Goal: Task Accomplishment & Management: Manage account settings

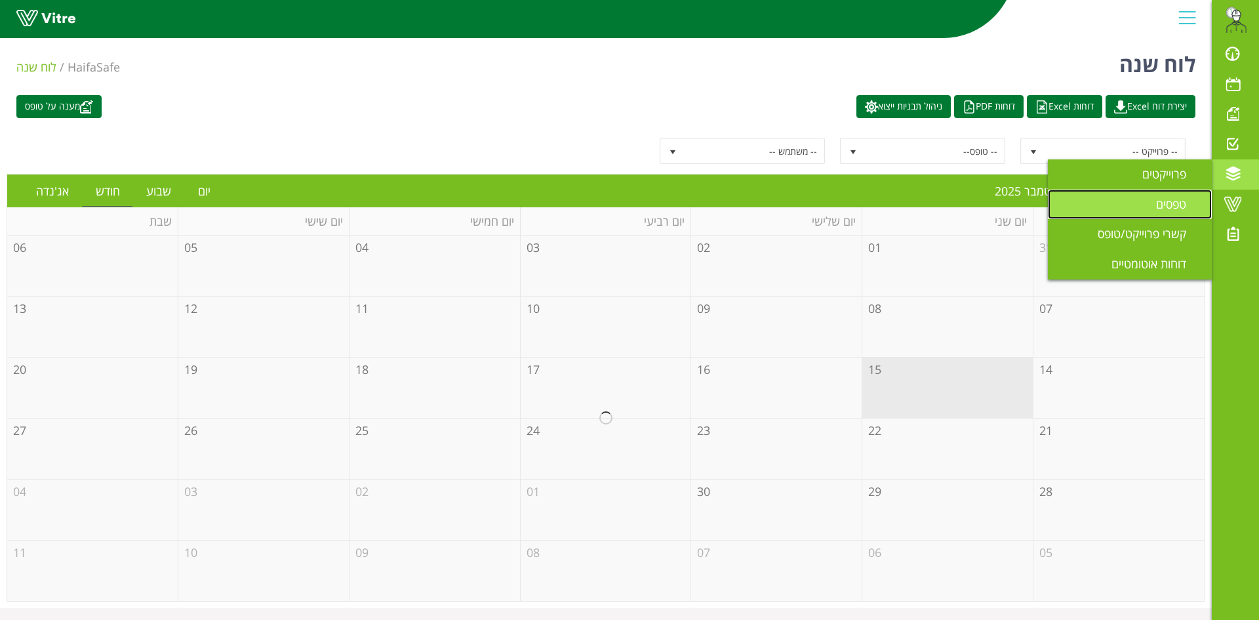
click at [1129, 203] on link "טפסים" at bounding box center [1130, 205] width 164 height 30
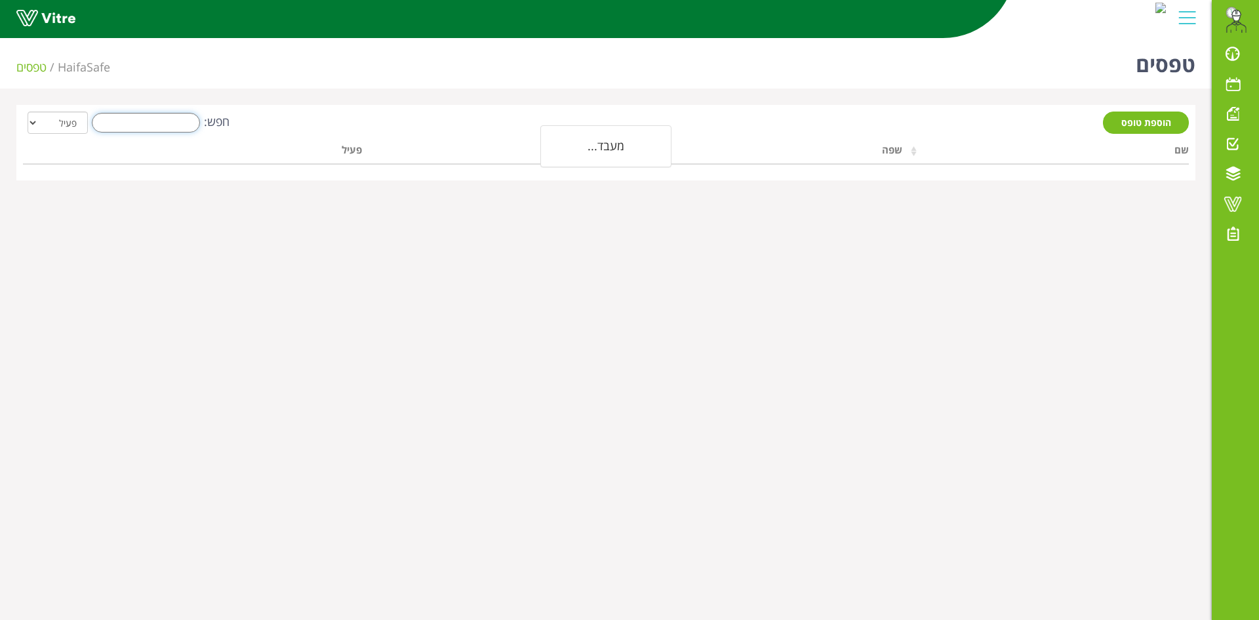
click at [146, 118] on input "חפש:" at bounding box center [146, 123] width 108 height 20
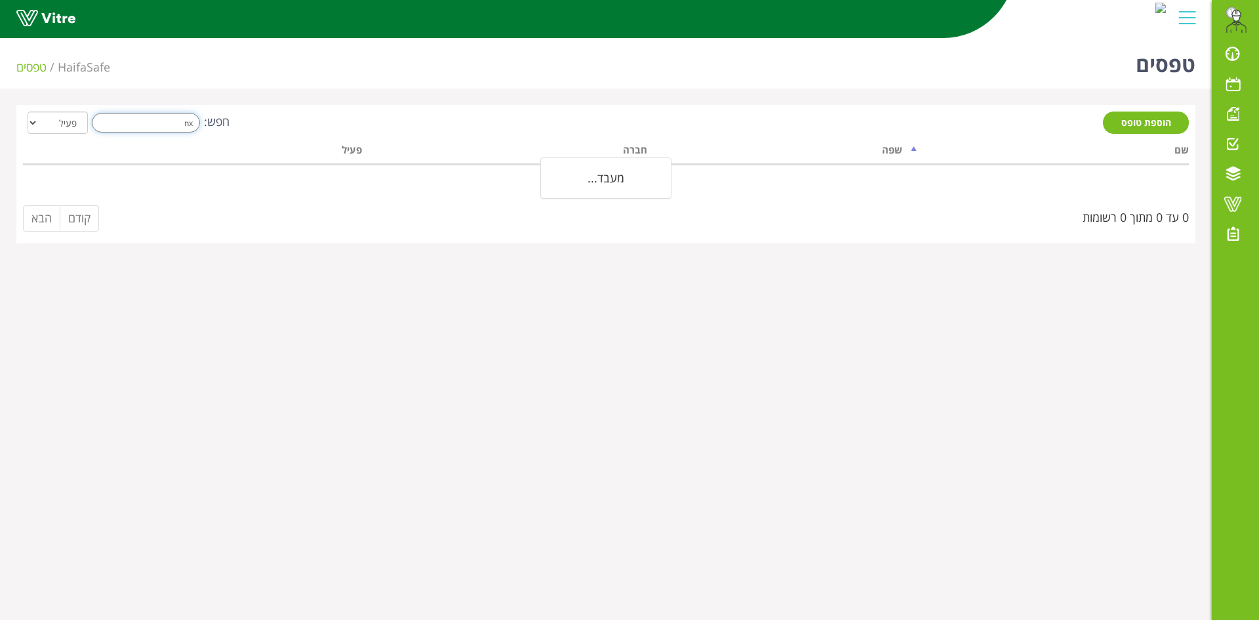
type input "n"
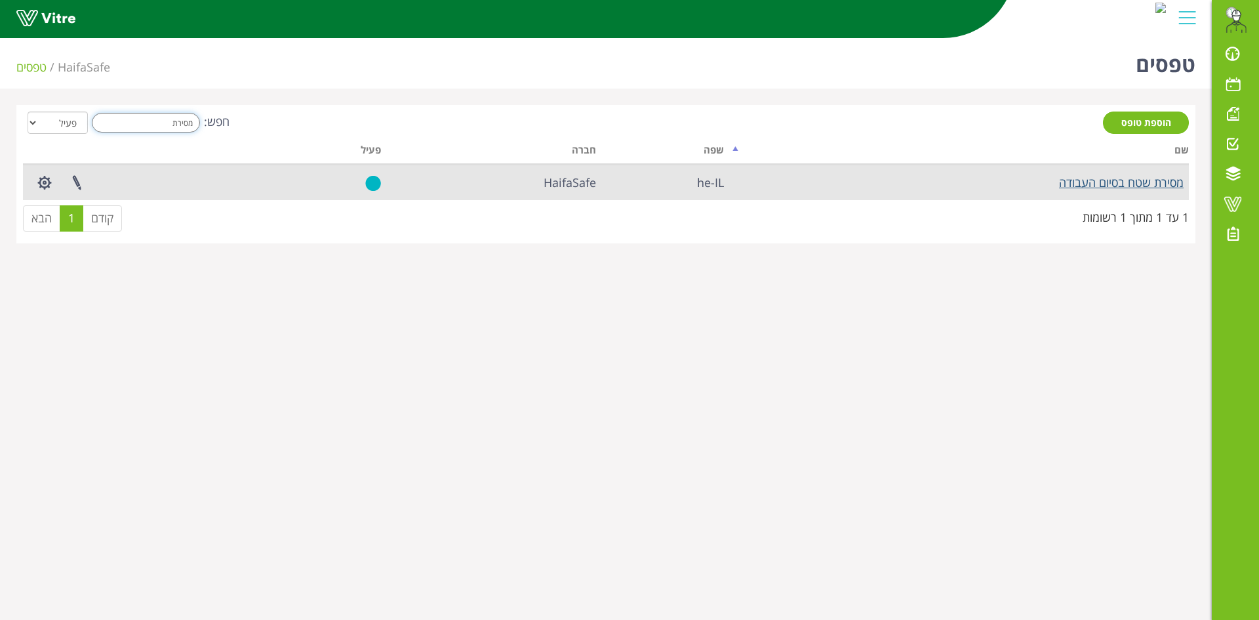
type input "מסירת"
click at [1083, 182] on link "מסירת שטח בסיום העבודה" at bounding box center [1121, 182] width 125 height 16
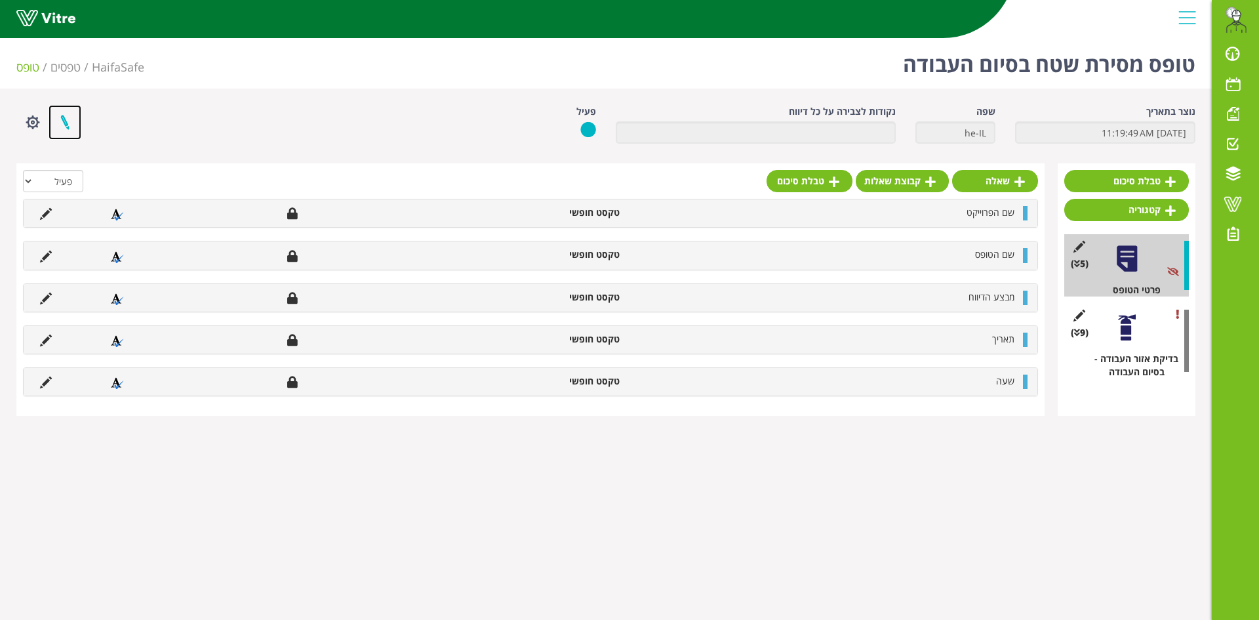
click at [67, 121] on link at bounding box center [65, 122] width 33 height 35
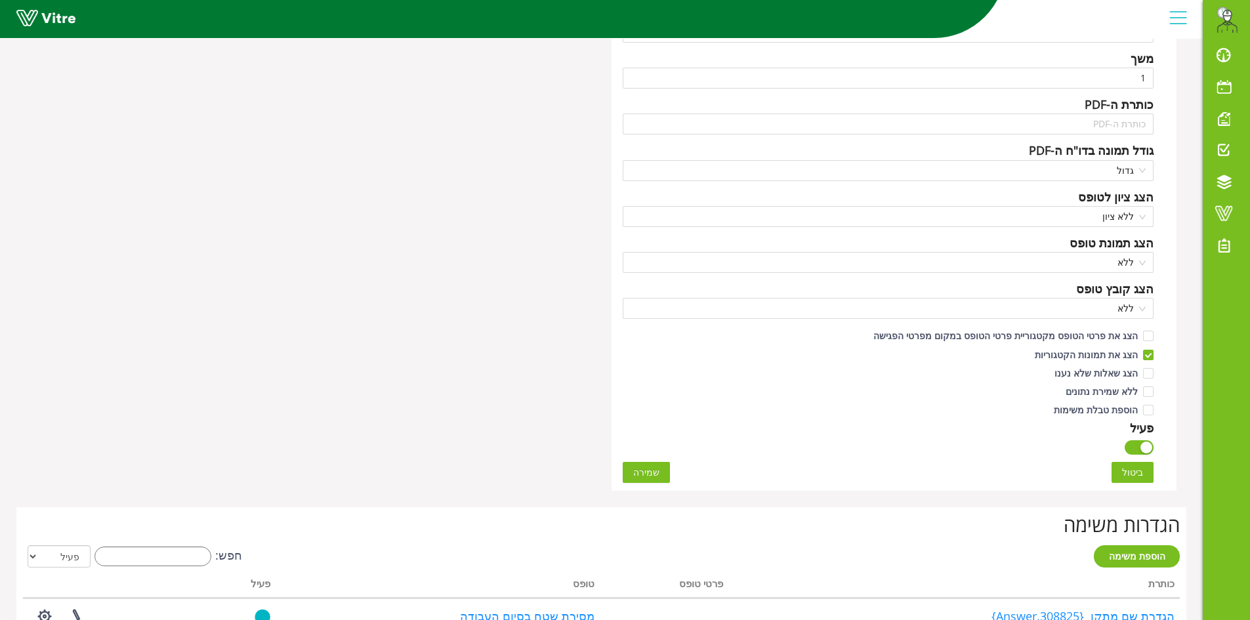
scroll to position [868, 0]
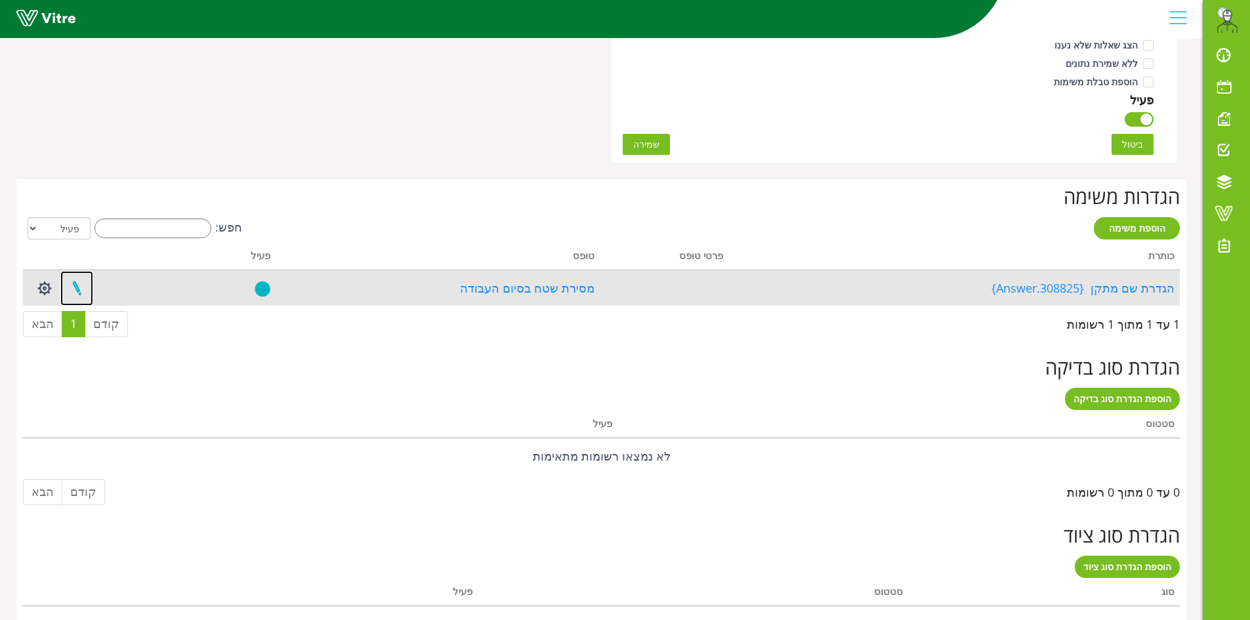
click at [78, 290] on link at bounding box center [76, 288] width 33 height 35
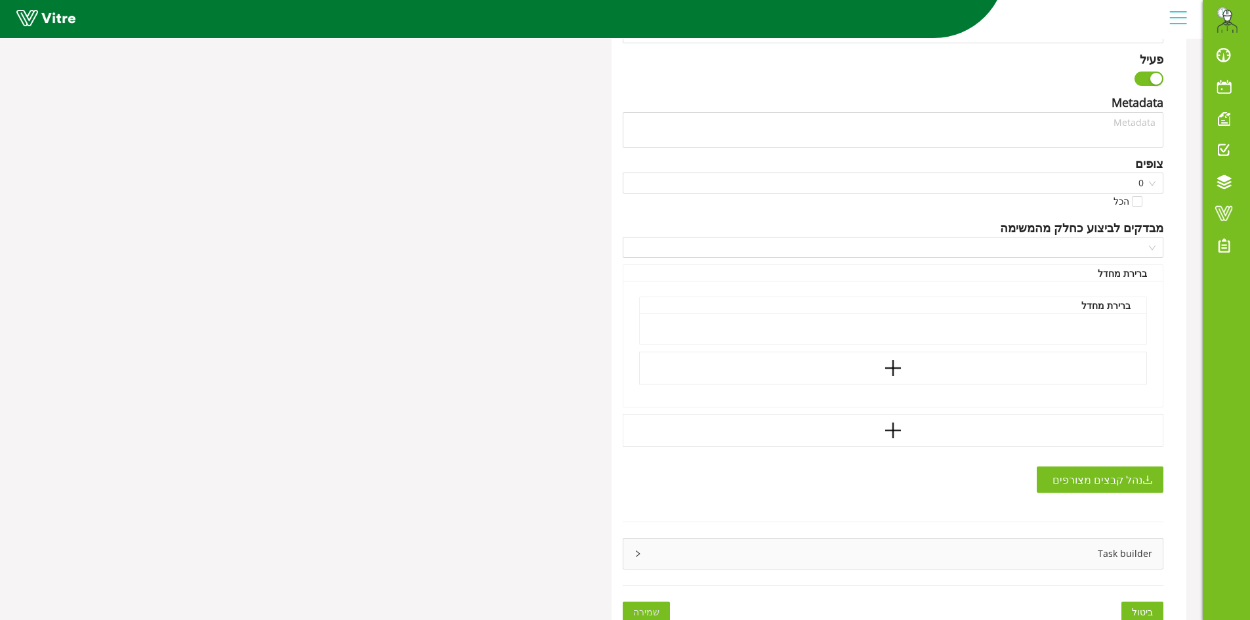
type input "[PERSON_NAME]"
type input "168"
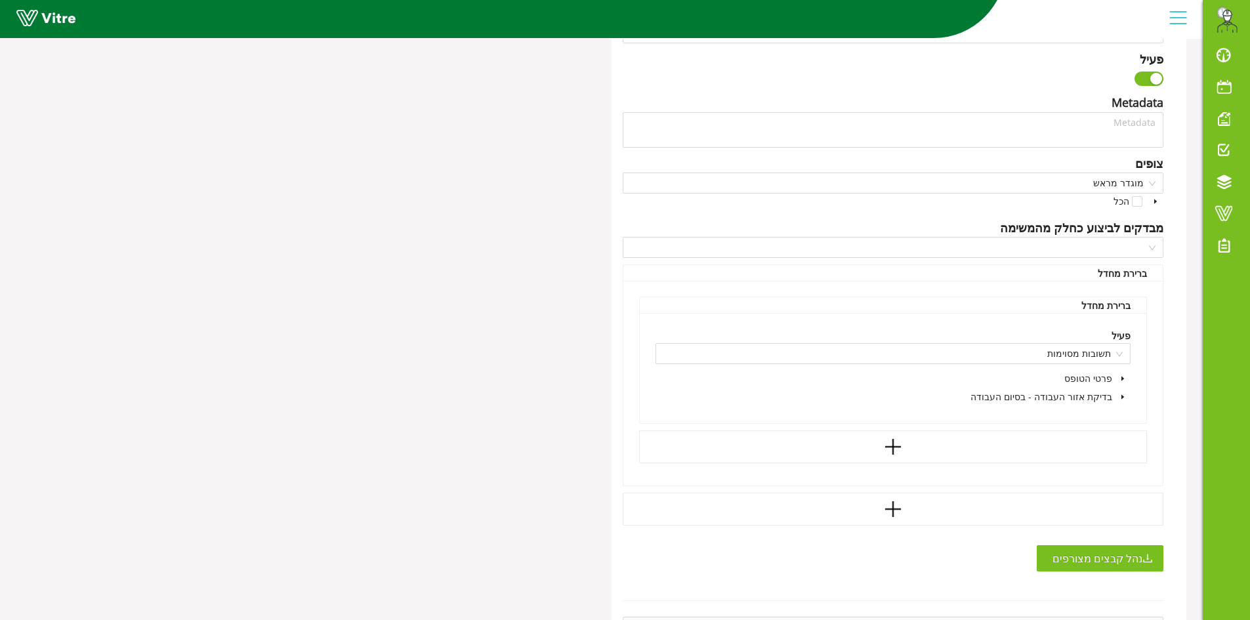
type textarea "הגדרת שם המתקן"
checkbox input "true"
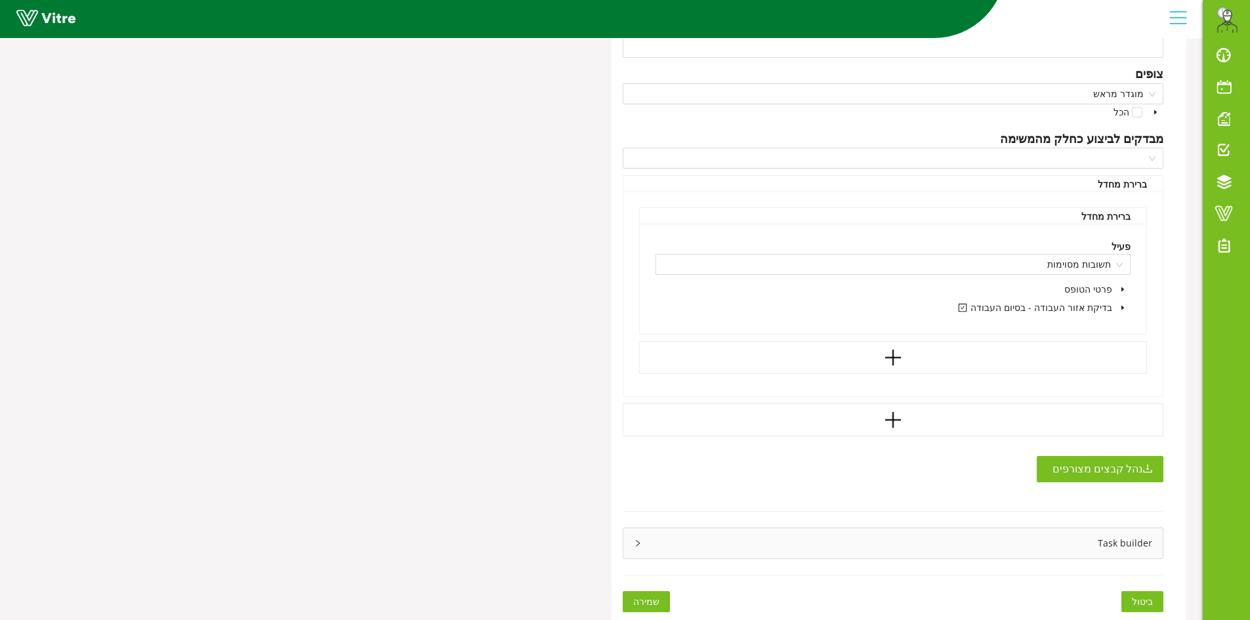
scroll to position [678, 0]
drag, startPoint x: 909, startPoint y: 542, endPoint x: 952, endPoint y: 554, distance: 45.0
click at [909, 541] on div "Task builder" at bounding box center [893, 543] width 540 height 30
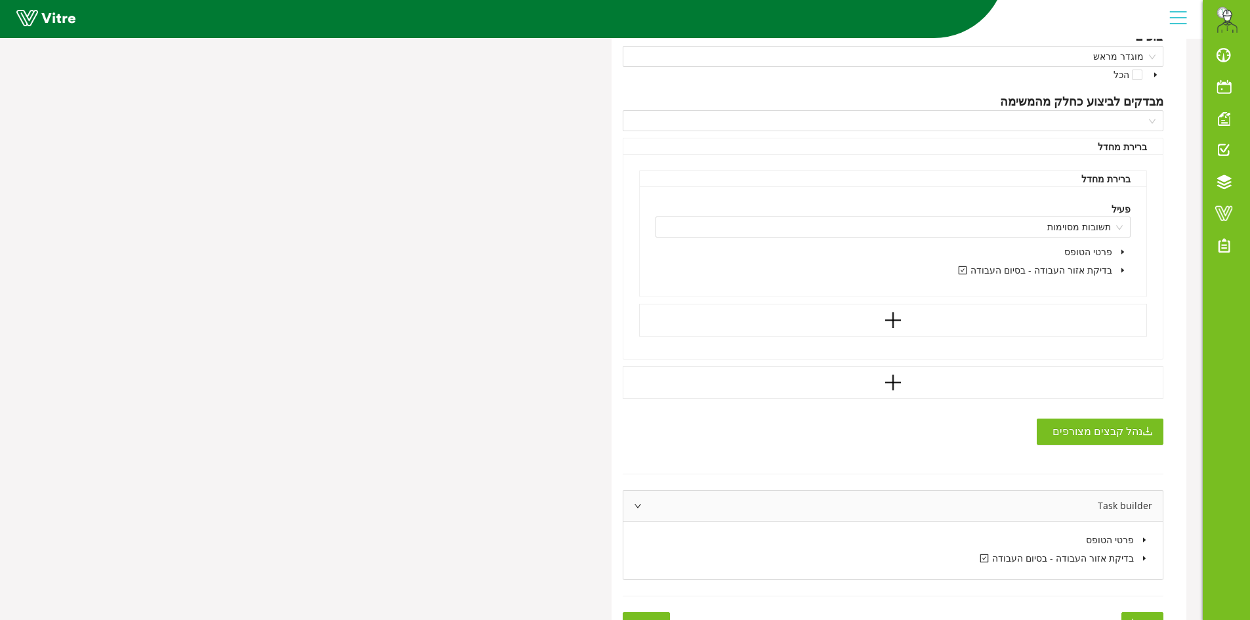
scroll to position [737, 0]
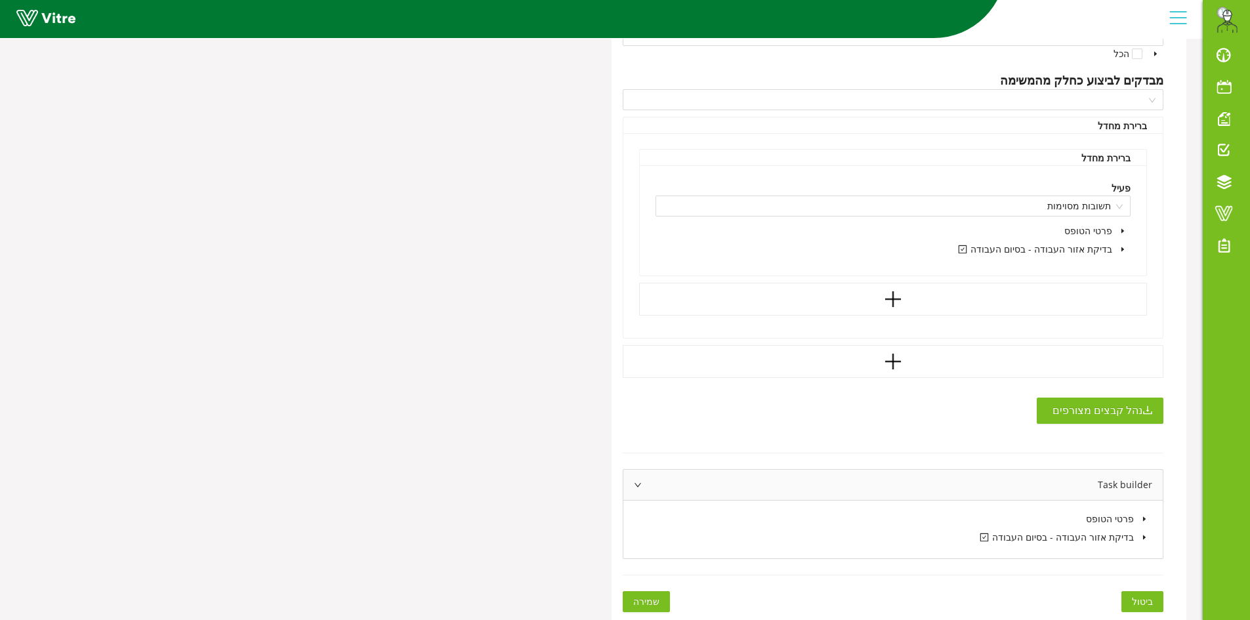
click at [1141, 537] on icon "caret-down" at bounding box center [1144, 537] width 7 height 7
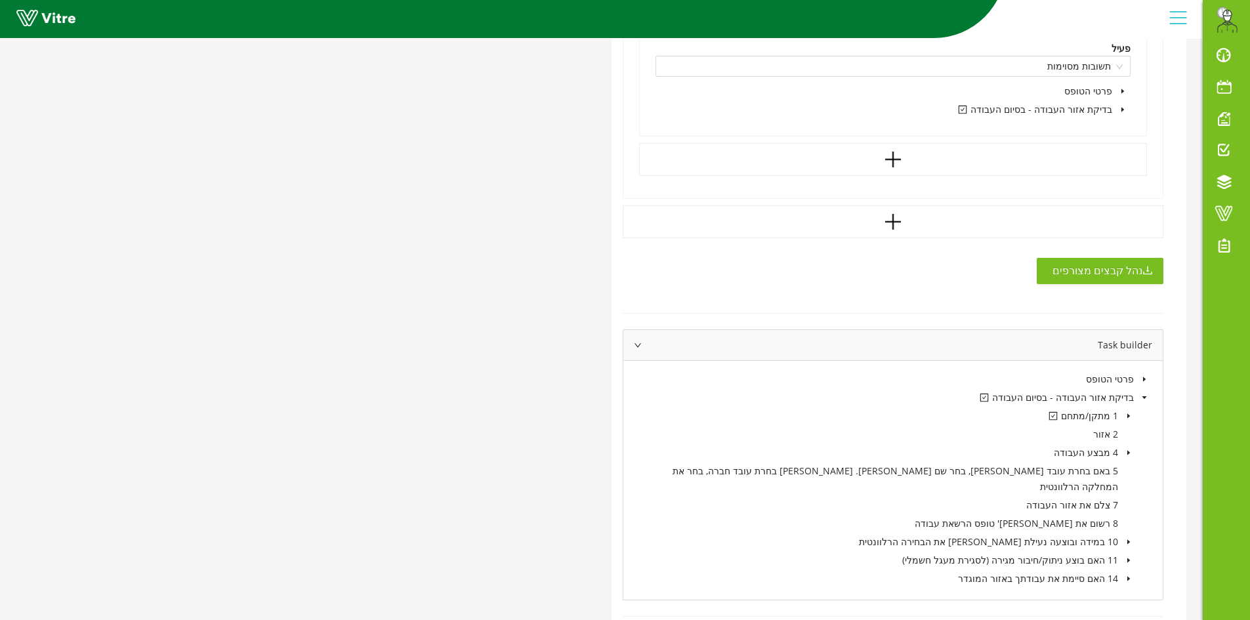
scroll to position [902, 0]
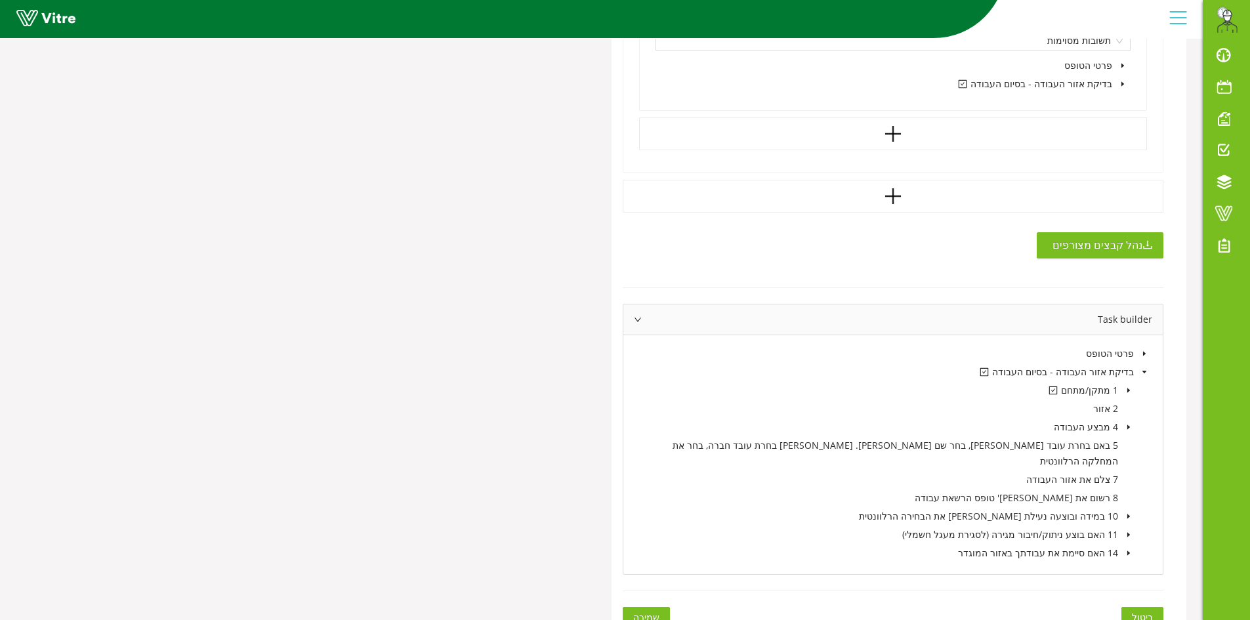
click at [1129, 389] on icon "caret-down" at bounding box center [1128, 390] width 7 height 7
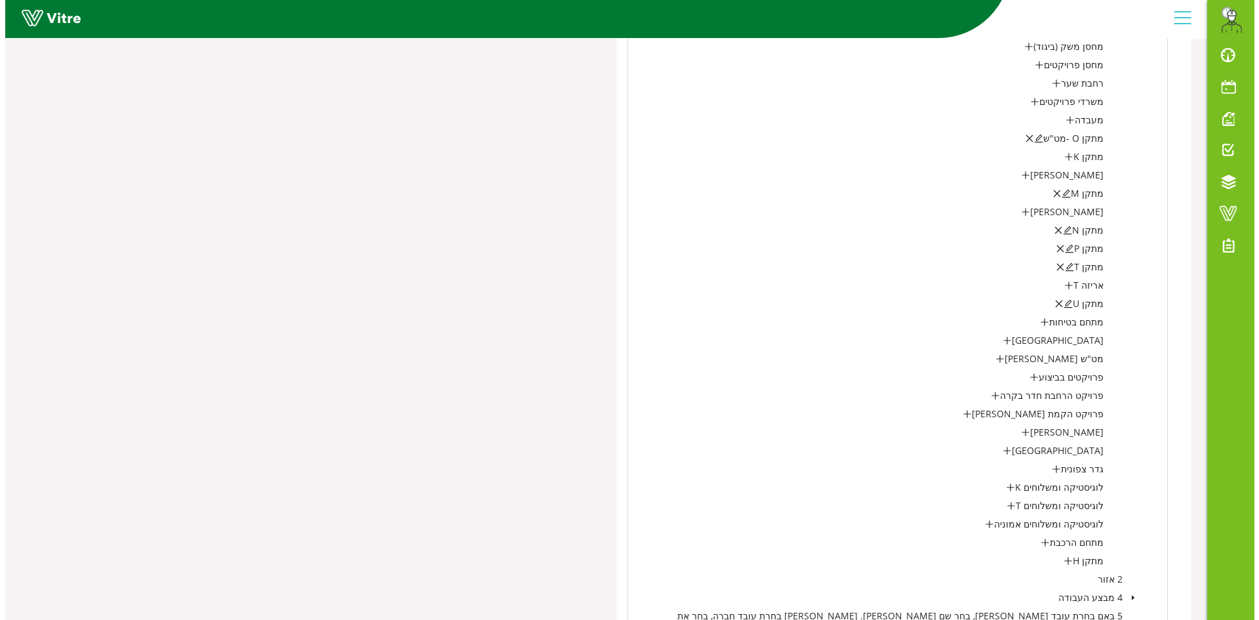
scroll to position [1492, 0]
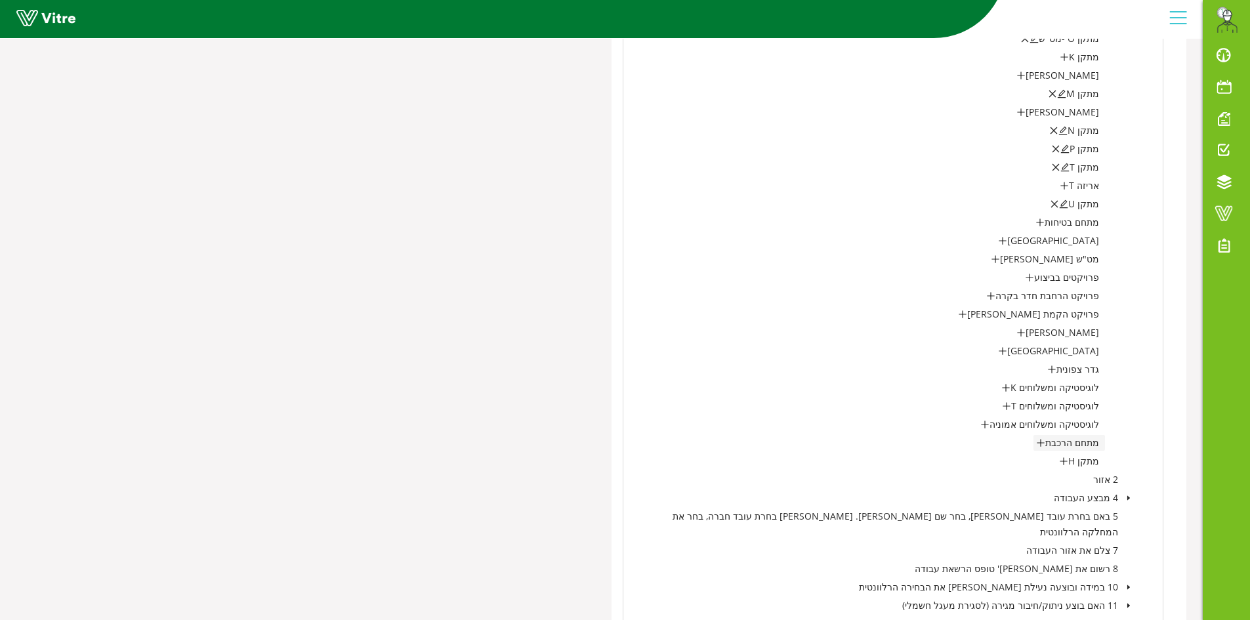
click at [1045, 441] on icon "plus" at bounding box center [1040, 442] width 9 height 9
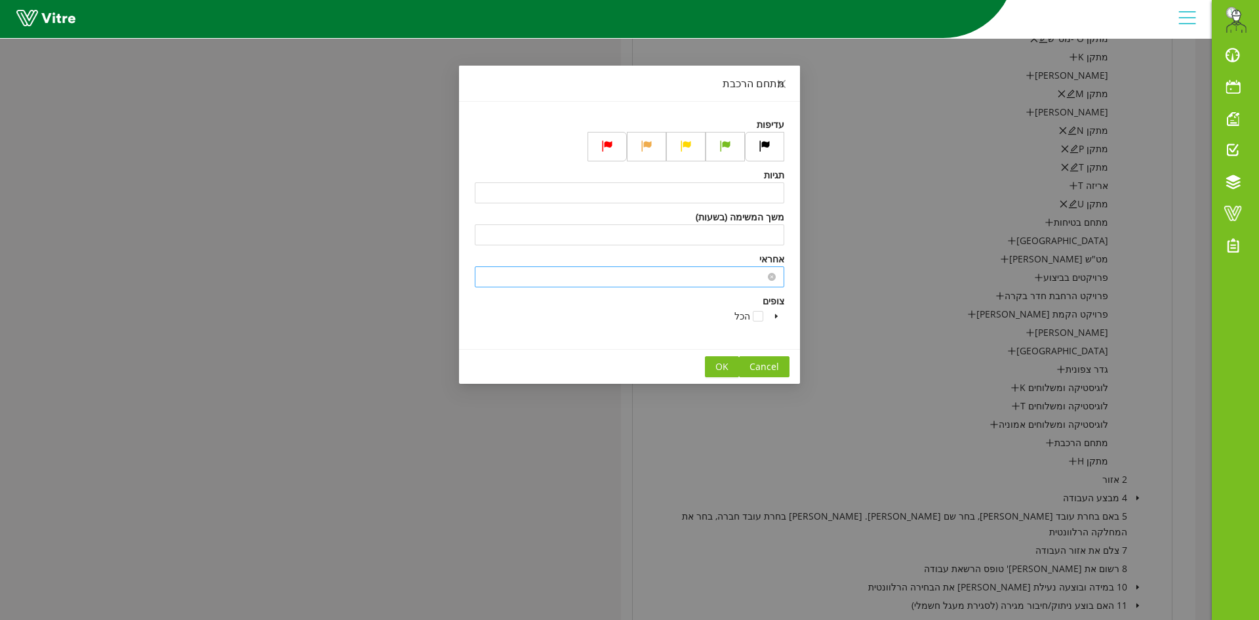
click at [772, 282] on input "search" at bounding box center [630, 277] width 294 height 20
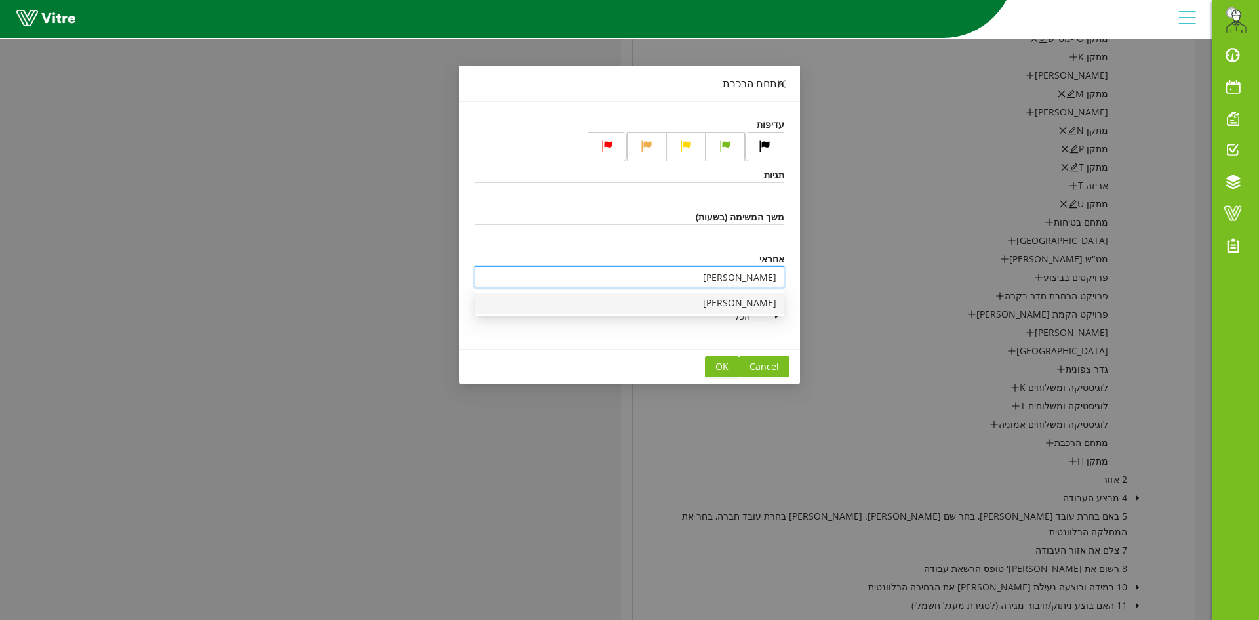
click at [764, 302] on div "[PERSON_NAME]" at bounding box center [630, 303] width 294 height 14
type input "[PERSON_NAME]"
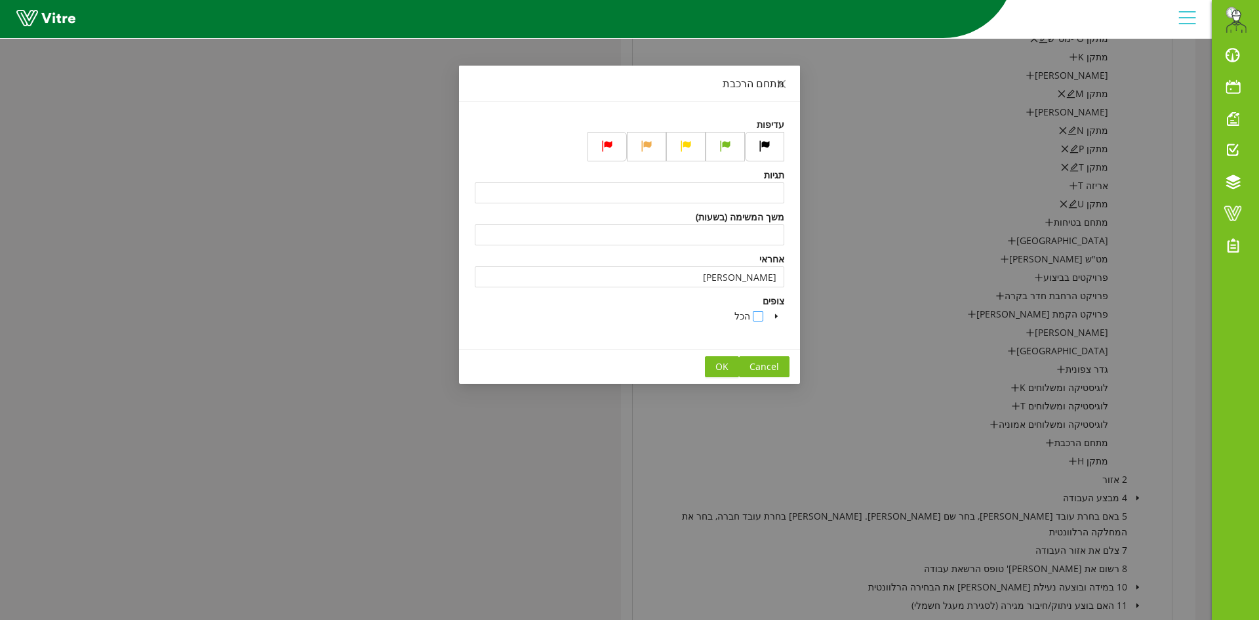
click at [758, 314] on span at bounding box center [758, 316] width 10 height 10
click at [758, 317] on span at bounding box center [758, 316] width 10 height 10
click at [776, 312] on span at bounding box center [777, 316] width 16 height 16
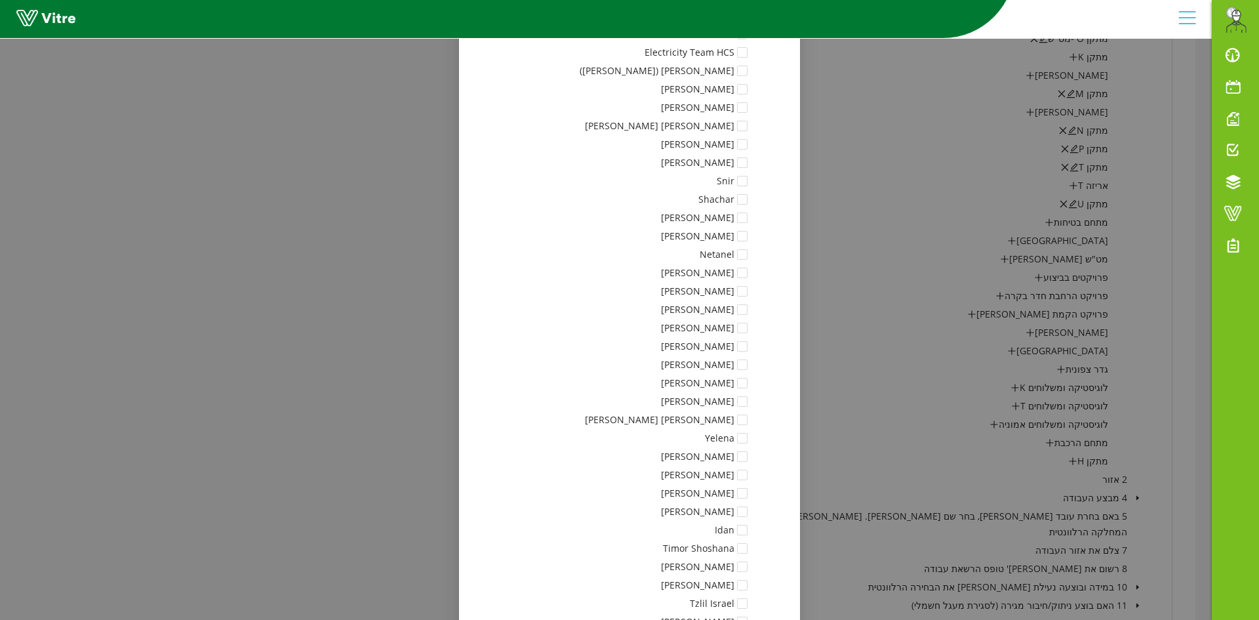
scroll to position [245, 0]
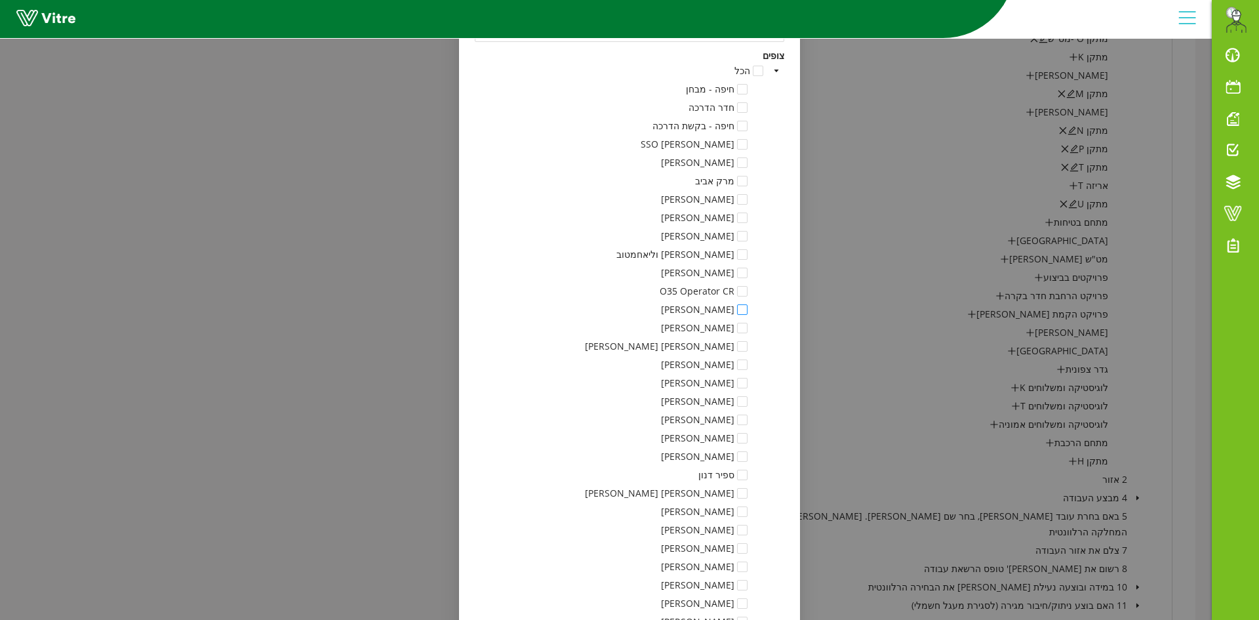
click at [748, 309] on span at bounding box center [742, 309] width 10 height 10
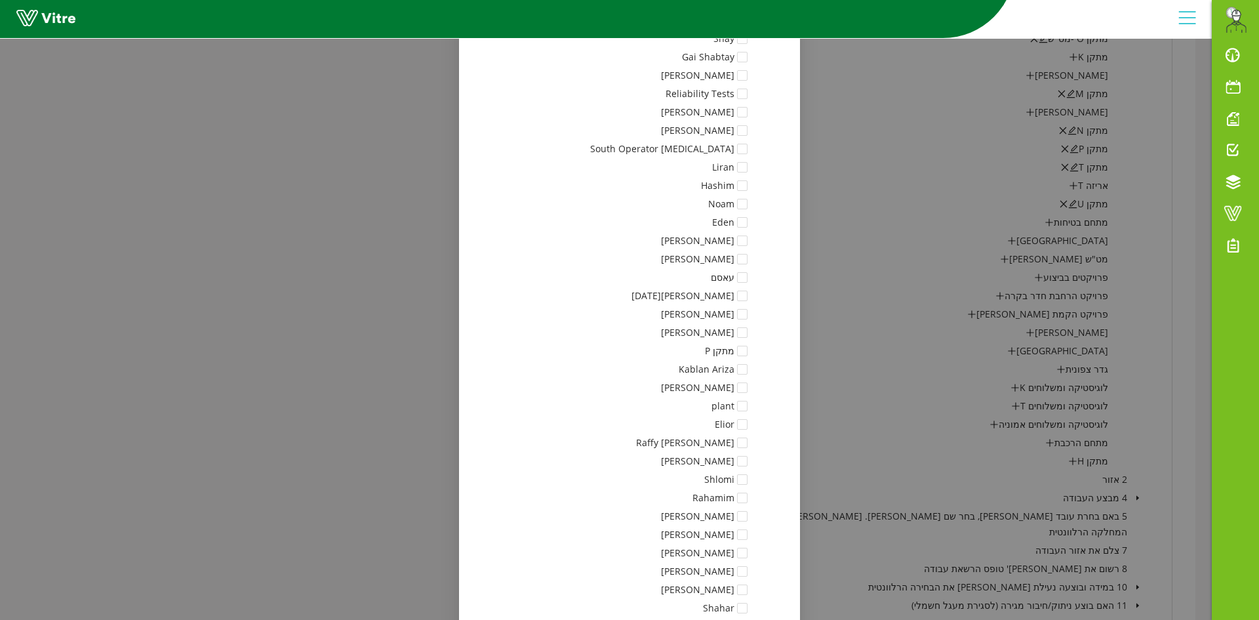
scroll to position [12231, 0]
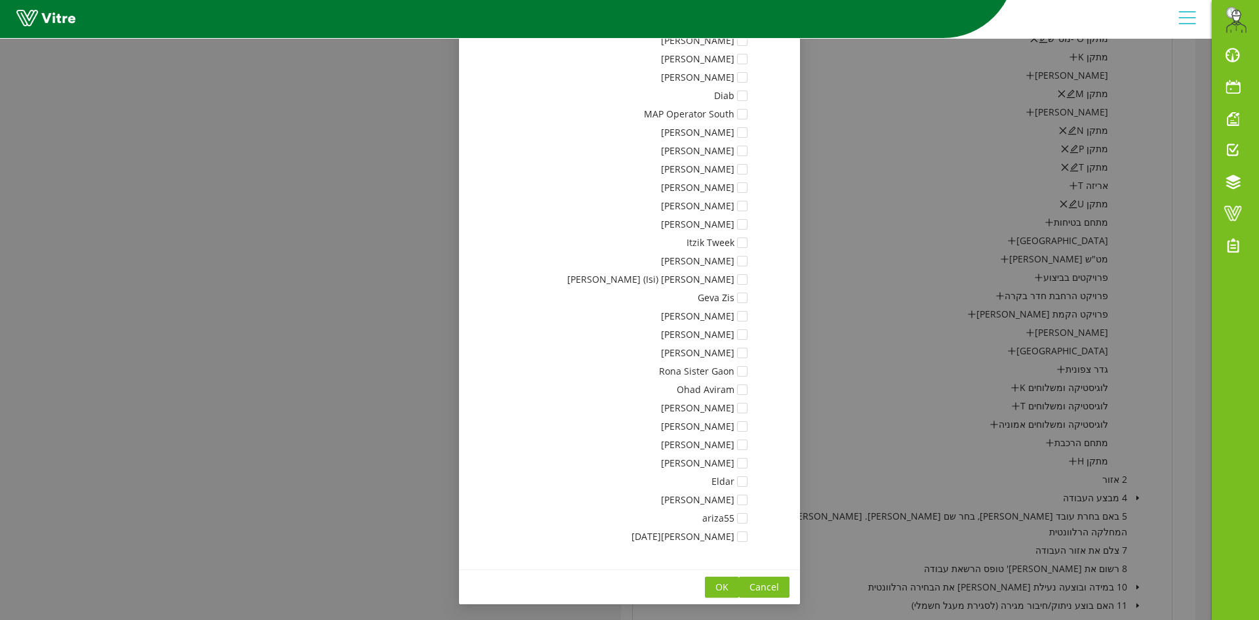
click at [729, 584] on span "OK" at bounding box center [722, 587] width 13 height 14
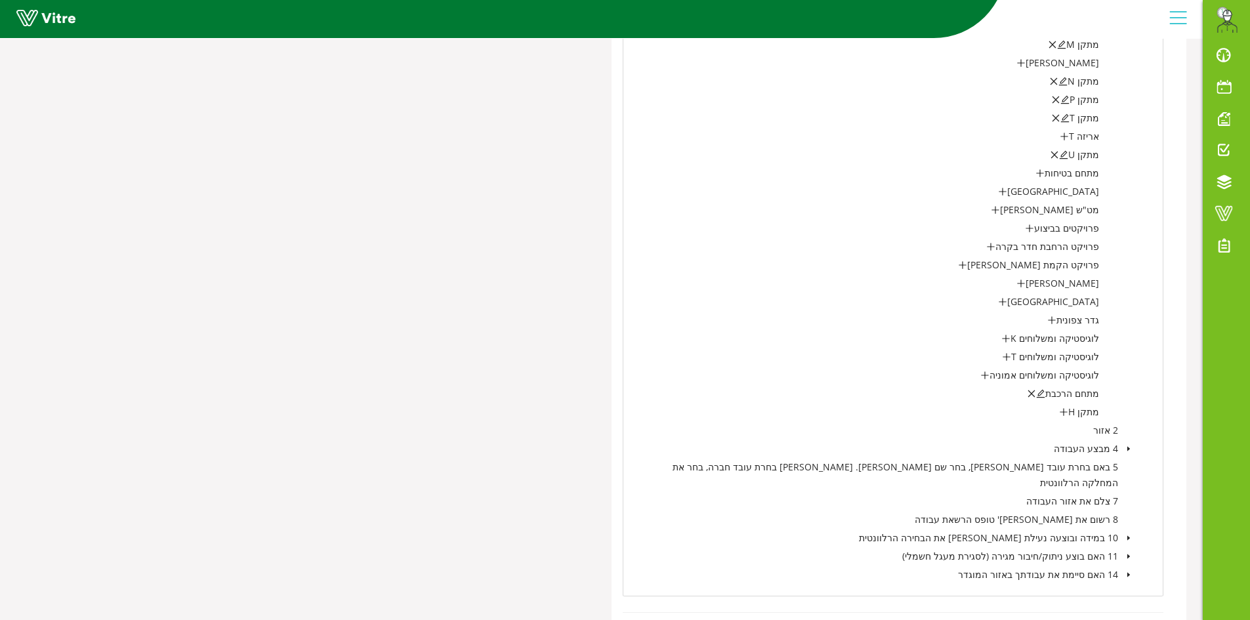
scroll to position [1563, 0]
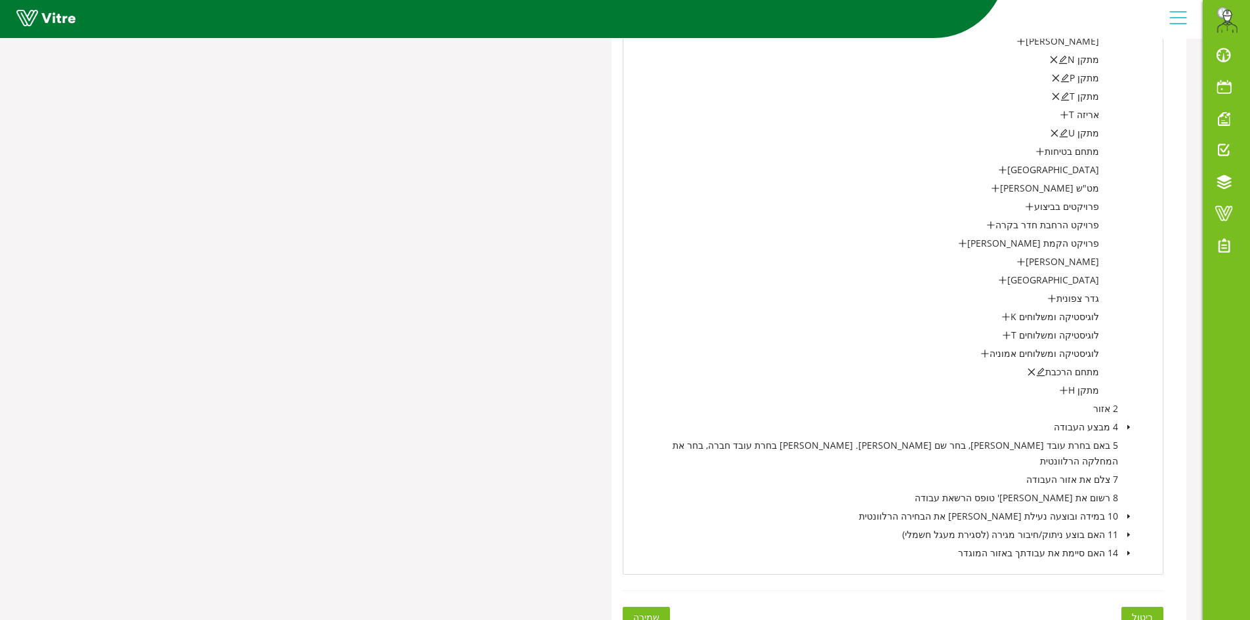
click at [636, 610] on span "שמירה" at bounding box center [646, 617] width 26 height 14
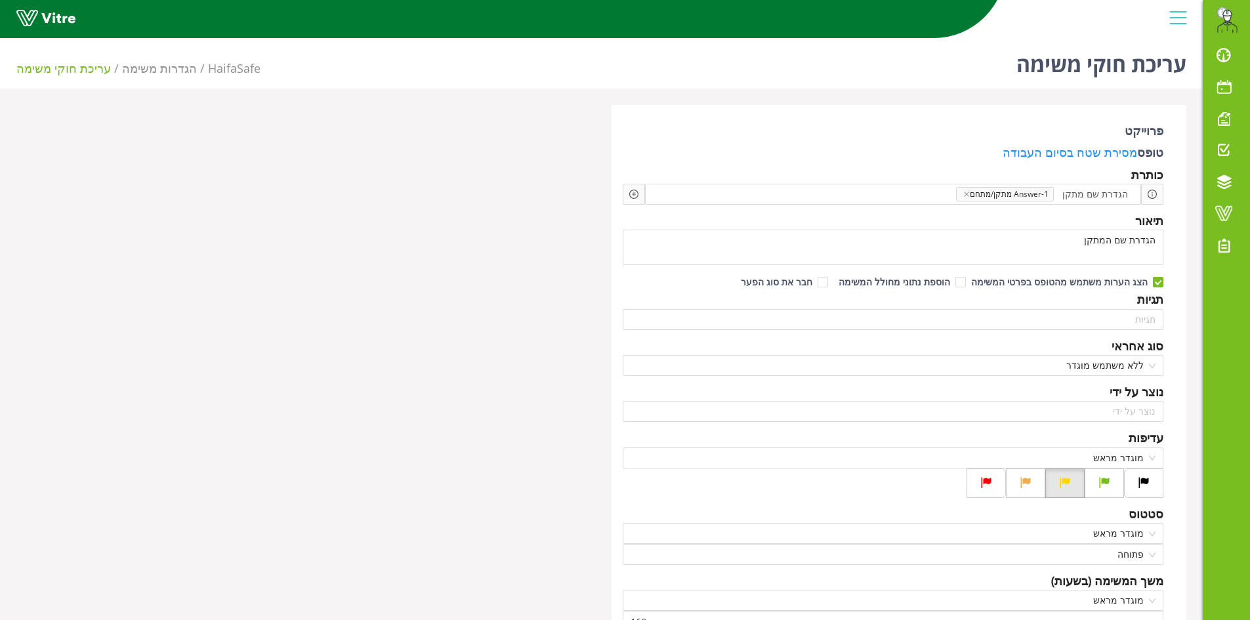
scroll to position [678, 0]
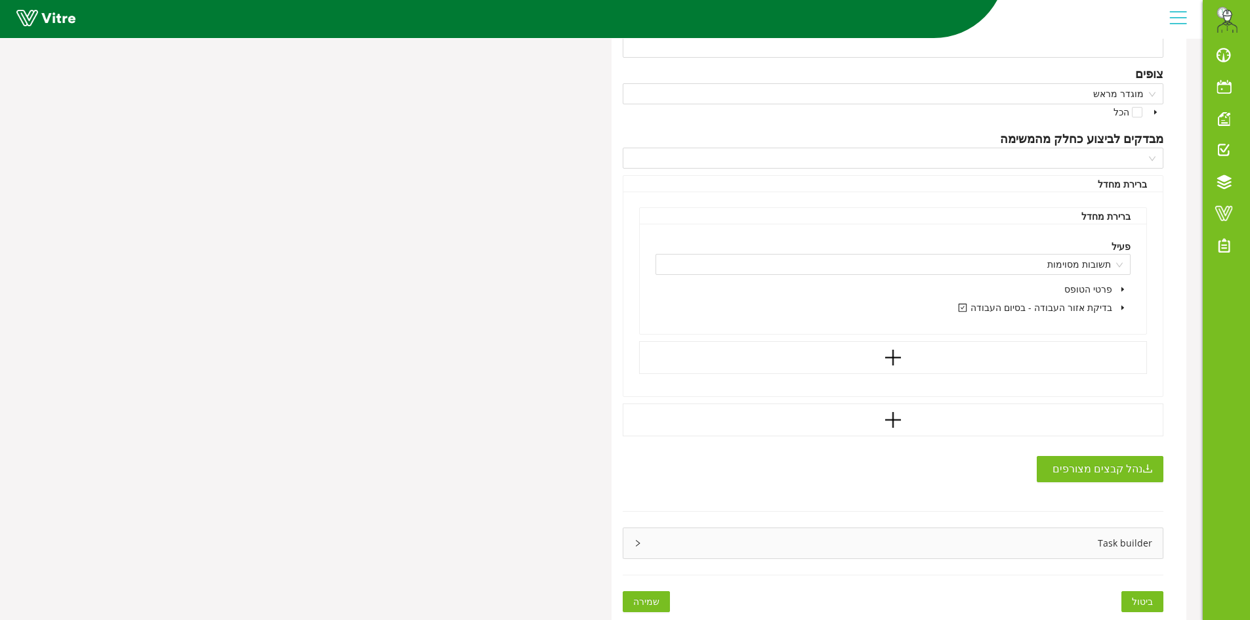
click at [926, 537] on div "Task builder" at bounding box center [893, 543] width 540 height 30
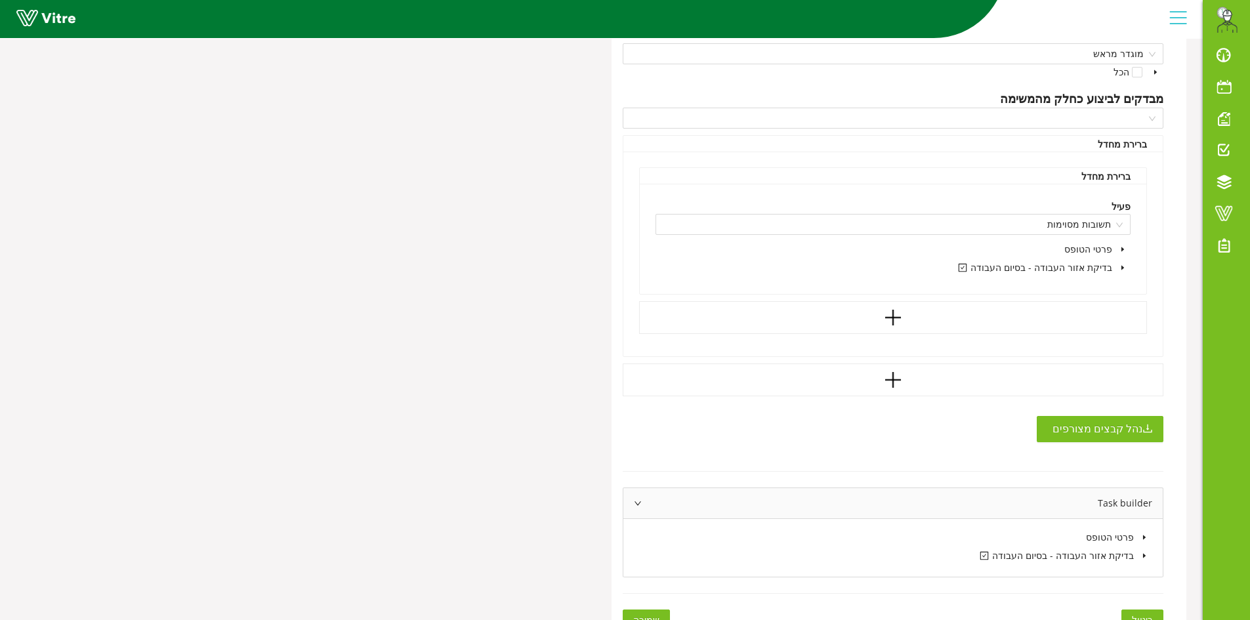
scroll to position [737, 0]
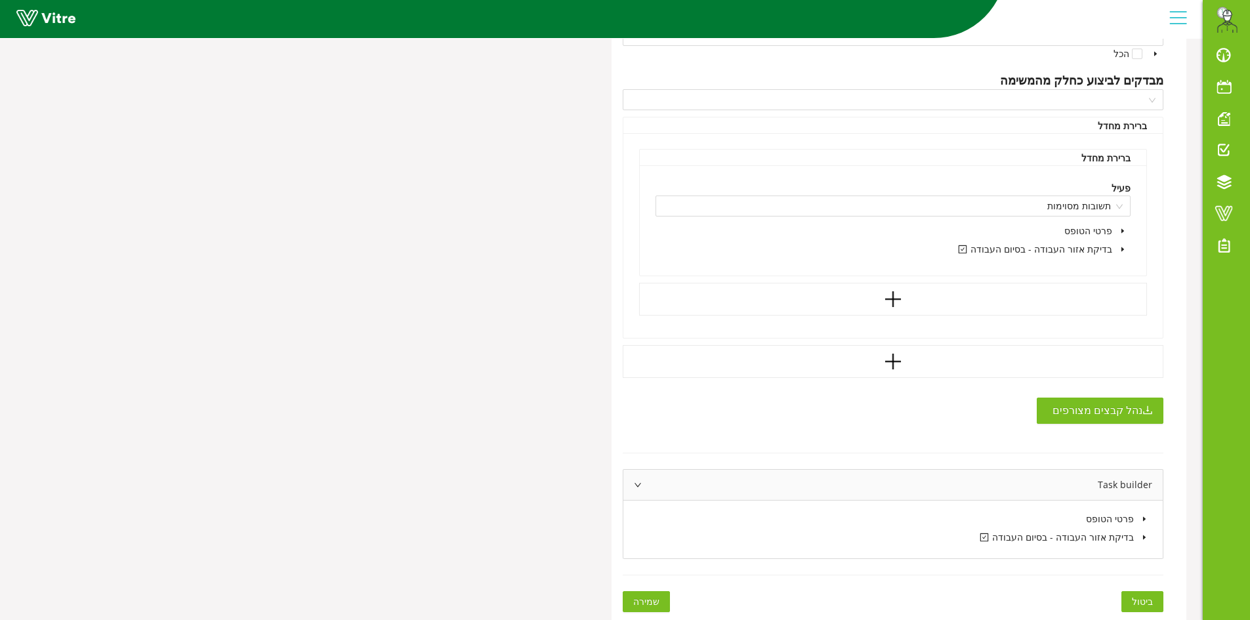
click at [1140, 537] on span at bounding box center [1144, 537] width 16 height 16
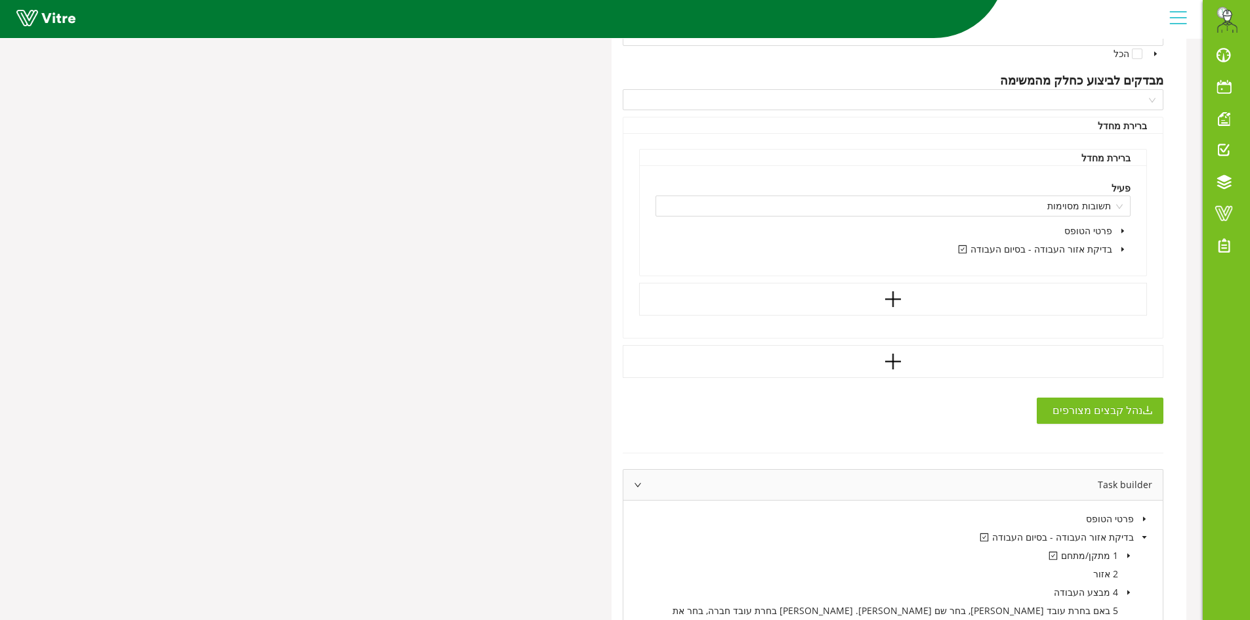
click at [1126, 556] on icon "caret-down" at bounding box center [1128, 555] width 7 height 7
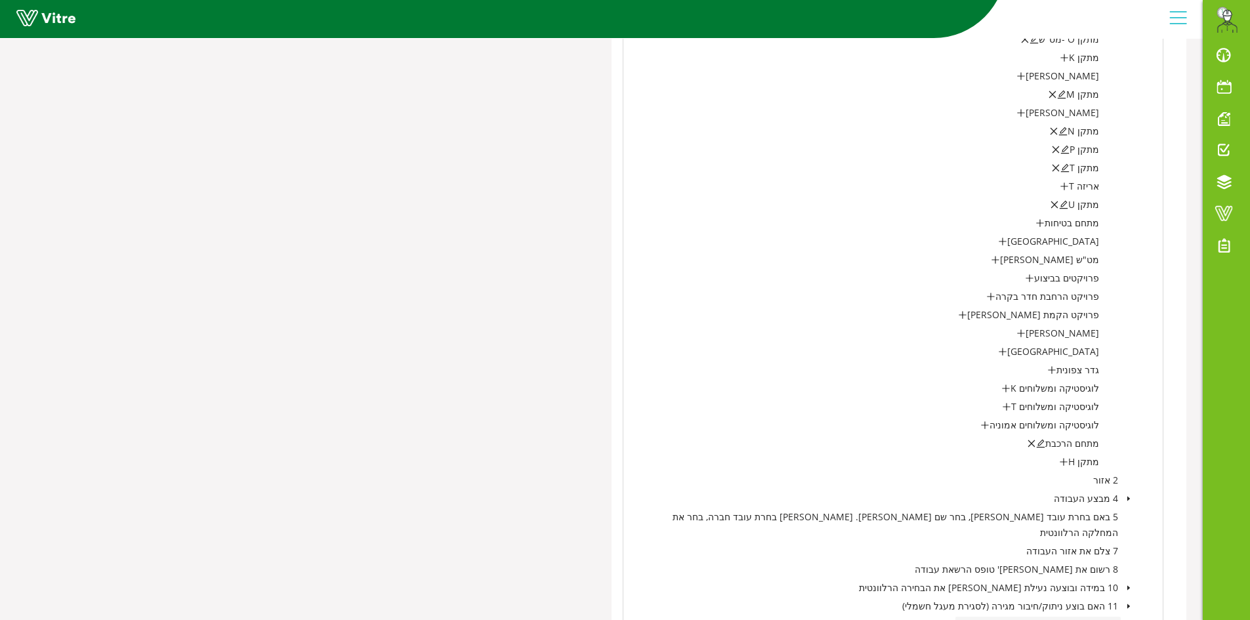
scroll to position [1563, 0]
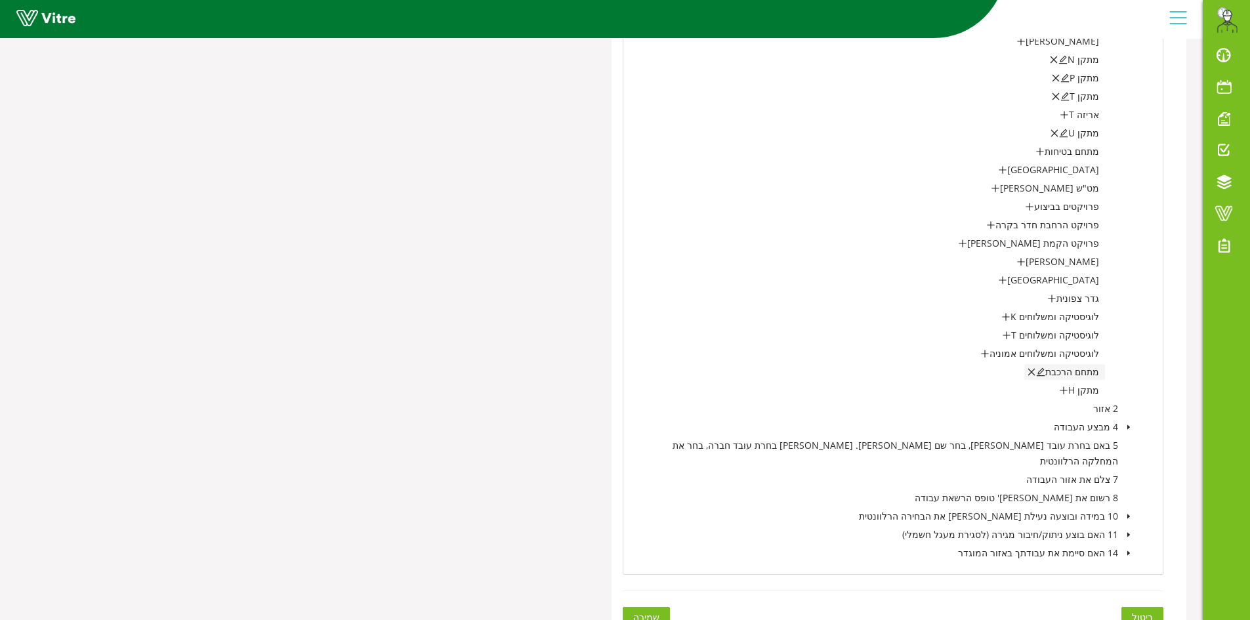
click at [1045, 369] on icon "edit" at bounding box center [1040, 371] width 9 height 9
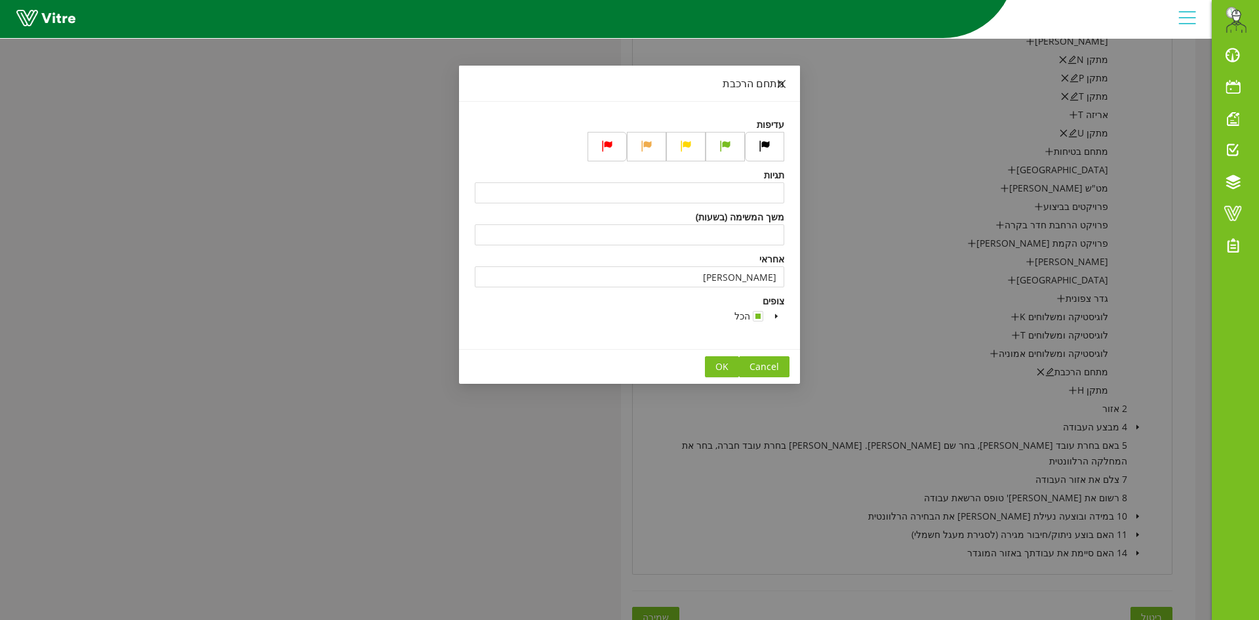
click at [784, 85] on icon "close" at bounding box center [782, 84] width 8 height 8
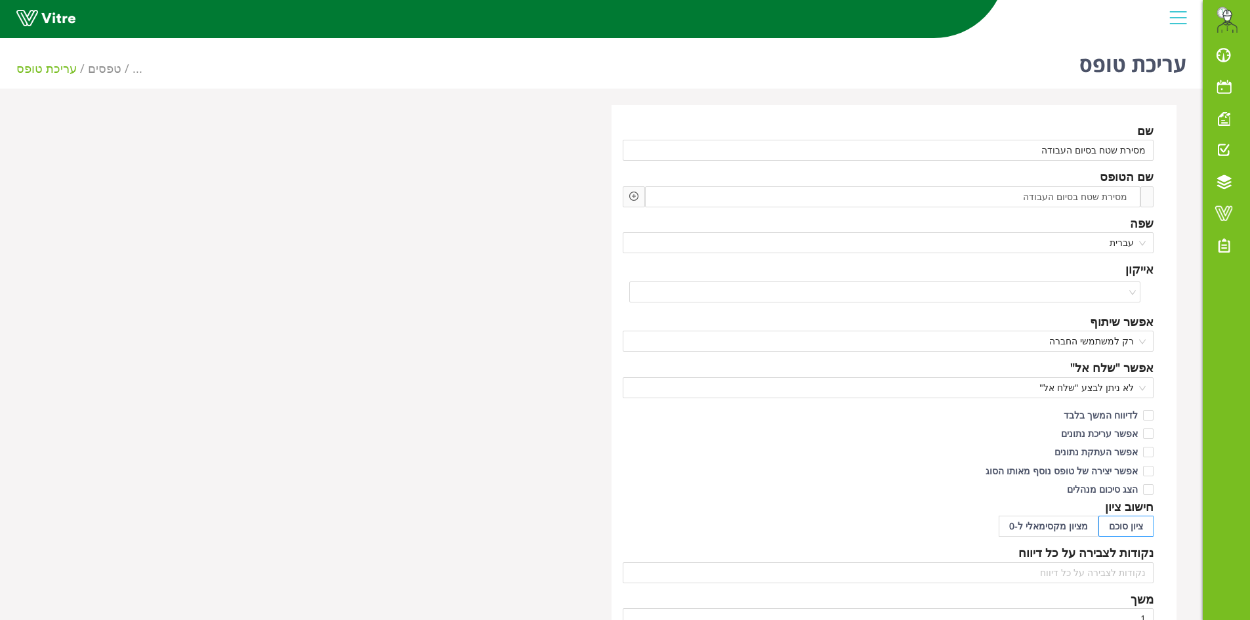
scroll to position [743, 0]
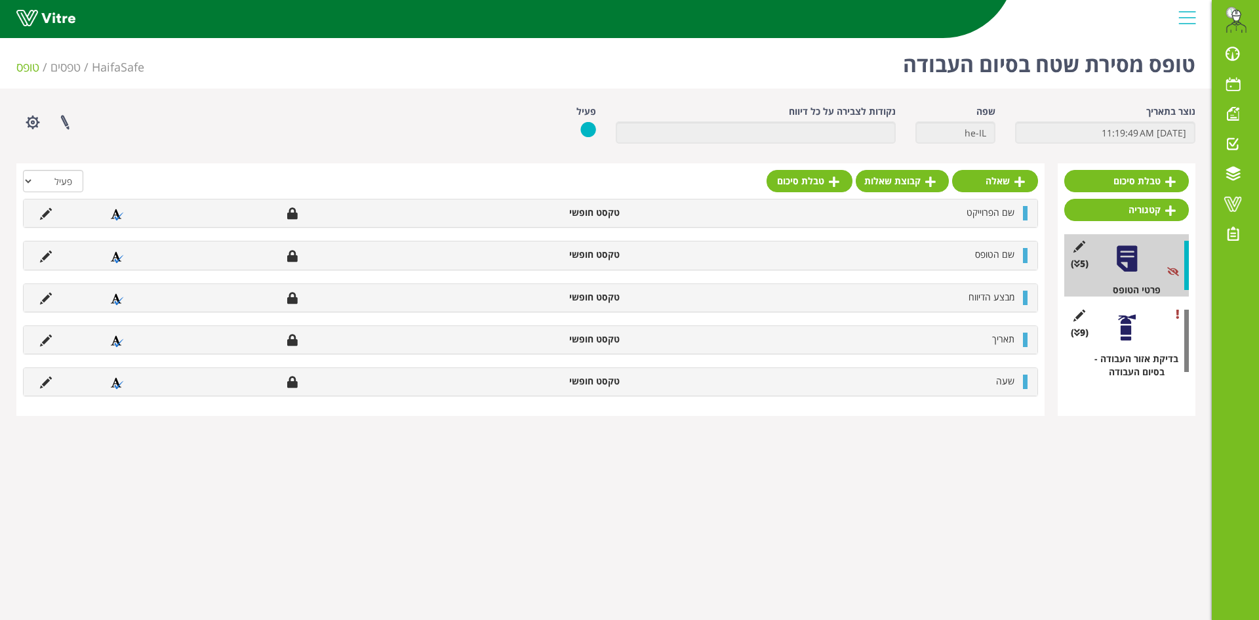
click at [1131, 325] on div at bounding box center [1127, 328] width 30 height 30
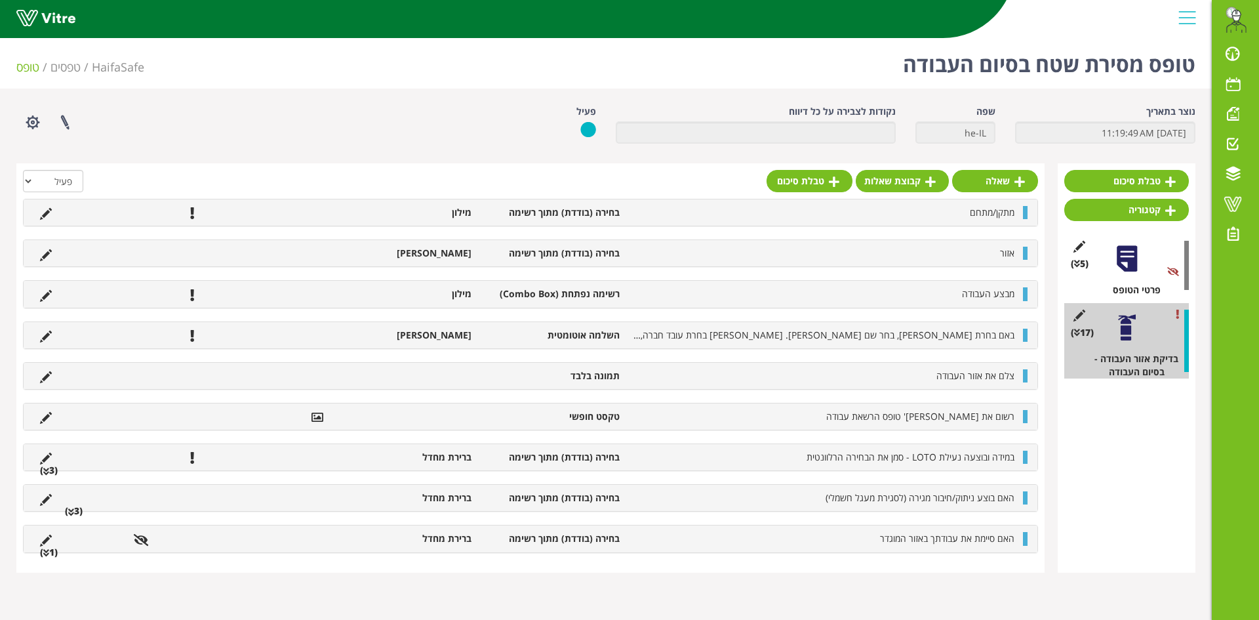
click at [952, 215] on li "מתקן/מתחם" at bounding box center [823, 212] width 395 height 13
click at [50, 213] on icon at bounding box center [46, 214] width 12 height 12
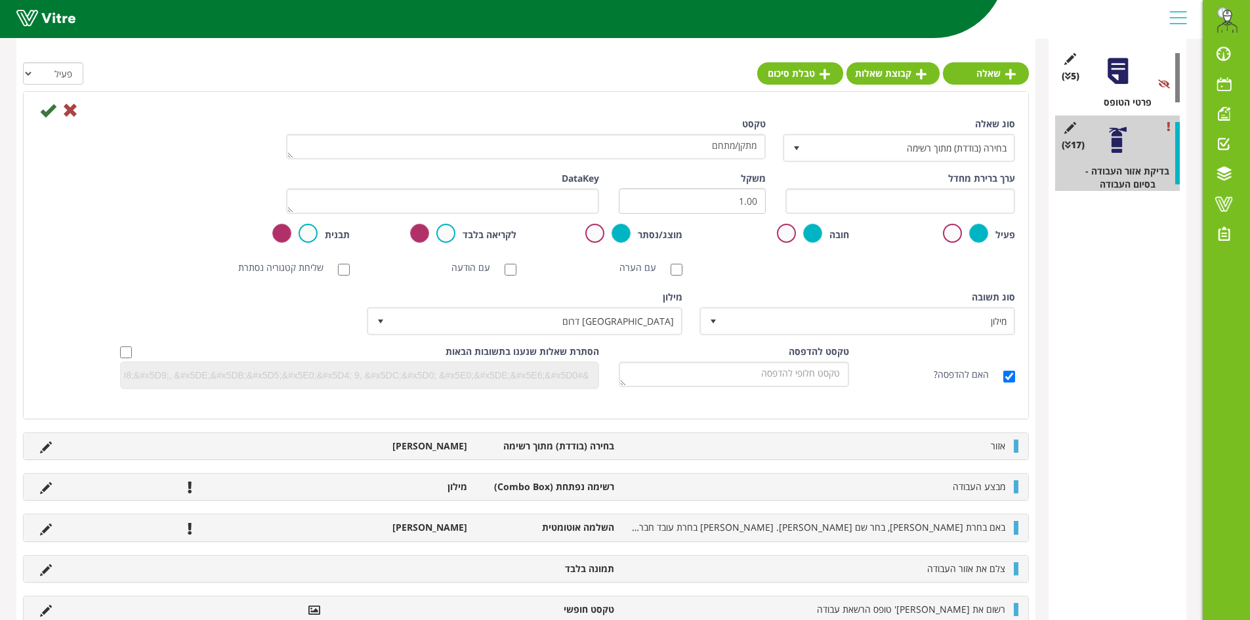
scroll to position [197, 0]
click at [43, 108] on icon at bounding box center [48, 110] width 16 height 16
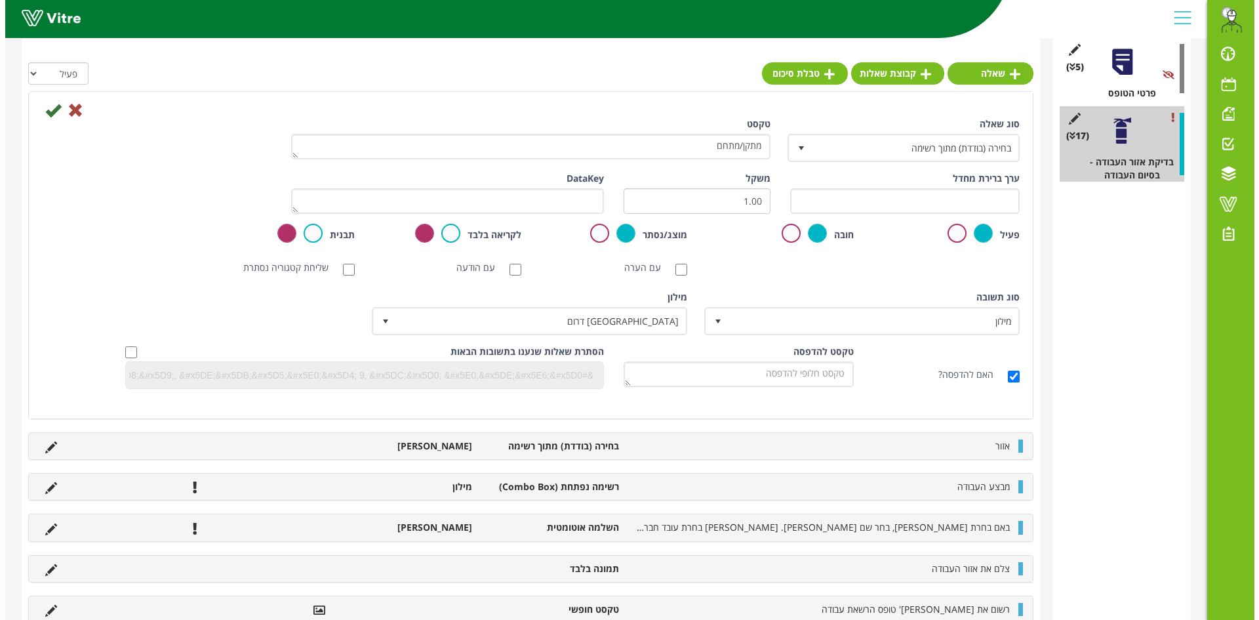
scroll to position [0, 0]
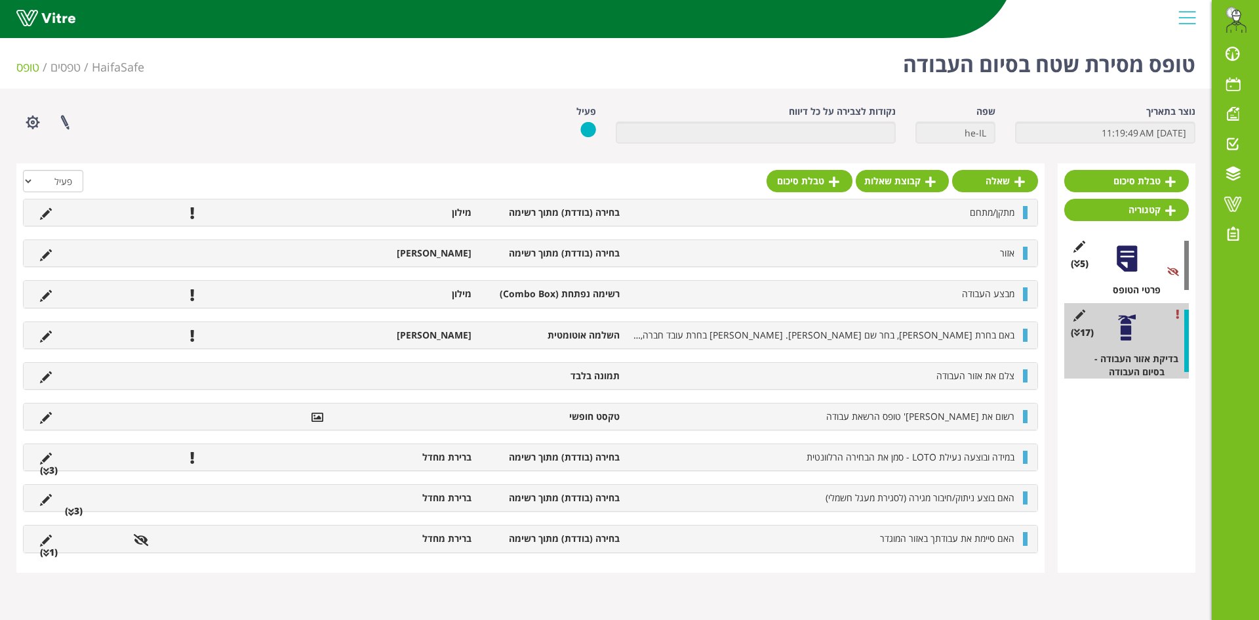
click at [1152, 314] on div "(17 ) בדיקת אזור העבודה - בסיום העבודה" at bounding box center [1127, 340] width 125 height 75
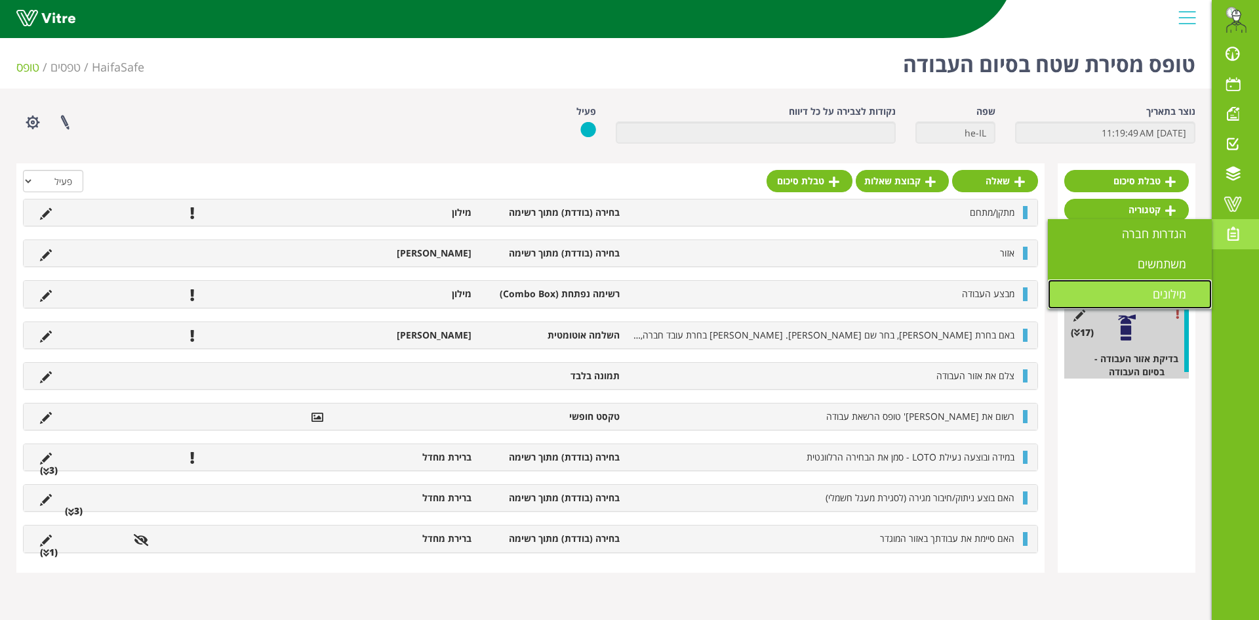
click at [1178, 291] on span "מילונים" at bounding box center [1177, 294] width 49 height 16
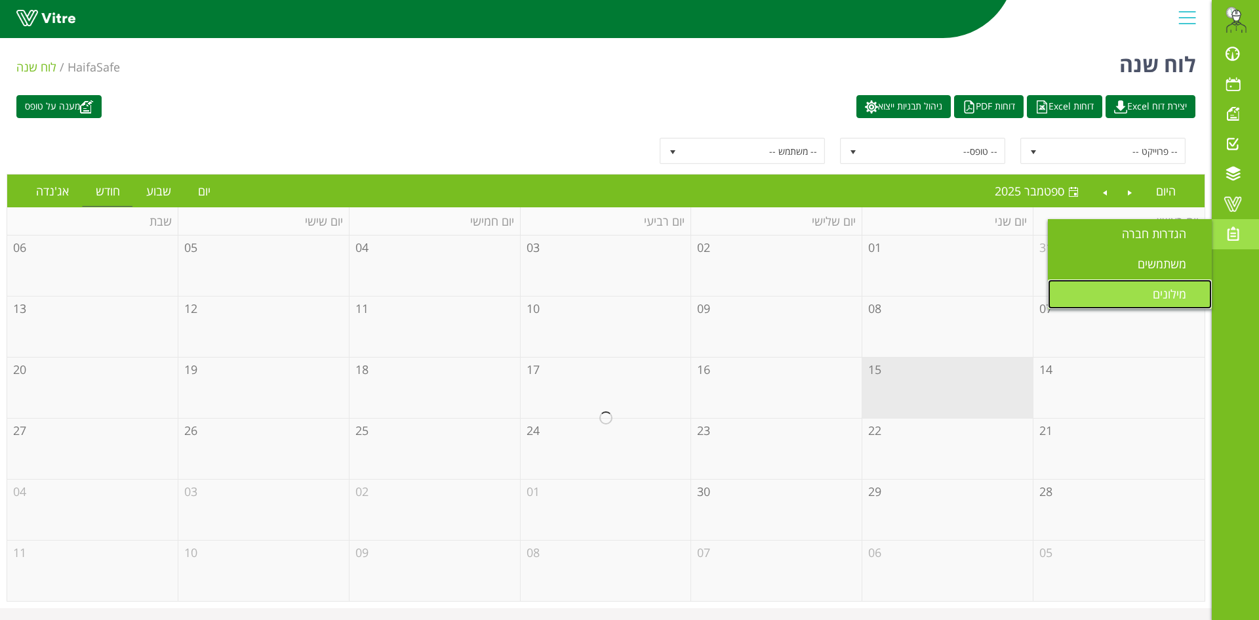
click at [1177, 295] on span "מילונים" at bounding box center [1177, 294] width 49 height 16
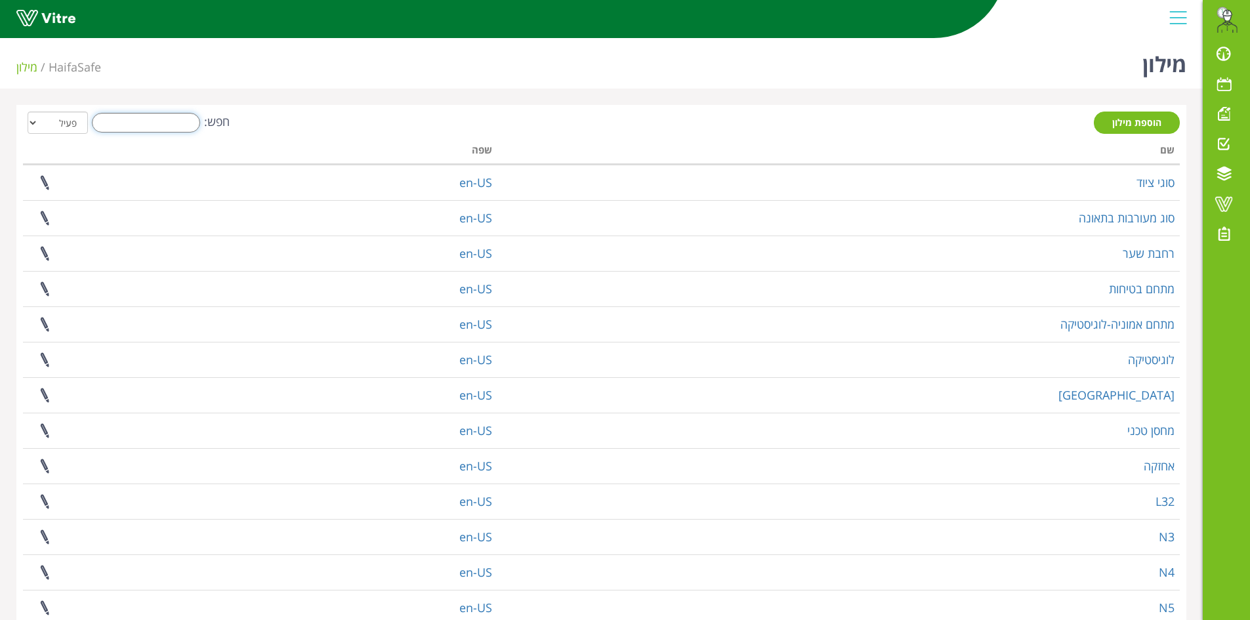
click at [188, 123] on input "חפש:" at bounding box center [146, 123] width 108 height 20
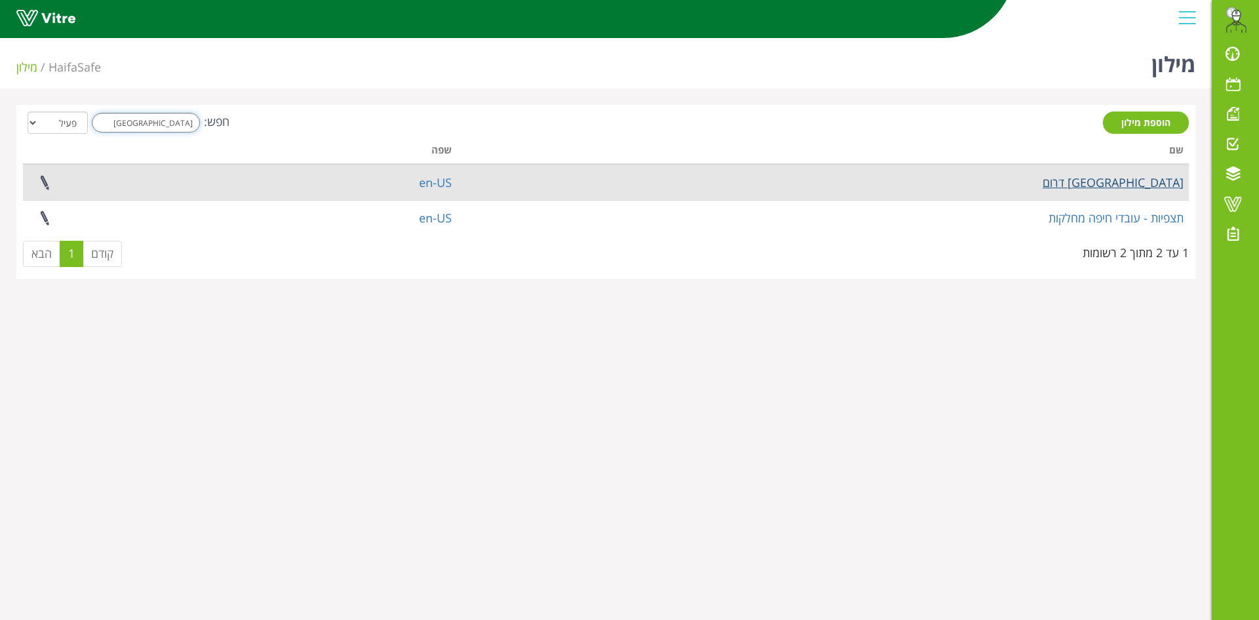
type input "[GEOGRAPHIC_DATA]"
click at [1162, 186] on link "[GEOGRAPHIC_DATA] דרום" at bounding box center [1113, 182] width 141 height 16
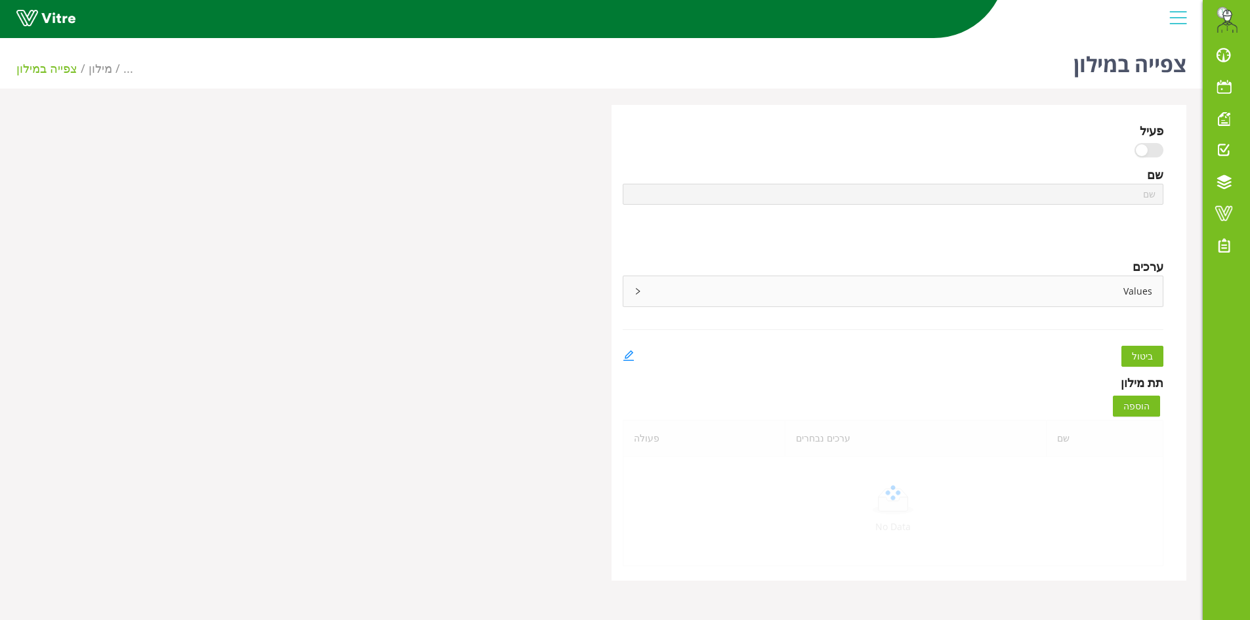
type input "[GEOGRAPHIC_DATA] דרום"
click at [640, 293] on icon "right" at bounding box center [638, 291] width 8 height 8
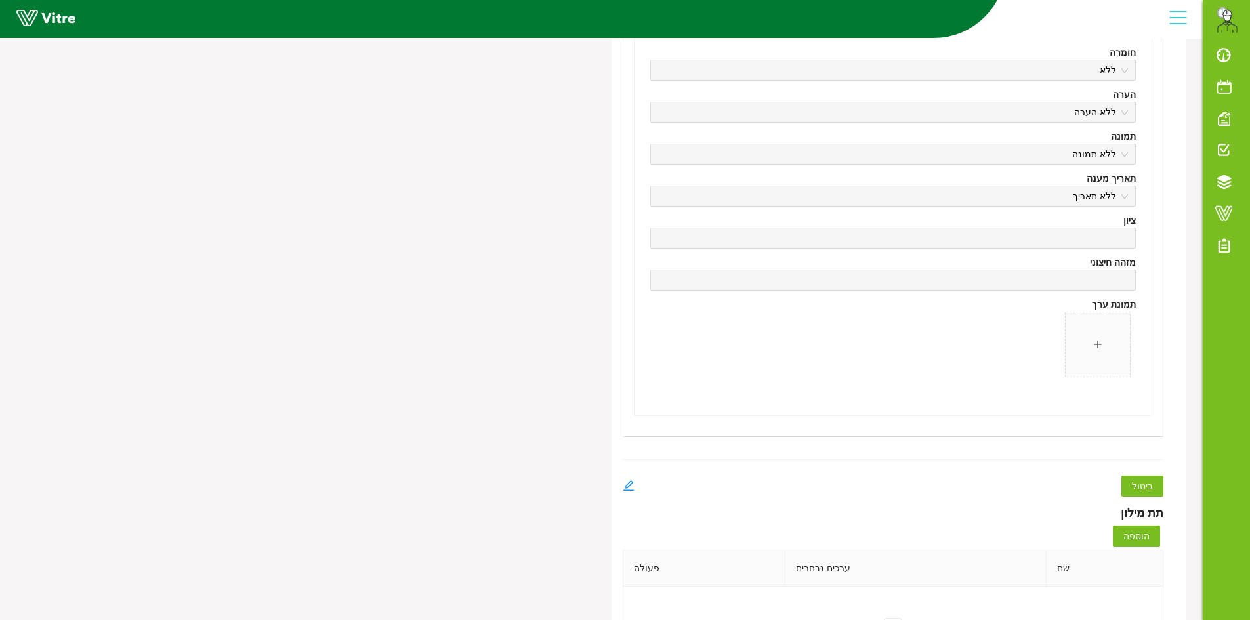
scroll to position [17513, 0]
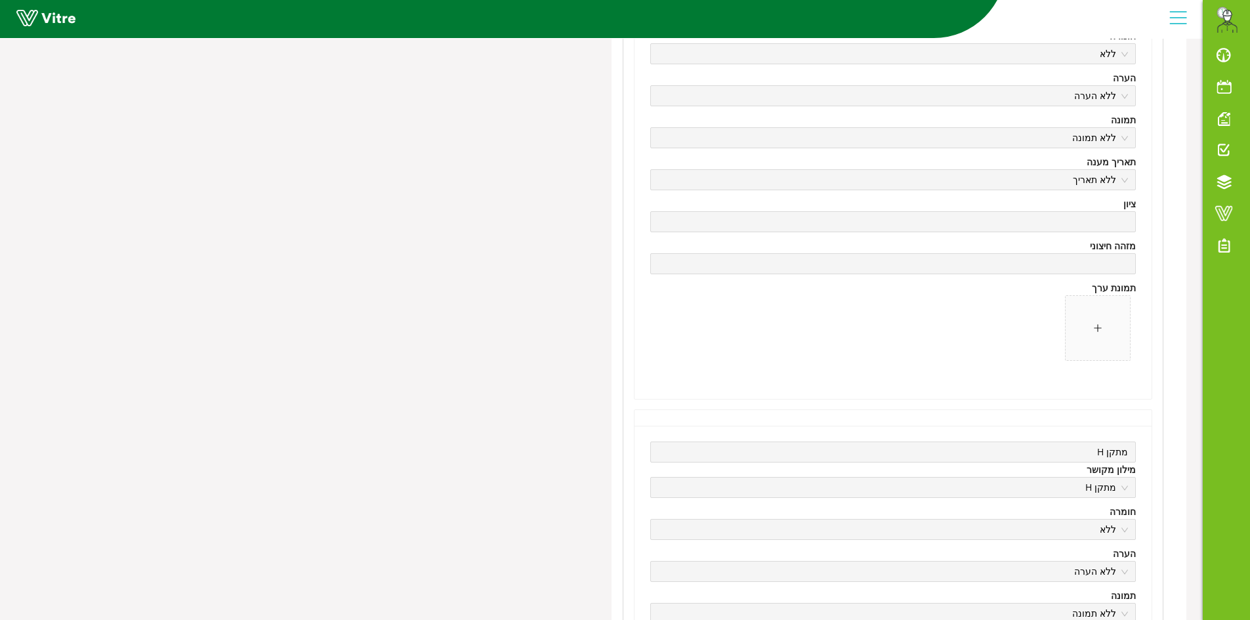
click at [1096, 465] on div "מילון מקושר" at bounding box center [1110, 469] width 49 height 14
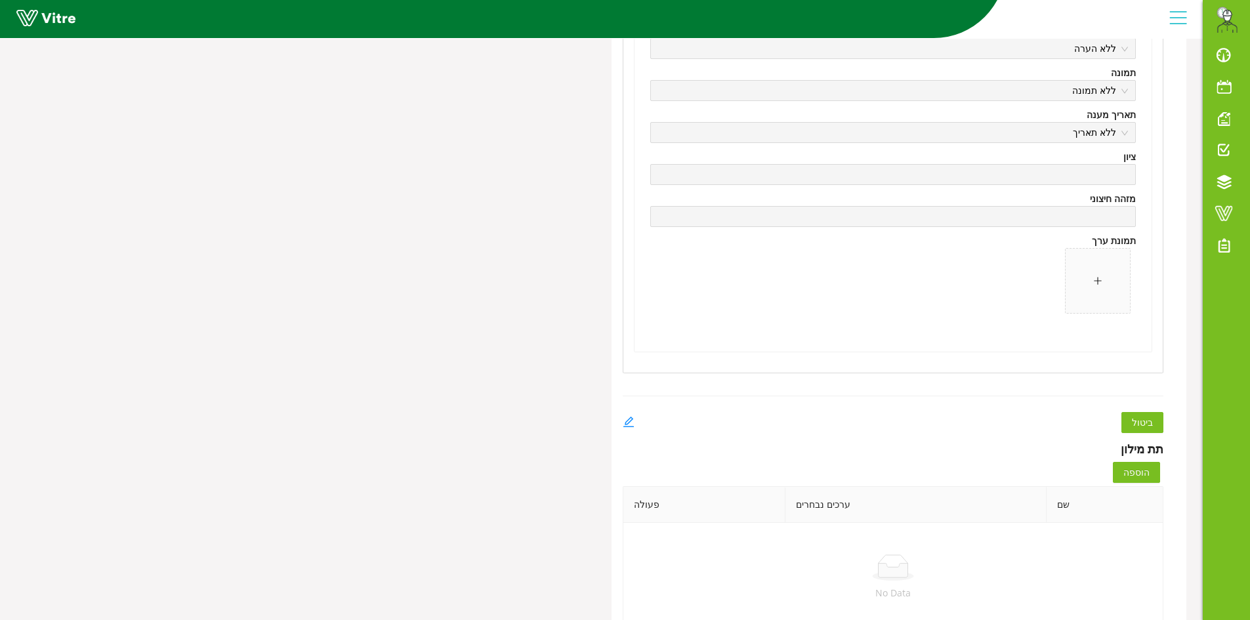
scroll to position [18037, 0]
click at [627, 418] on icon "edit" at bounding box center [627, 420] width 10 height 10
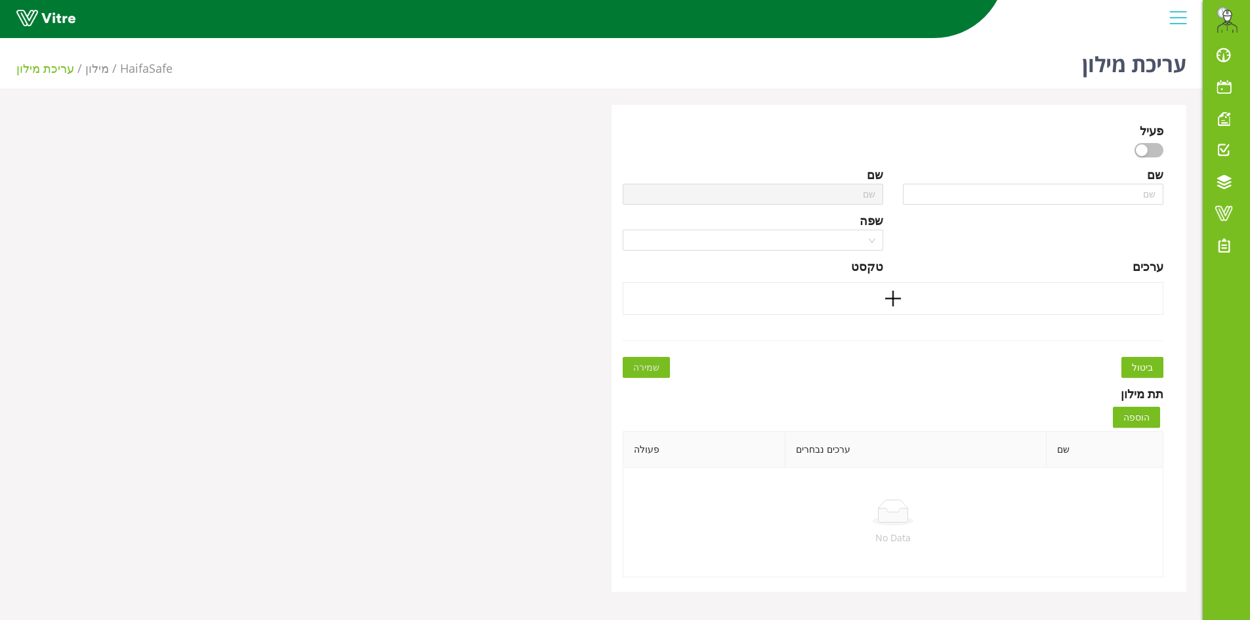
type input "[GEOGRAPHIC_DATA] דרום"
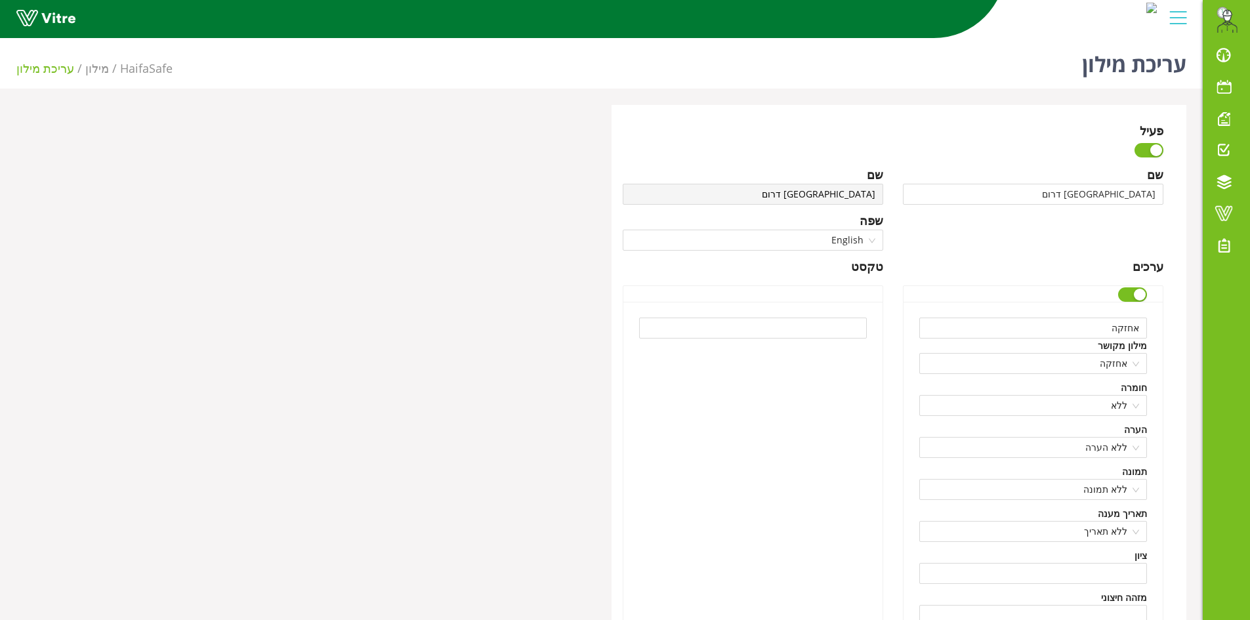
scroll to position [17138, 0]
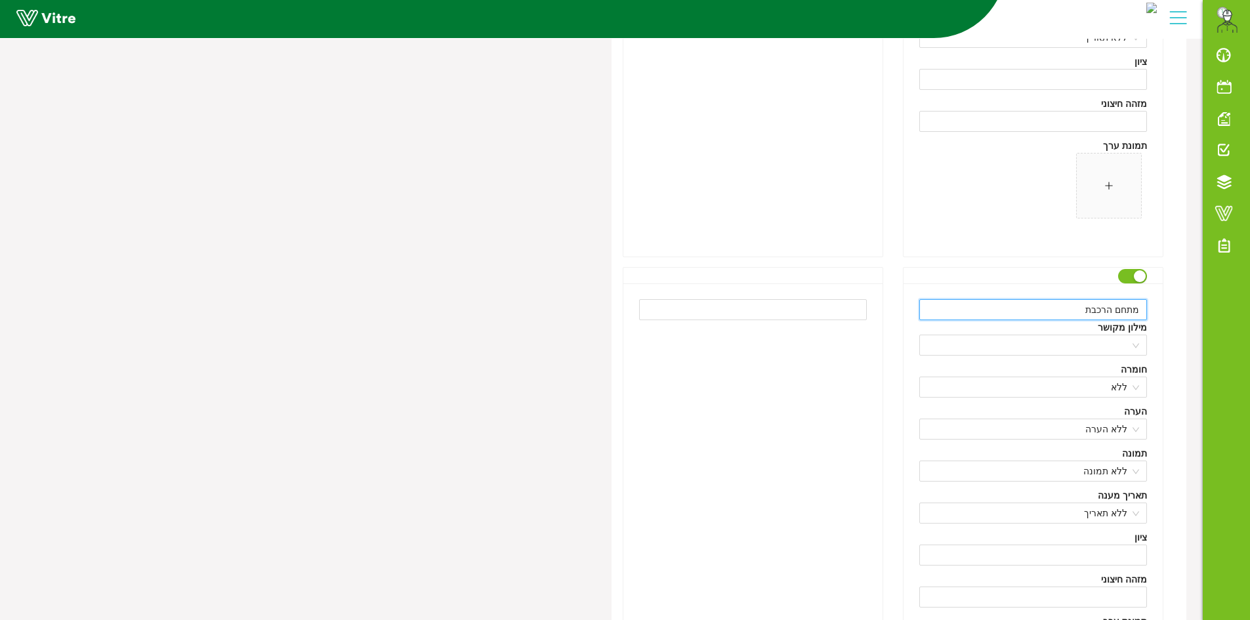
drag, startPoint x: 1116, startPoint y: 307, endPoint x: 1145, endPoint y: 310, distance: 29.0
click at [1145, 310] on input "מתחם הרכבת" at bounding box center [1033, 309] width 228 height 21
click at [1115, 312] on input "מסוף הרכבת" at bounding box center [1033, 309] width 228 height 21
click at [1115, 311] on input "מסוף הרכבת" at bounding box center [1033, 309] width 228 height 21
click at [1117, 313] on input "מסוף הרכבת" at bounding box center [1033, 309] width 228 height 21
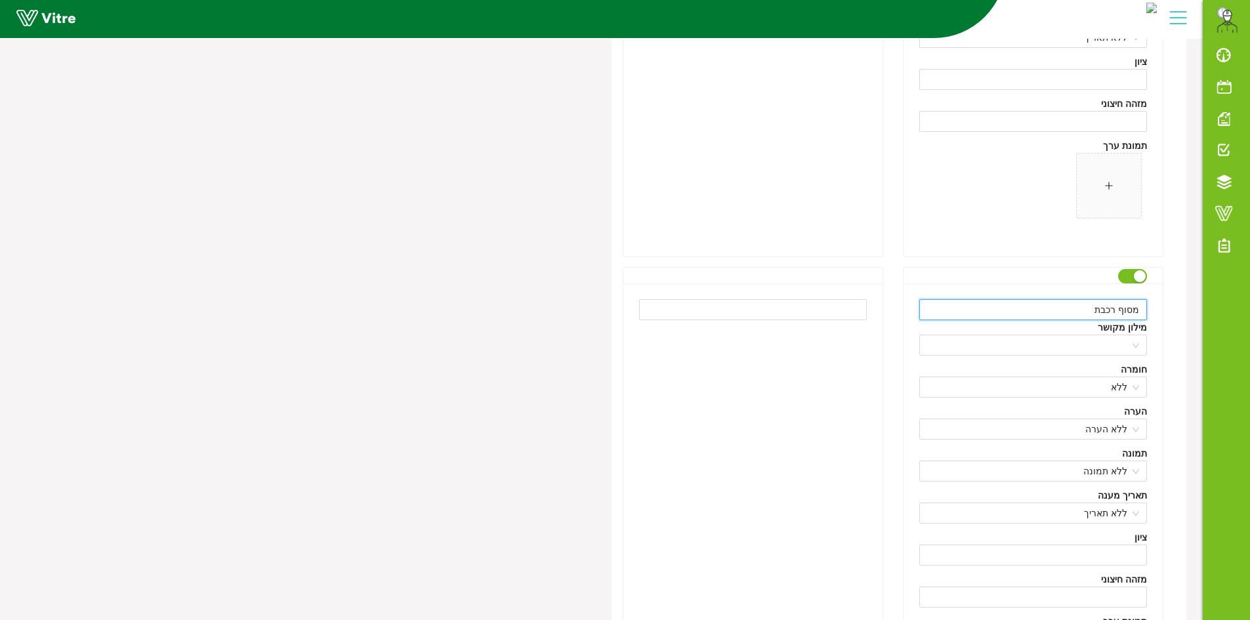
type input "מסוף רכבת"
click at [992, 287] on div "מסוף רכבת מילון מקושר חומרה ללא הערה ללא הערה תמונה ללא תמונה תאריך מענה ללא תא…" at bounding box center [1032, 507] width 259 height 449
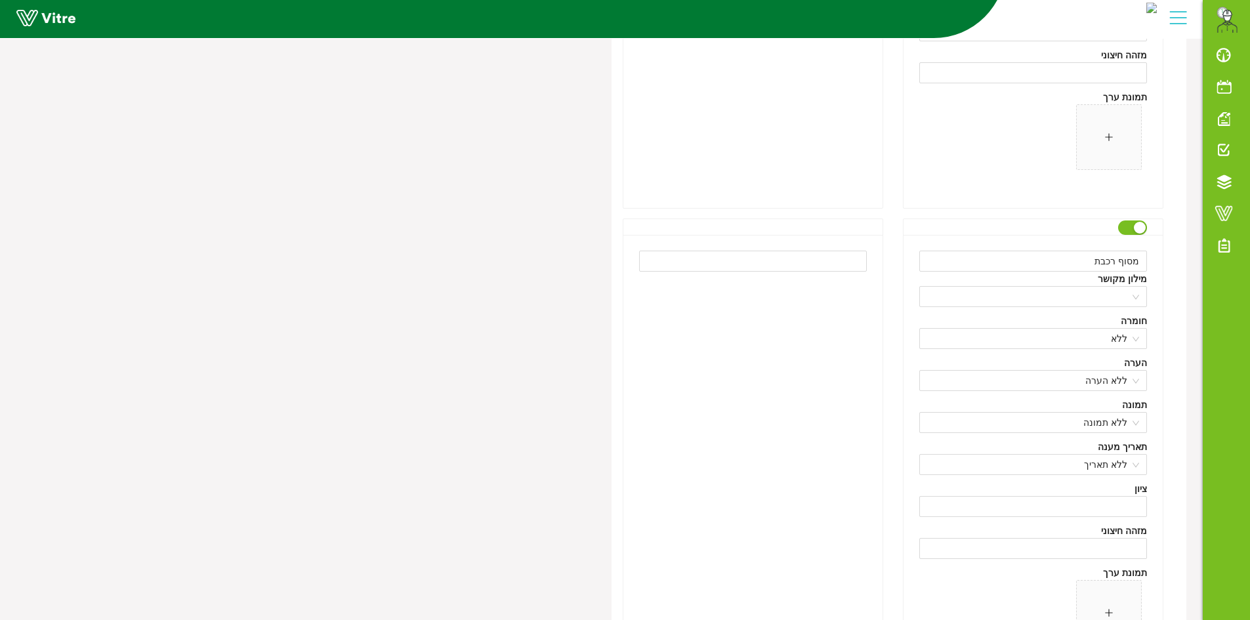
scroll to position [17269, 0]
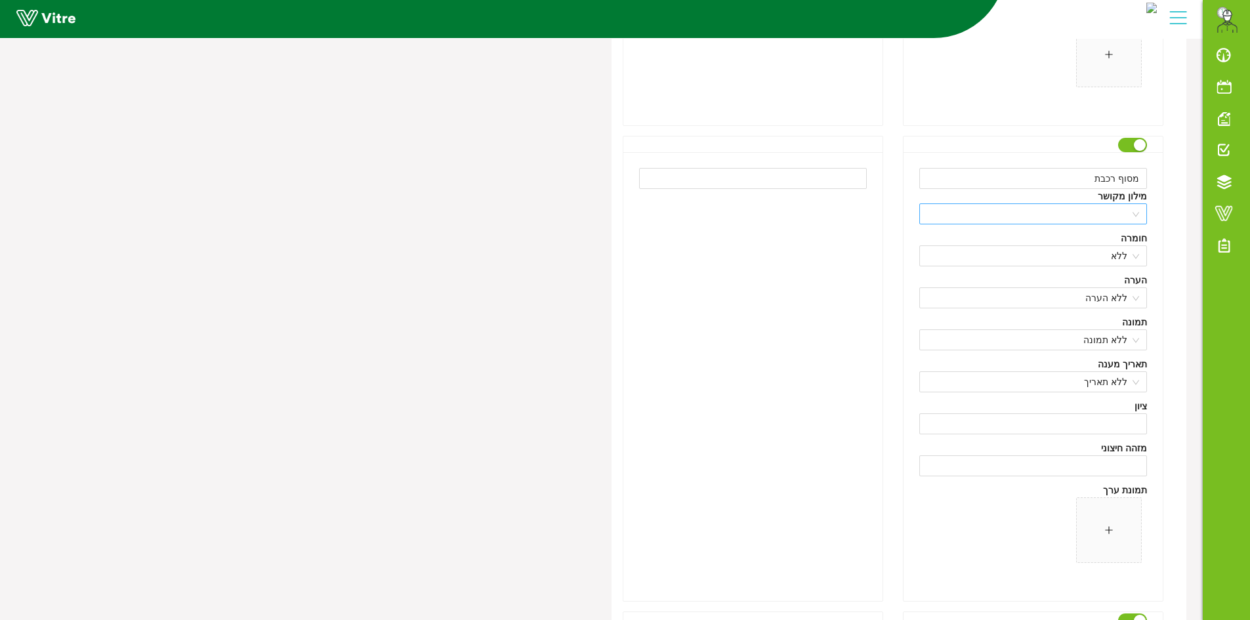
click at [1126, 203] on div at bounding box center [1033, 213] width 228 height 21
click at [1107, 218] on span at bounding box center [1033, 214] width 212 height 20
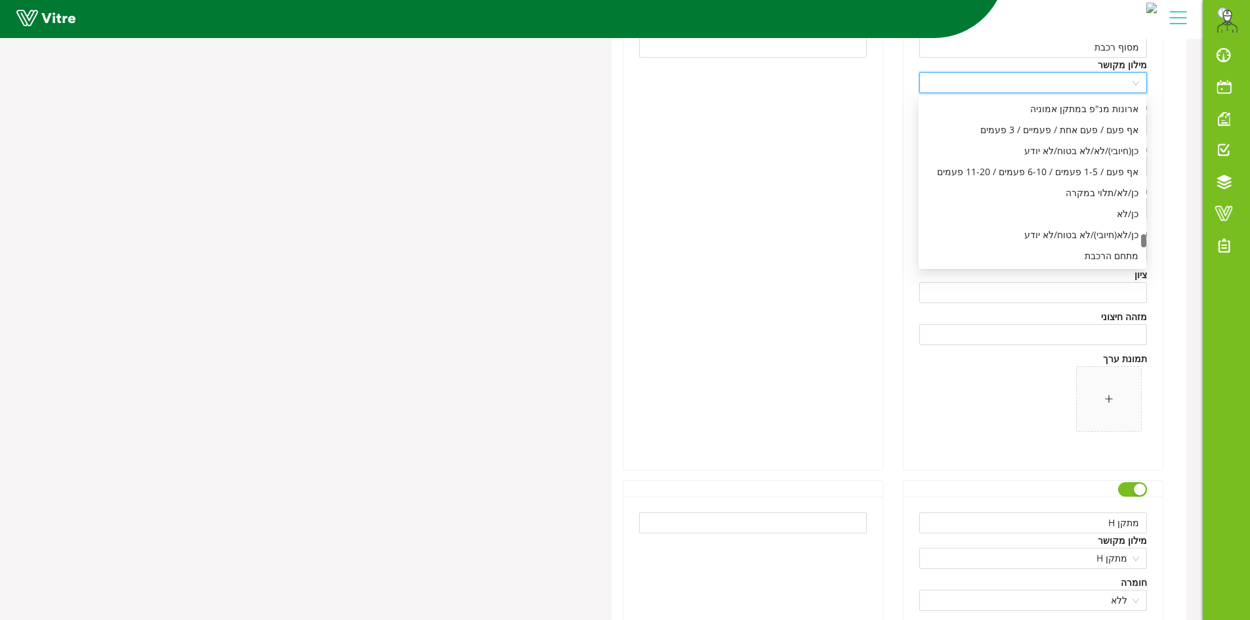
scroll to position [3802, 0]
click at [1099, 193] on div "מתחם הרכבת" at bounding box center [1032, 190] width 212 height 14
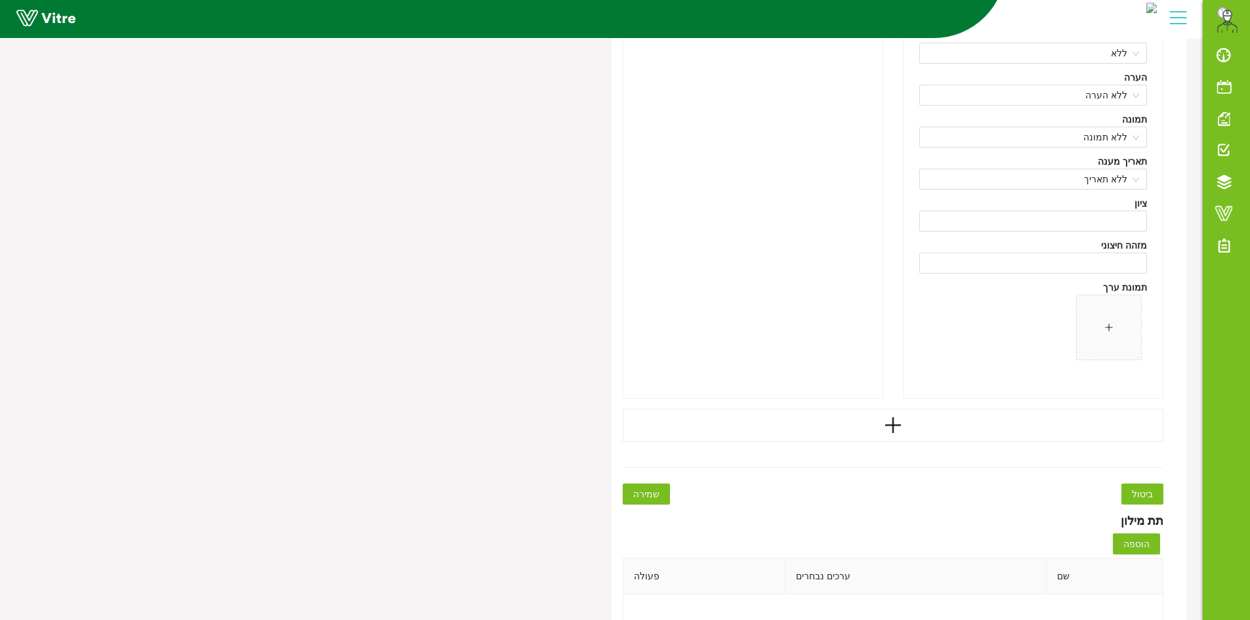
scroll to position [18045, 0]
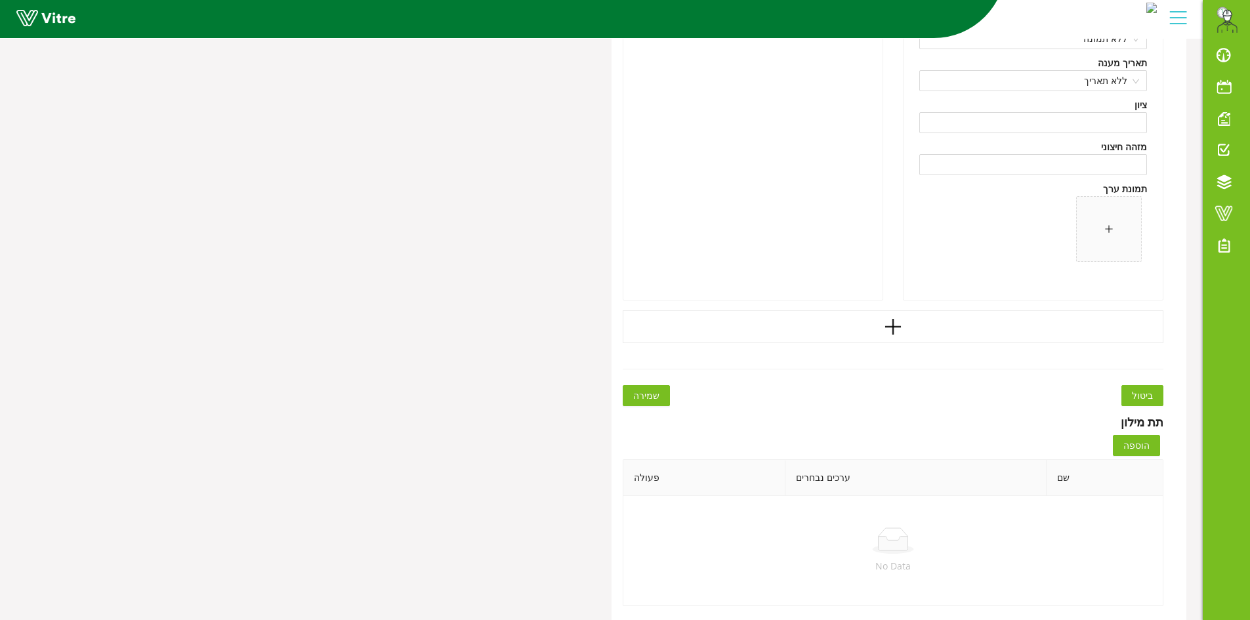
click at [657, 396] on button "שמירה" at bounding box center [645, 395] width 47 height 21
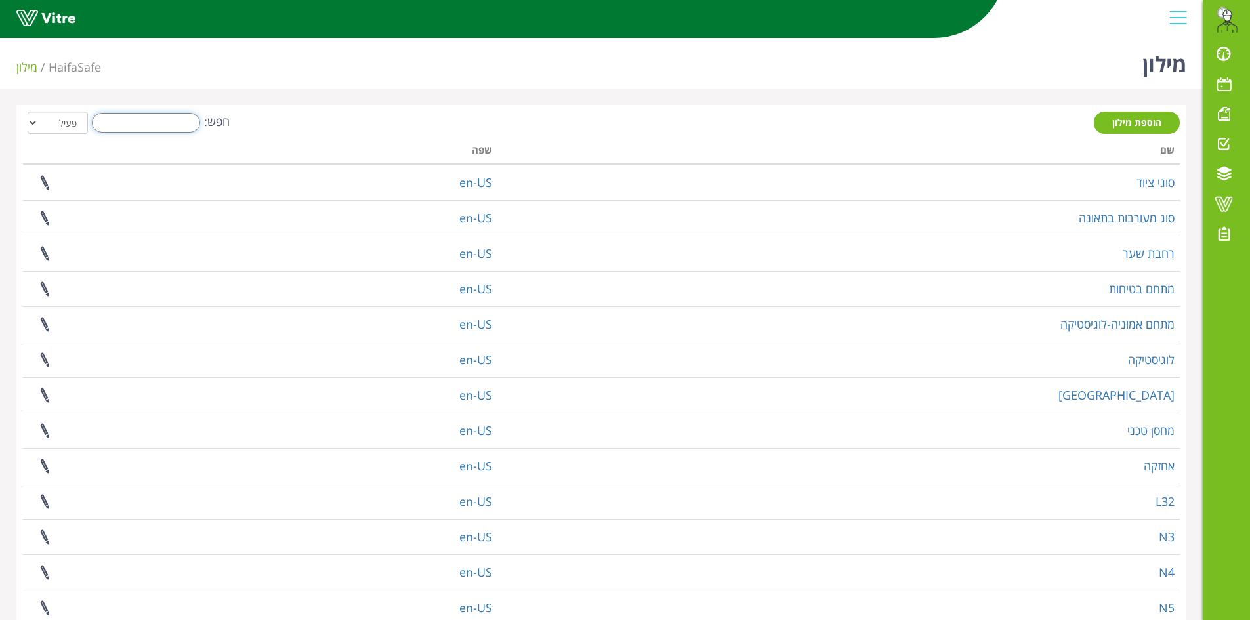
click at [175, 127] on input "חפש:" at bounding box center [146, 123] width 108 height 20
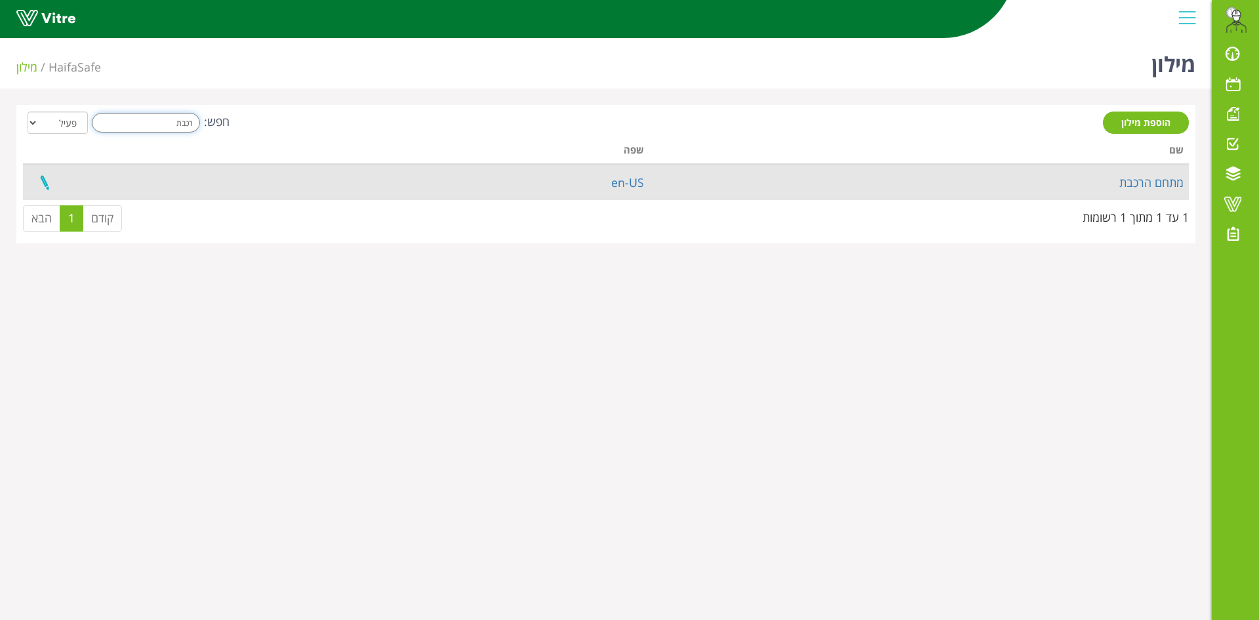
type input "רכבת"
click at [41, 188] on link at bounding box center [44, 182] width 33 height 35
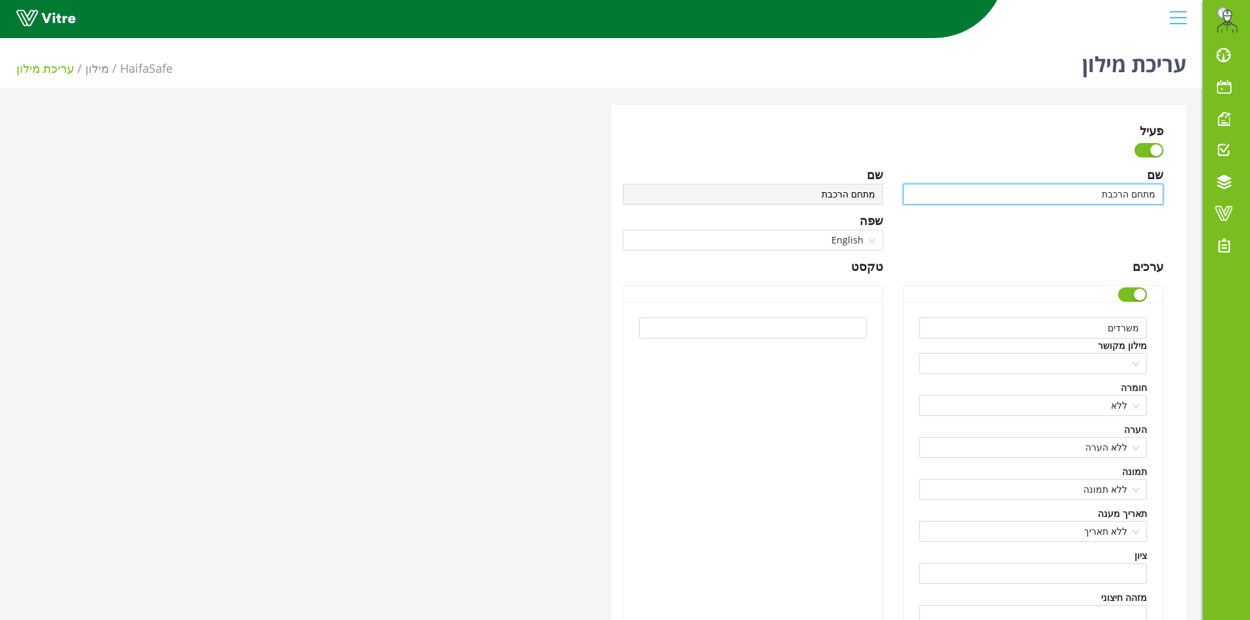
drag, startPoint x: 1133, startPoint y: 195, endPoint x: 1190, endPoint y: 195, distance: 57.1
type input "הרכבת"
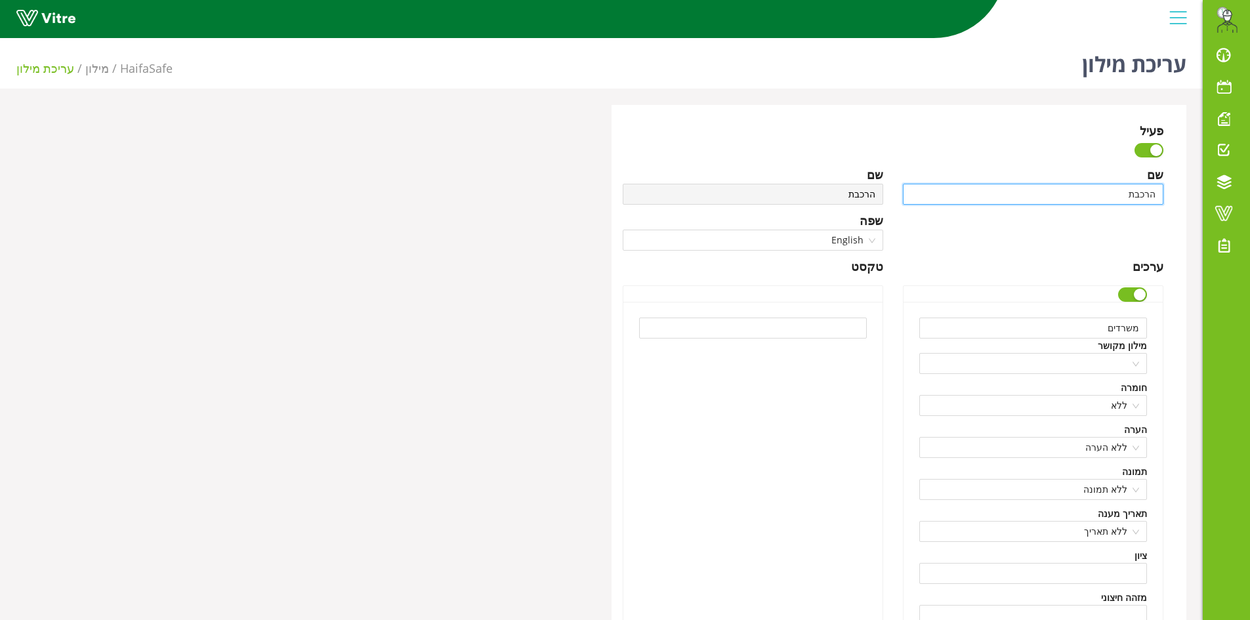
type input "הרכבת"
type input "רכבת"
type input "מרכבת"
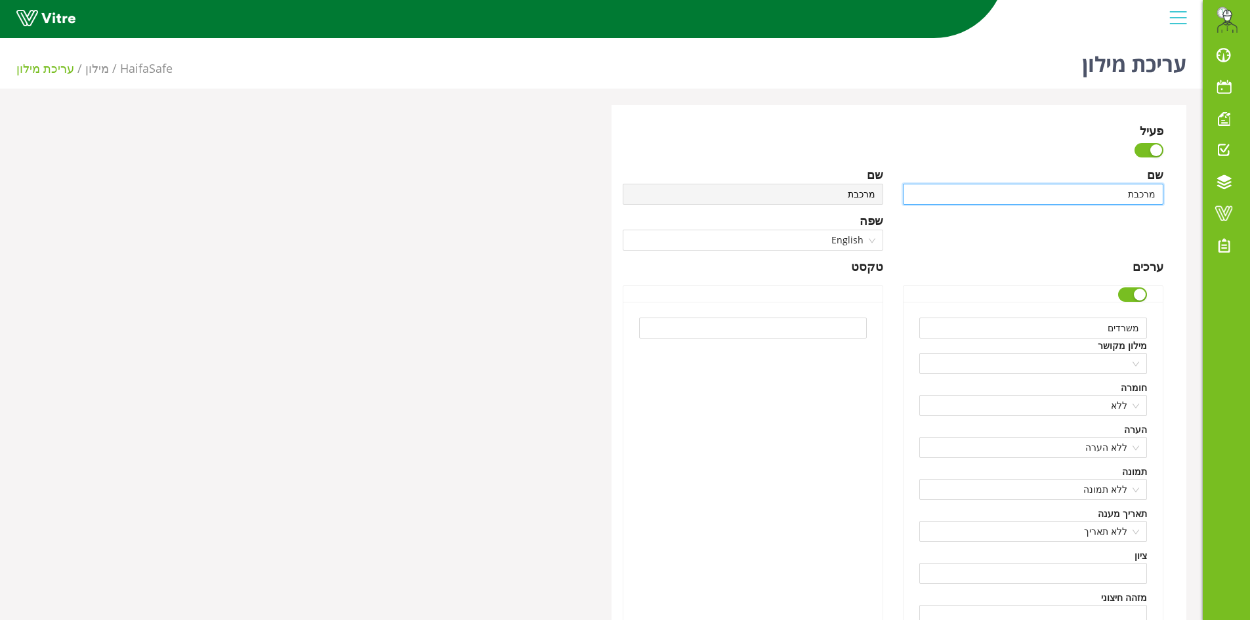
type input "מסרכבת"
type input "מסורכבת"
type input "מסוףרכבת"
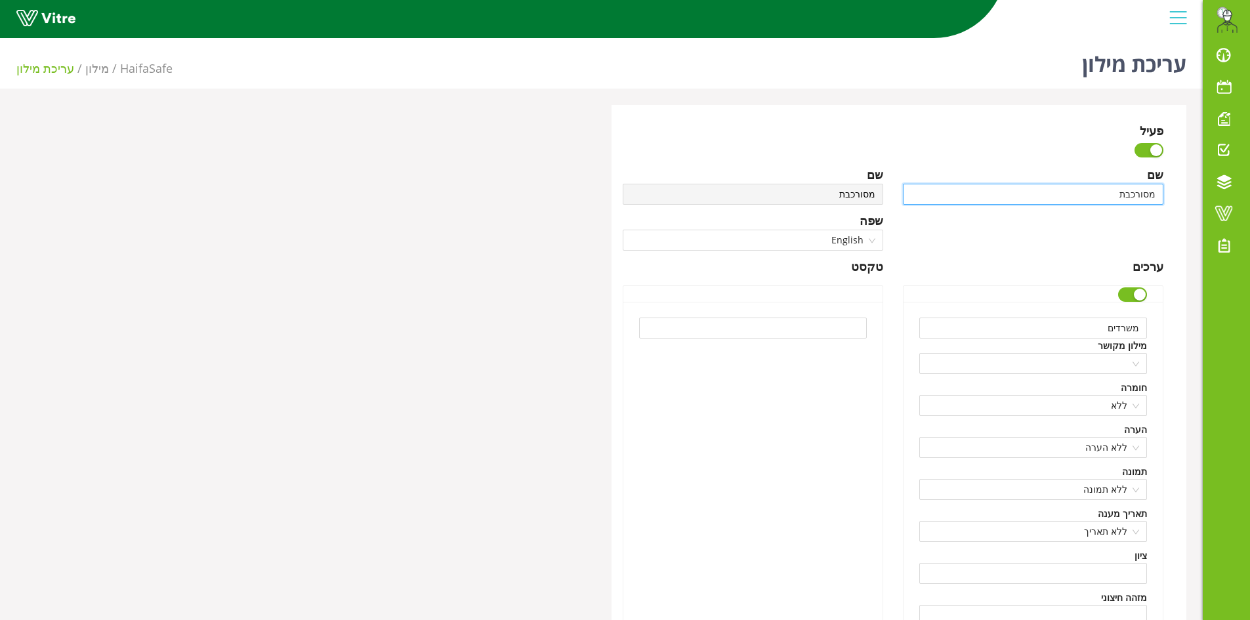
type input "מסוףרכבת"
type input "מסוף רכבת"
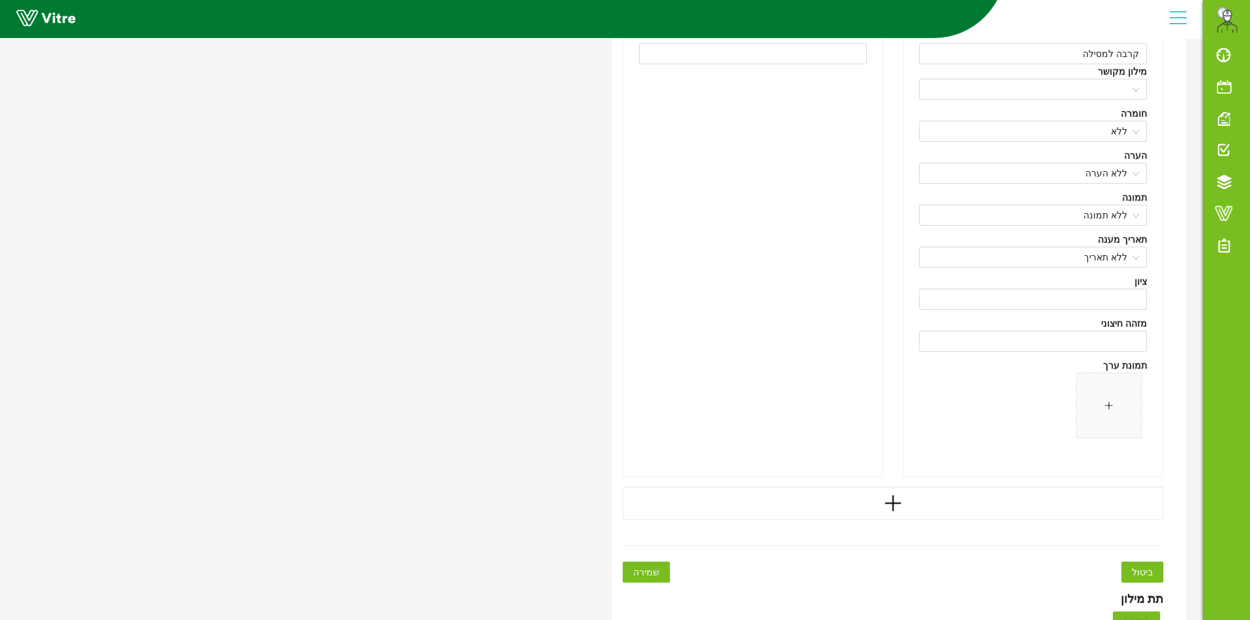
scroll to position [1705, 0]
type input "מסוף רכבת"
click at [916, 502] on div at bounding box center [892, 498] width 541 height 33
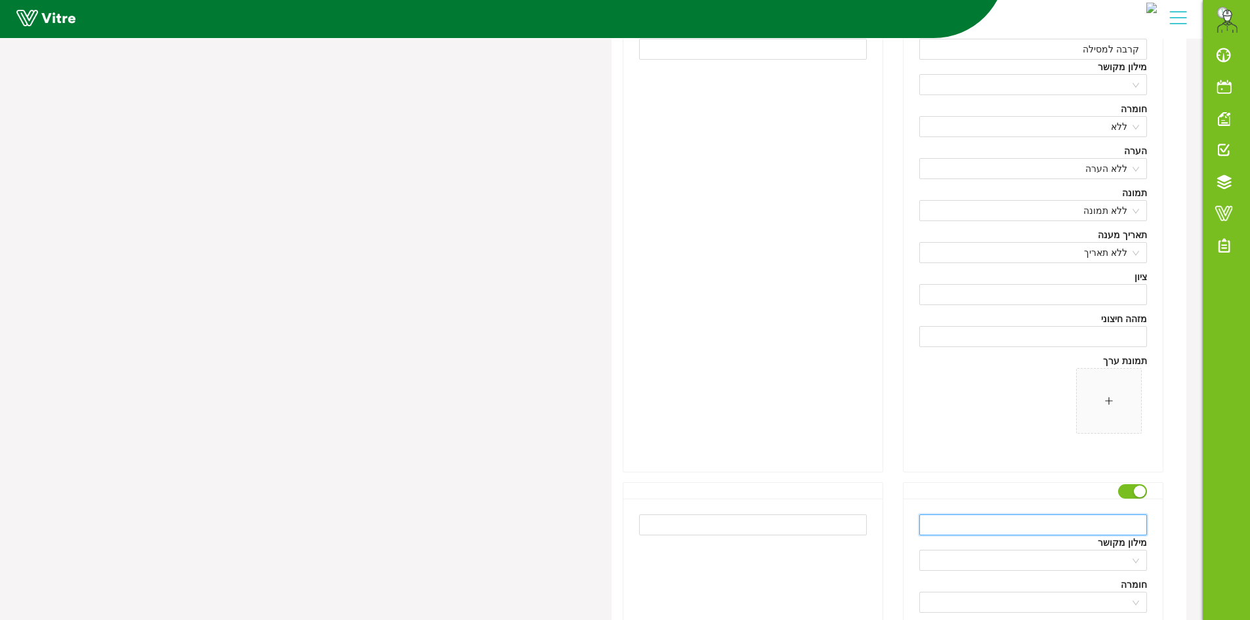
click at [1051, 529] on input "text" at bounding box center [1033, 524] width 228 height 21
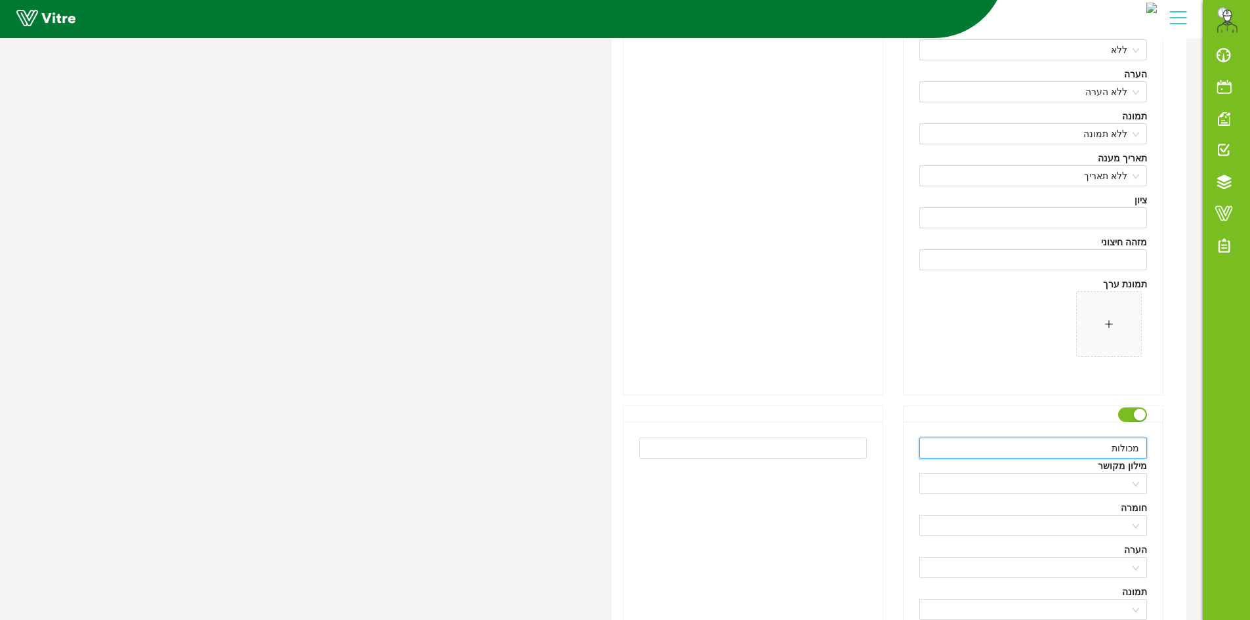
scroll to position [2164, 0]
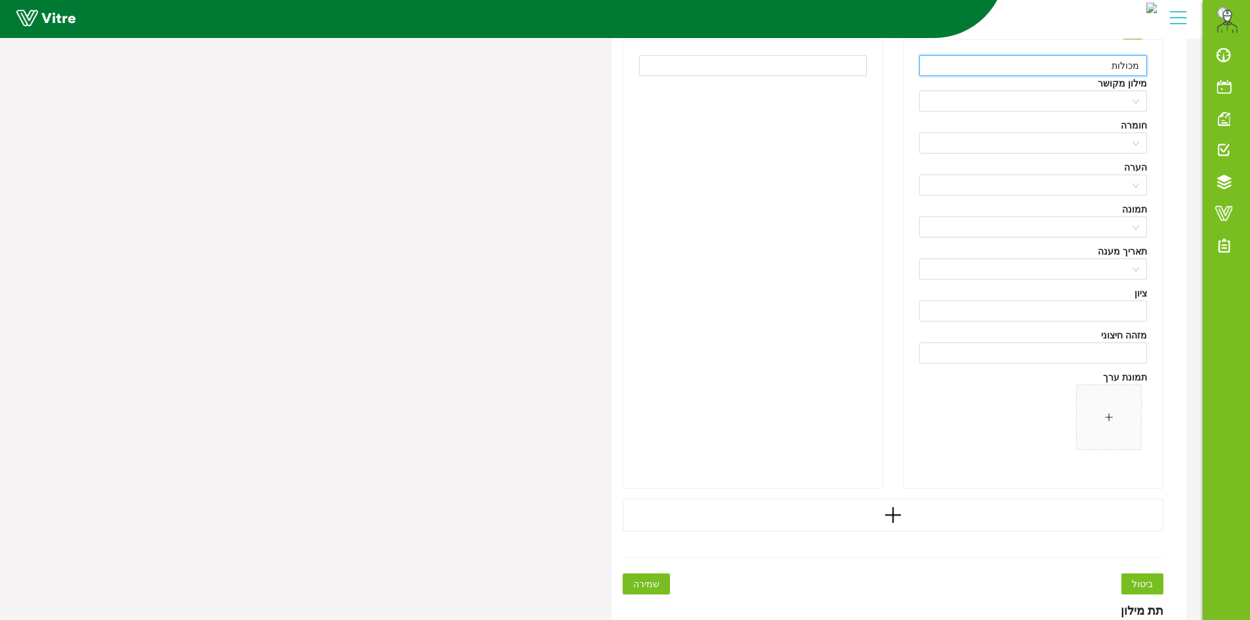
type input "מכולות"
click at [653, 588] on span "שמירה" at bounding box center [646, 584] width 26 height 14
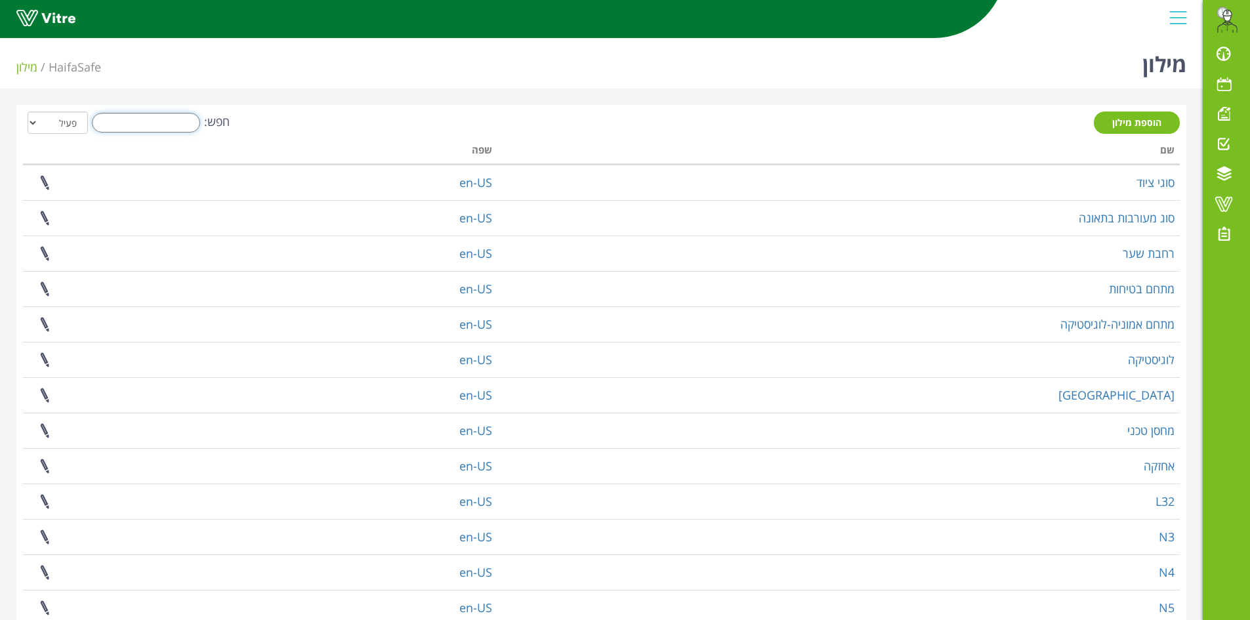
click at [138, 119] on input "חפש:" at bounding box center [146, 123] width 108 height 20
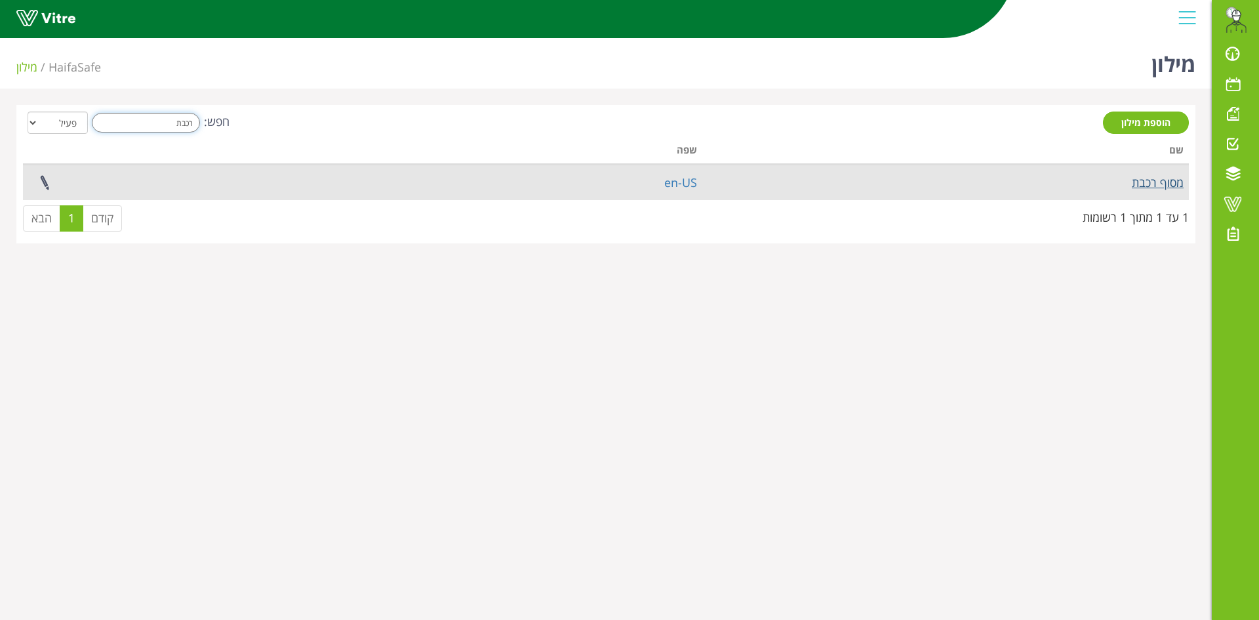
type input "רכבת"
click at [1159, 187] on link "מסוף רכבת" at bounding box center [1158, 182] width 52 height 16
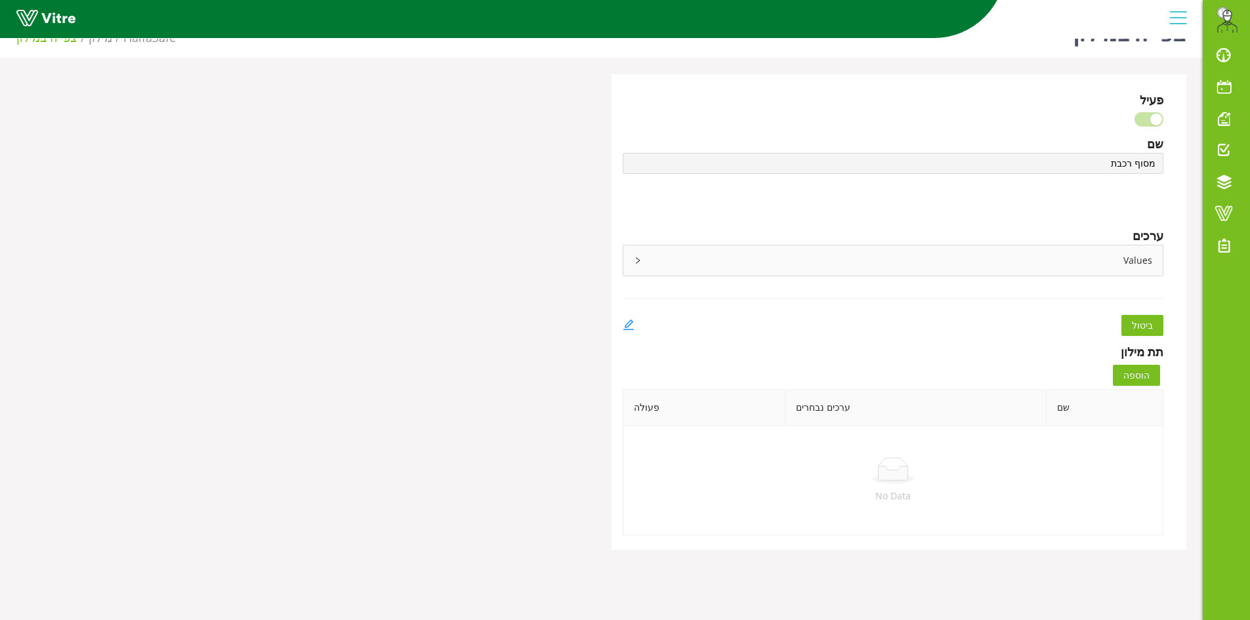
scroll to position [33, 0]
click at [628, 321] on icon "edit" at bounding box center [627, 322] width 10 height 10
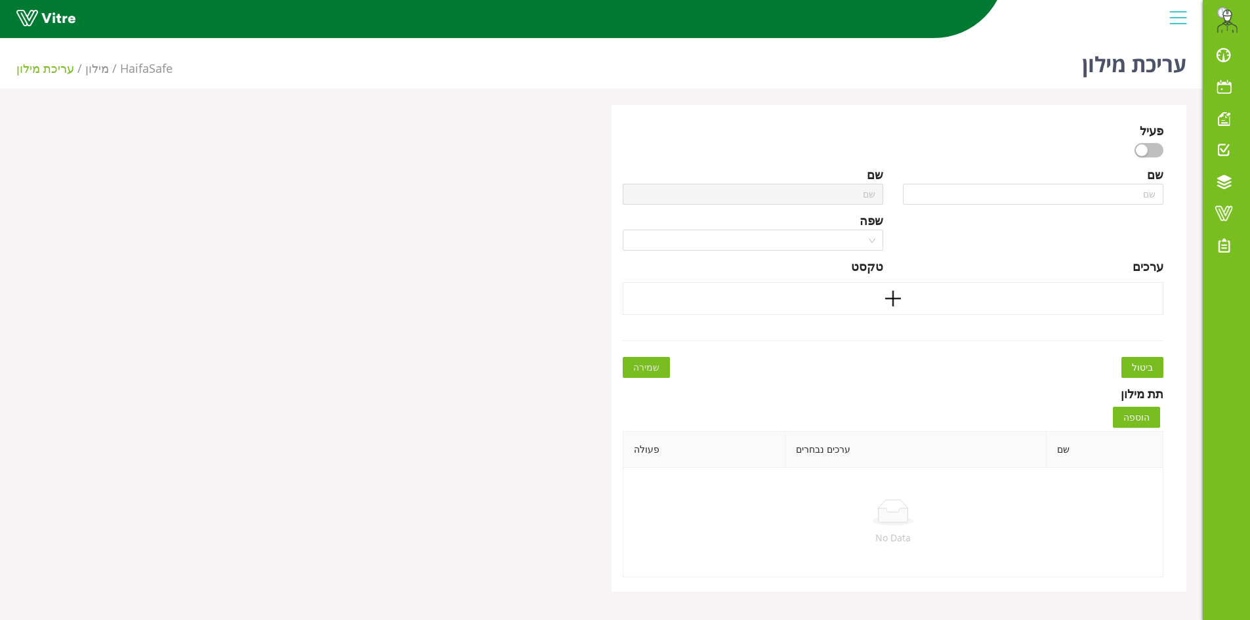
type input "מסוף רכבת"
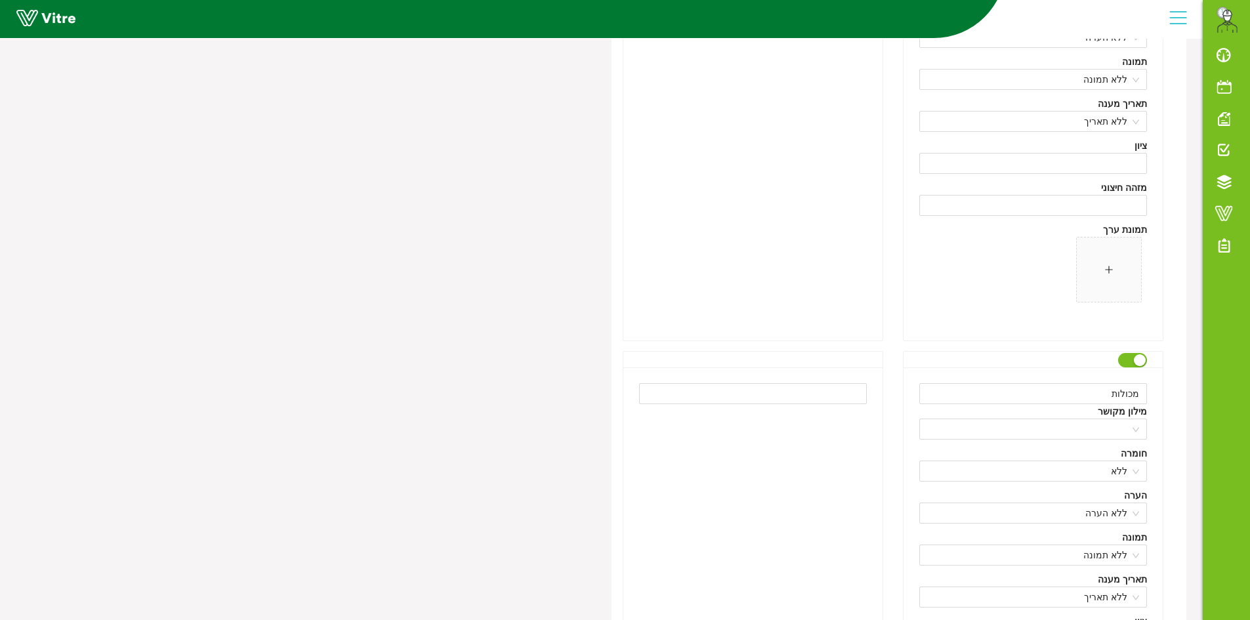
scroll to position [2353, 0]
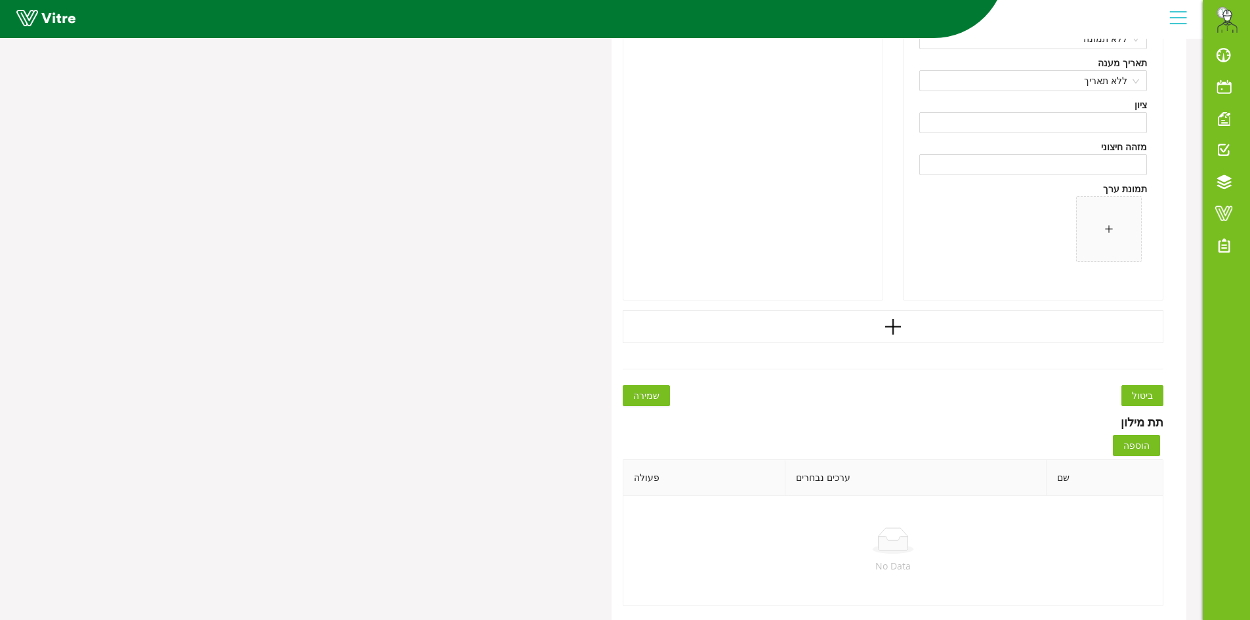
click at [893, 328] on icon "plus" at bounding box center [892, 327] width 2 height 16
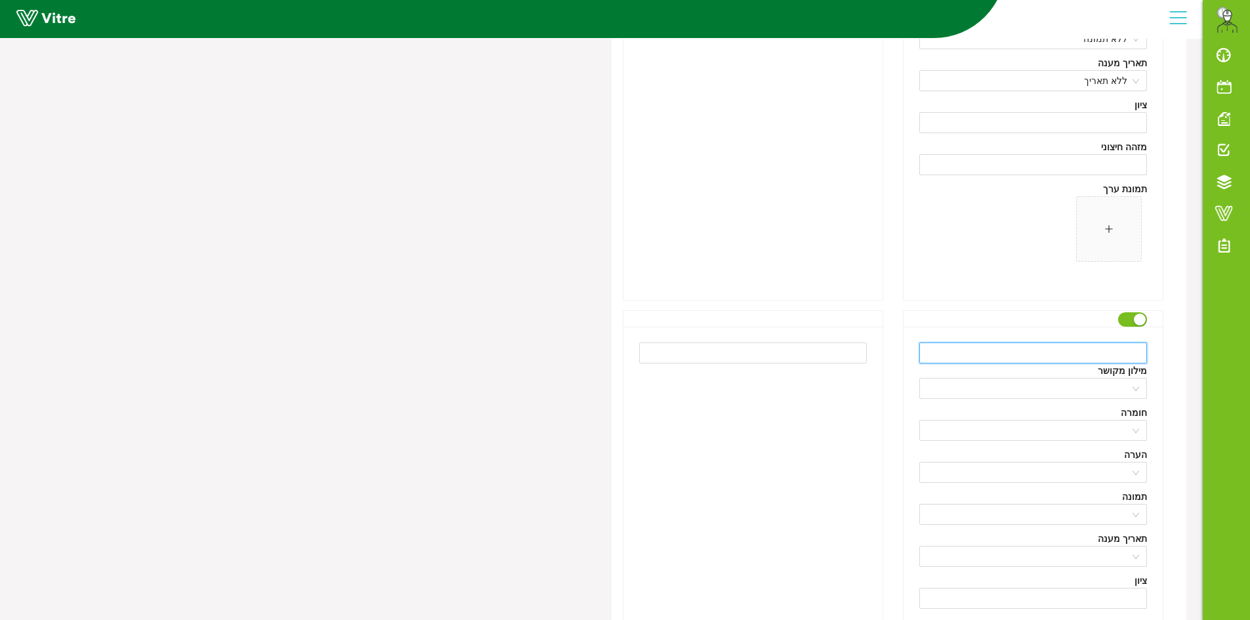
click at [1099, 351] on input "text" at bounding box center [1033, 352] width 228 height 21
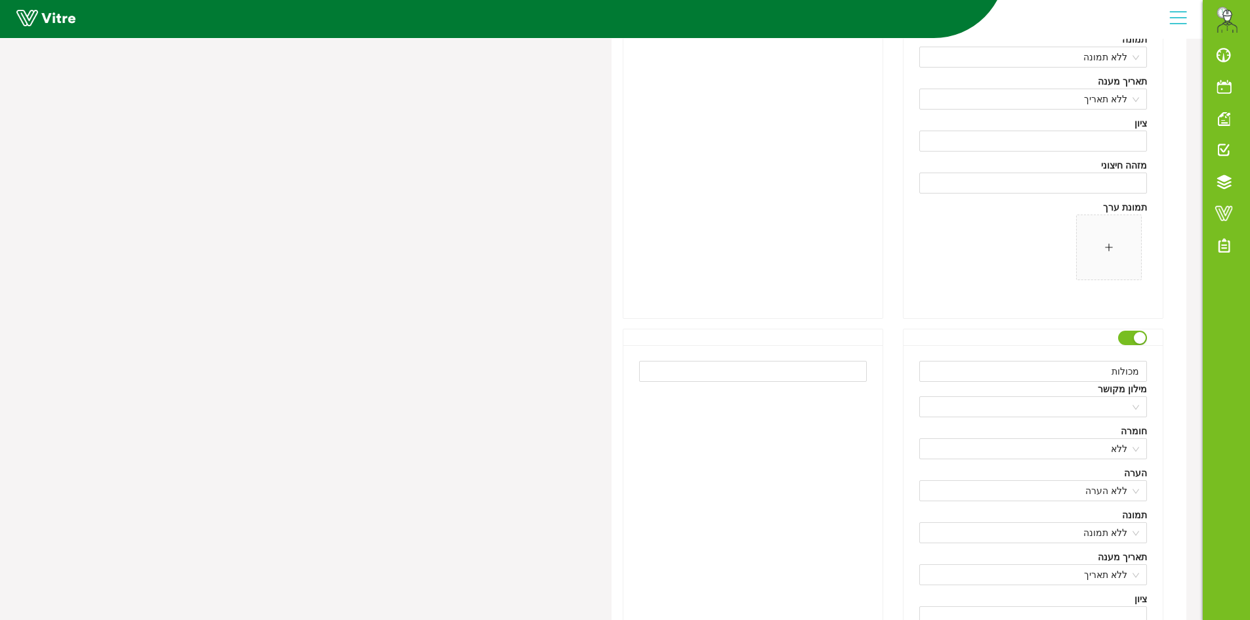
scroll to position [1894, 0]
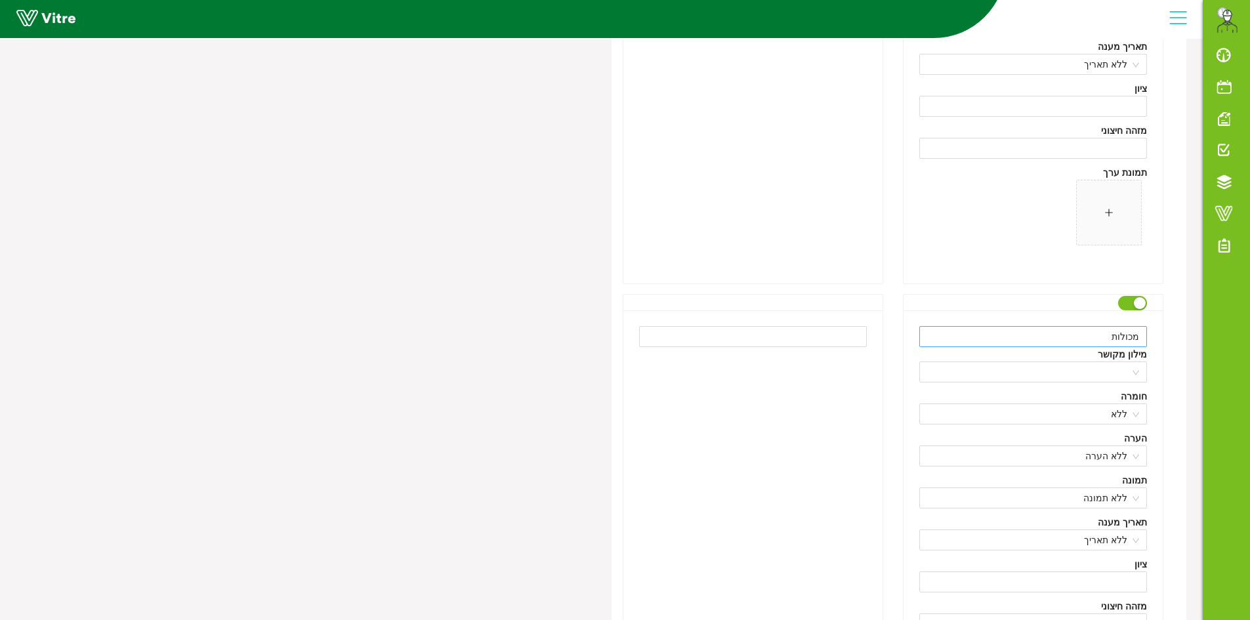
type input "מוסך"
click at [1103, 338] on input "מכולות" at bounding box center [1033, 336] width 228 height 21
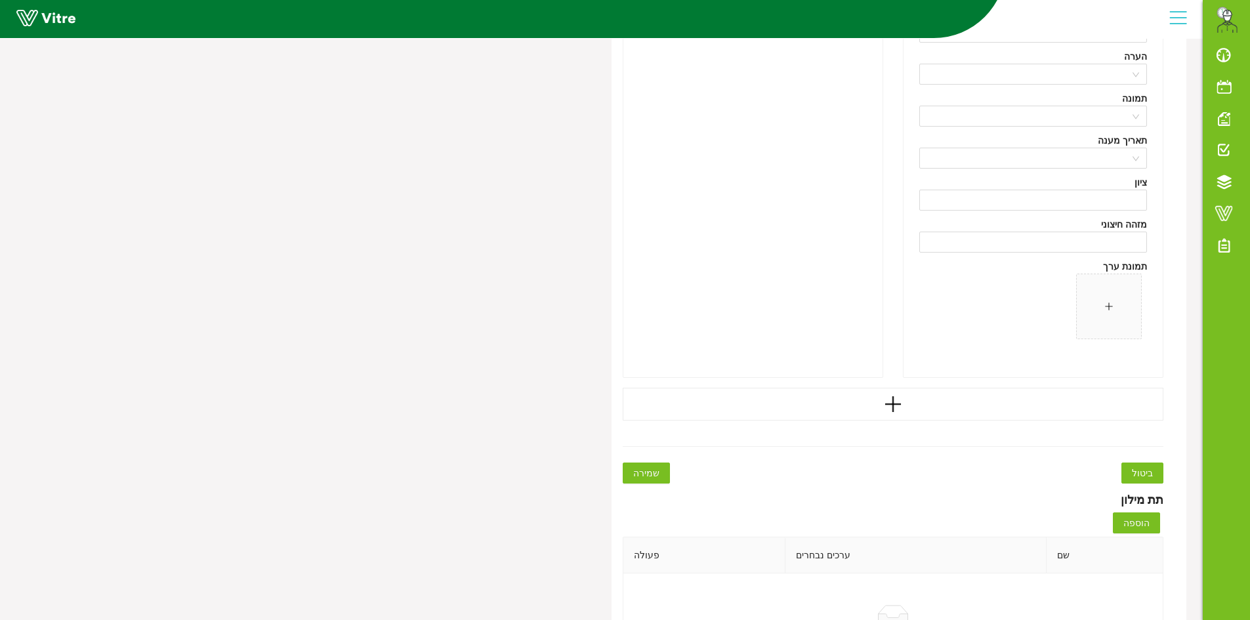
scroll to position [2566, 0]
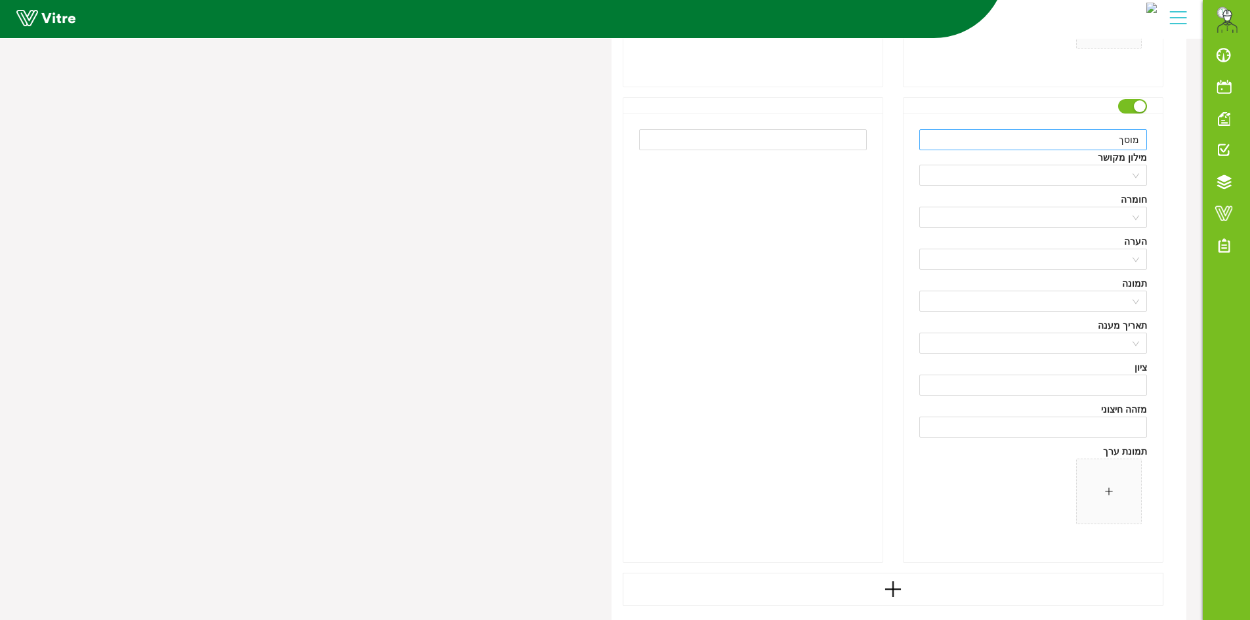
type input "מכולות מפלס תחתון"
drag, startPoint x: 1106, startPoint y: 142, endPoint x: 1148, endPoint y: 143, distance: 42.7
click at [1148, 143] on div "מוסך מילון מקושר חומרה הערה תמונה תאריך מענה ציון מזהה חיצוני תמונת ערך" at bounding box center [1032, 337] width 259 height 449
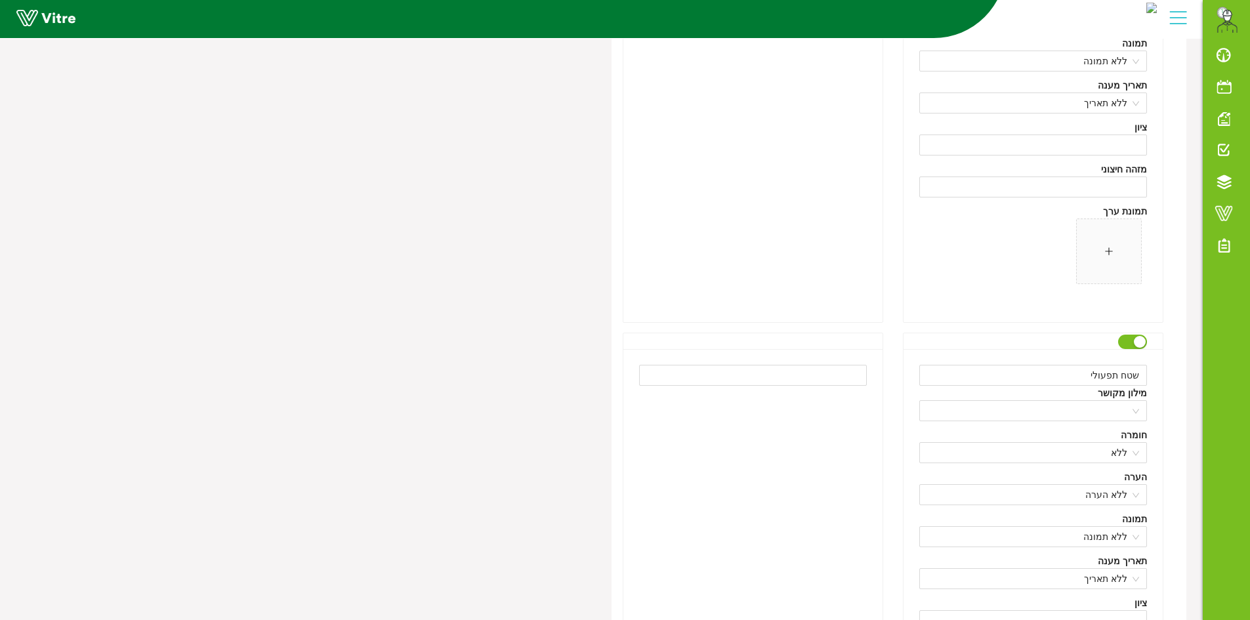
scroll to position [926, 0]
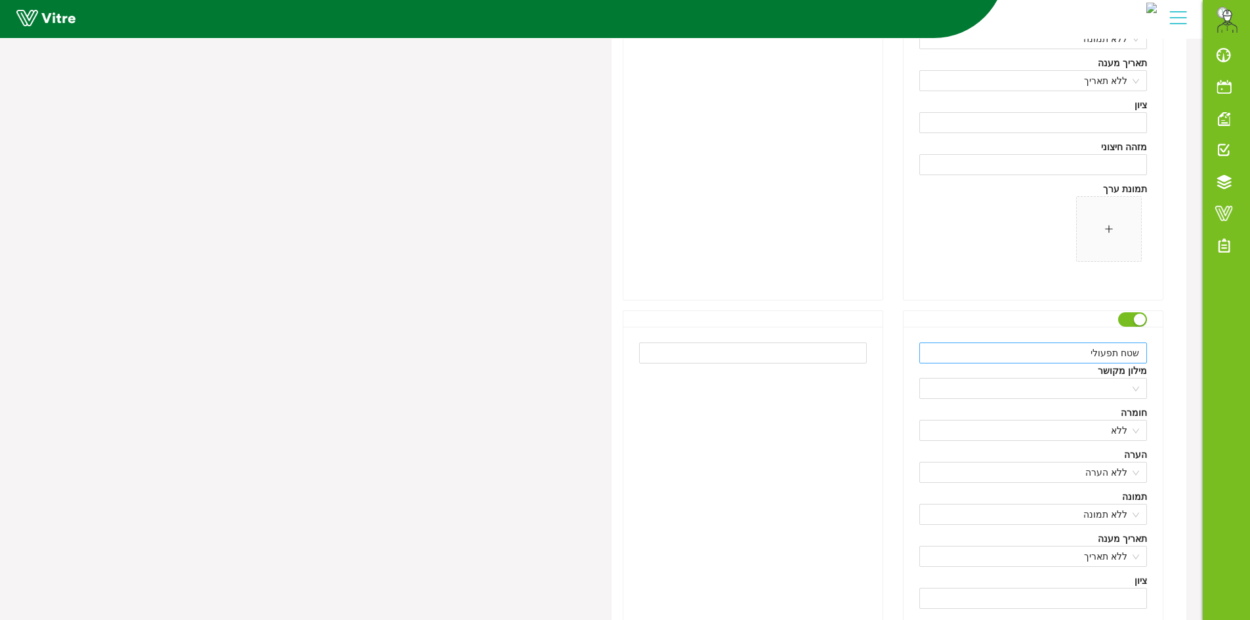
type input "סככת טיפולים"
click at [1068, 352] on input "שטח תפעולי" at bounding box center [1033, 352] width 228 height 21
drag, startPoint x: 1035, startPoint y: 354, endPoint x: 1162, endPoint y: 352, distance: 127.3
click at [1162, 352] on div "שטח תפעולי מפלס תחתון מילון מקושר חומרה ללא הערה ללא הערה תמונה ללא תמונה תאריך…" at bounding box center [1033, 543] width 260 height 466
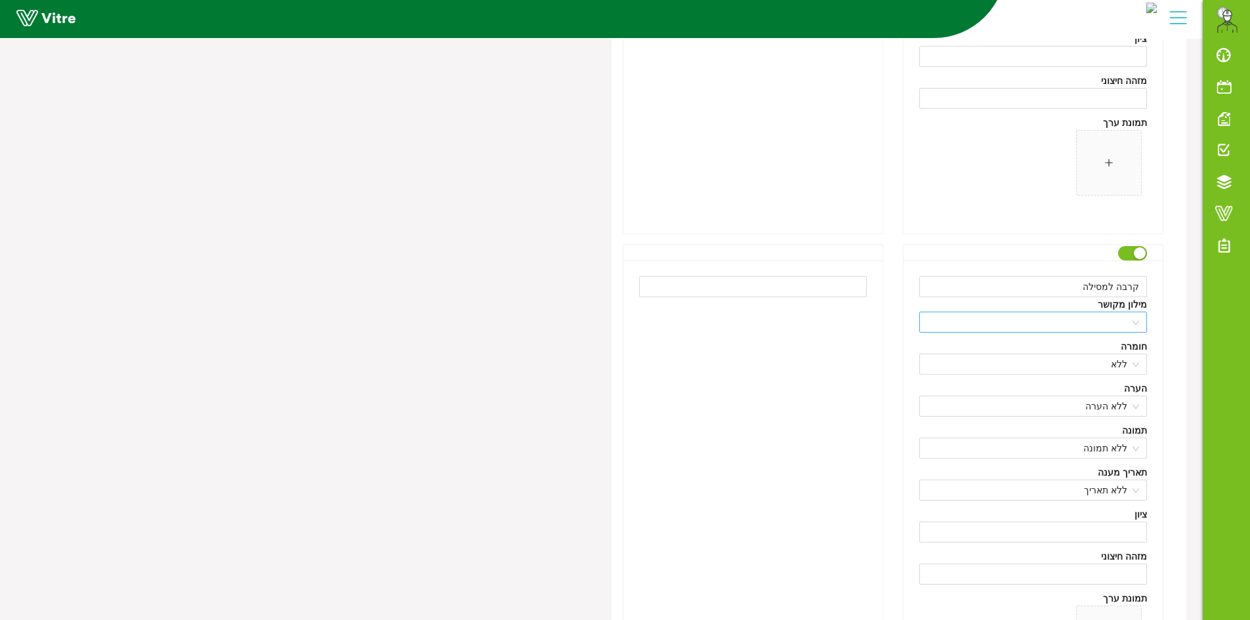
scroll to position [1910, 0]
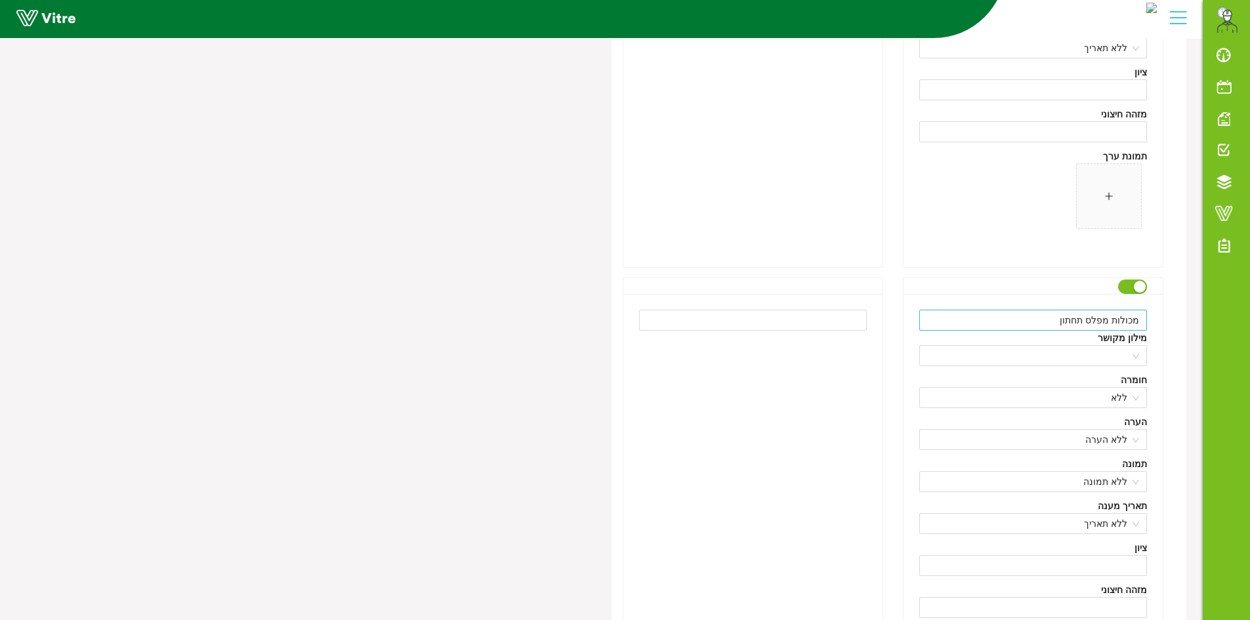
type input "שטח תפעולי מפלס תחתון"
drag, startPoint x: 1056, startPoint y: 321, endPoint x: 1158, endPoint y: 320, distance: 102.3
click at [1158, 320] on div "מכולות מפלס תחתון מילון מקושר חומרה ללא הערה ללא הערה תמונה ללא תמונה תאריך מענ…" at bounding box center [1032, 518] width 259 height 449
paste input "טח תפעולי"
drag, startPoint x: 1037, startPoint y: 321, endPoint x: 1069, endPoint y: 325, distance: 32.3
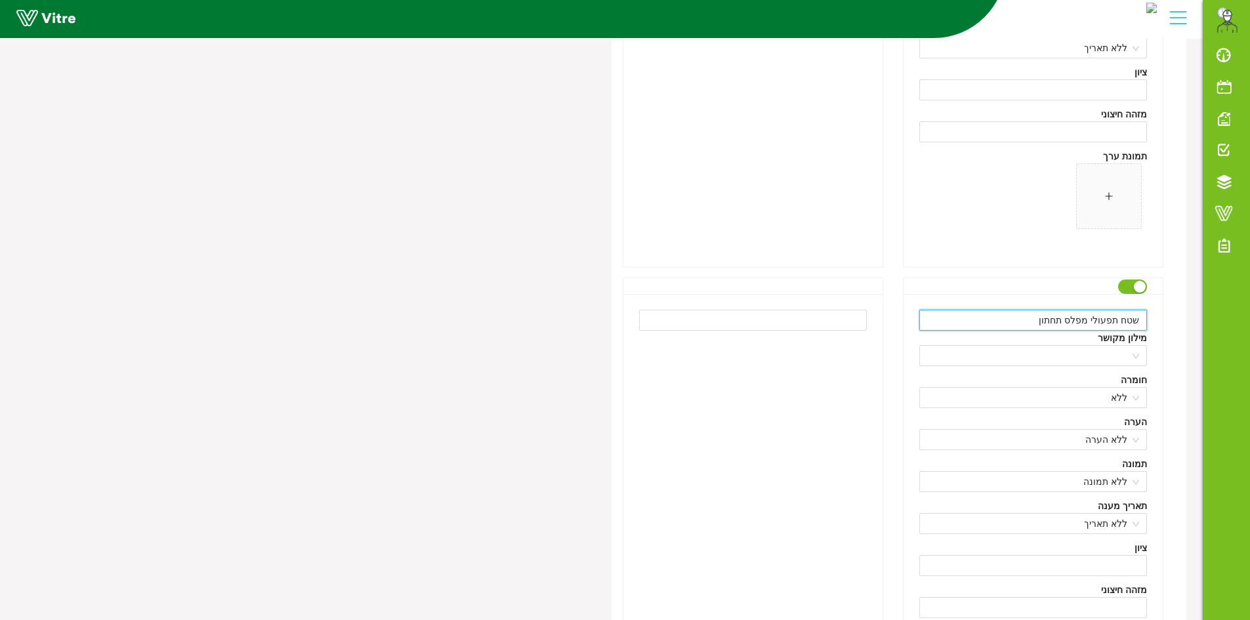
click at [1069, 325] on input "שטח תפעולי מפלס תחתון" at bounding box center [1033, 320] width 228 height 21
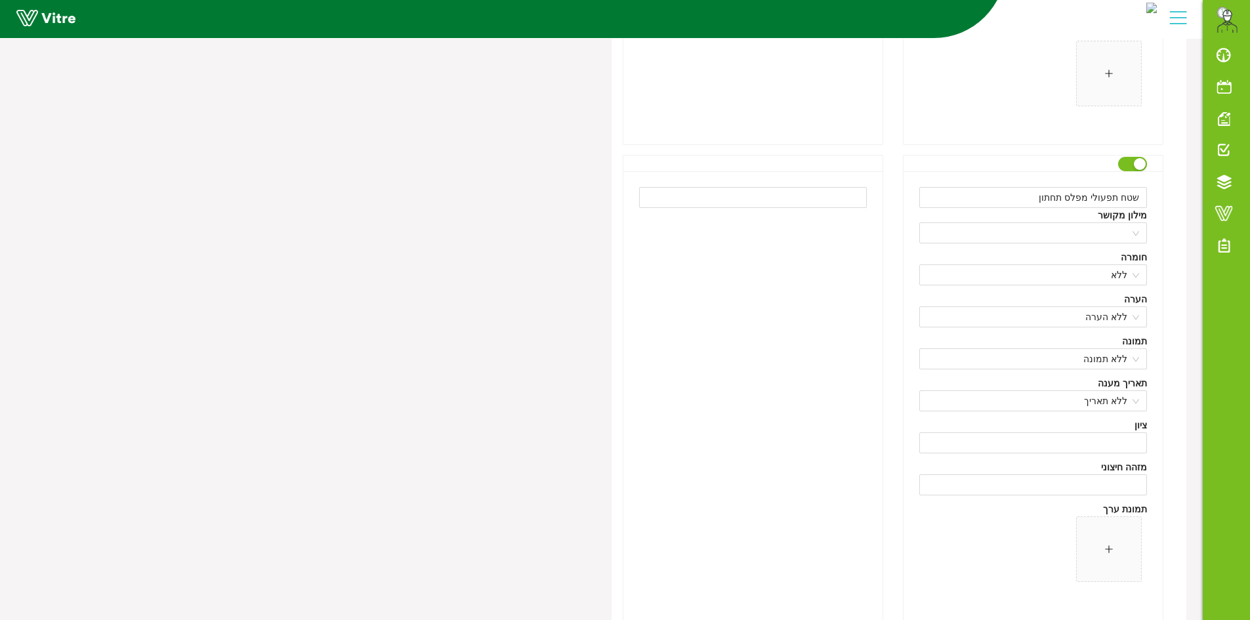
scroll to position [992, 0]
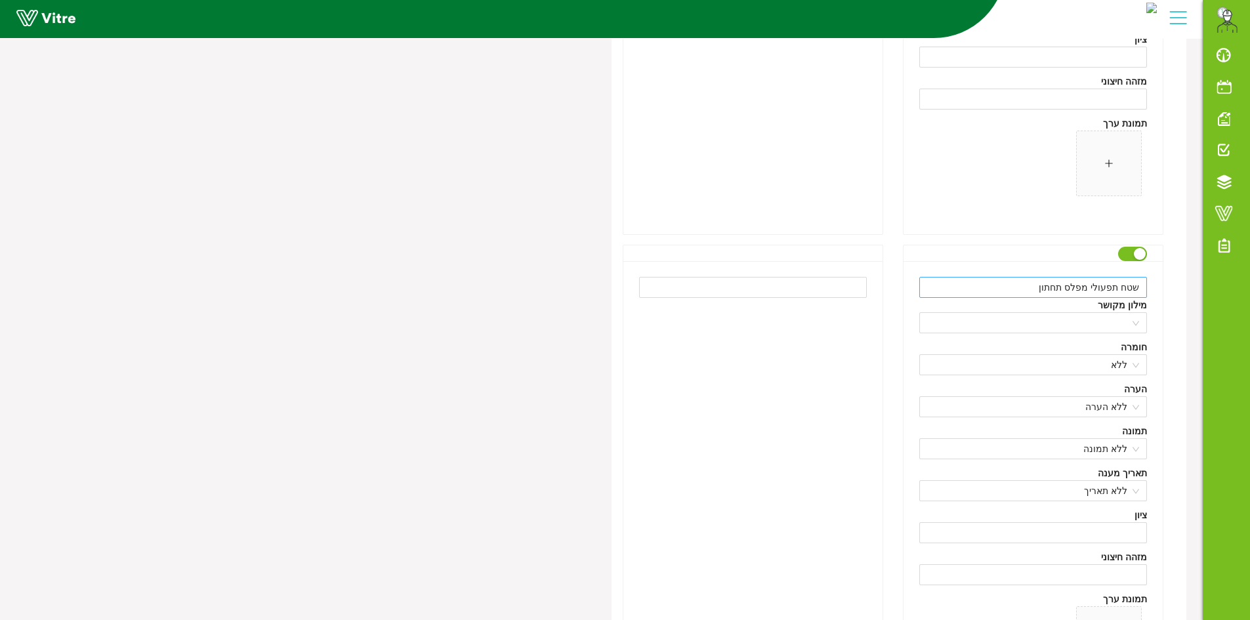
type input "שטח תפעולי מפלס עליון"
click at [1032, 289] on input "שטח תפעולי מפלס תחתון" at bounding box center [1033, 287] width 228 height 21
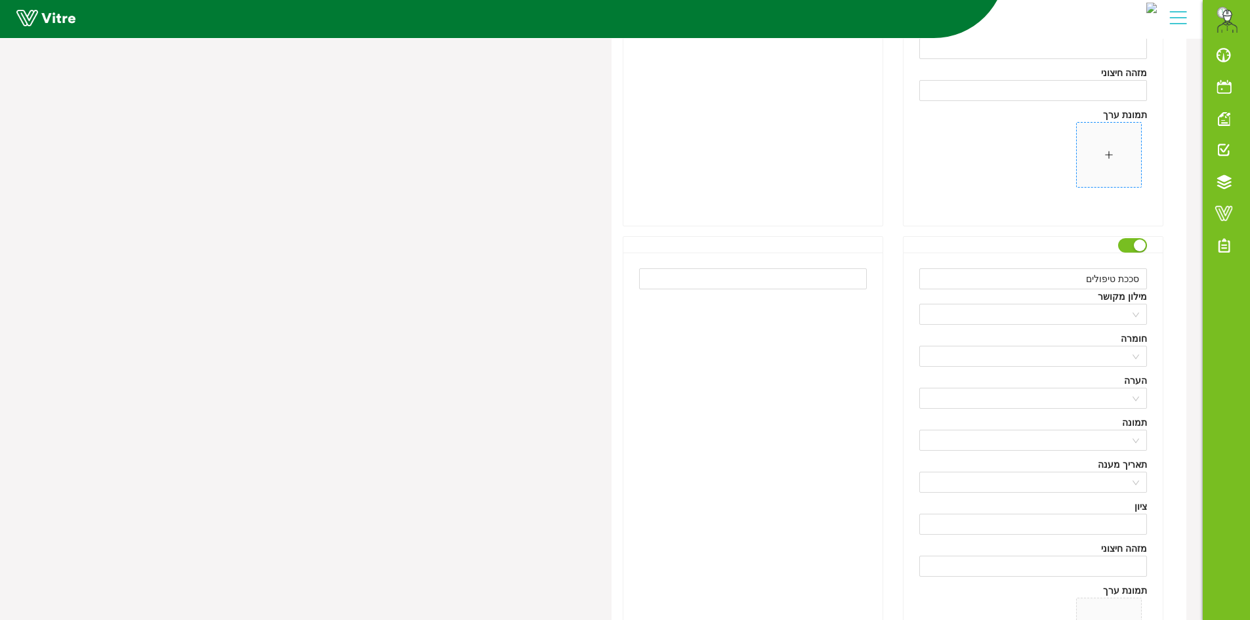
scroll to position [2435, 0]
type input "שטח תפעולי מפלס תחתון (מכולות)"
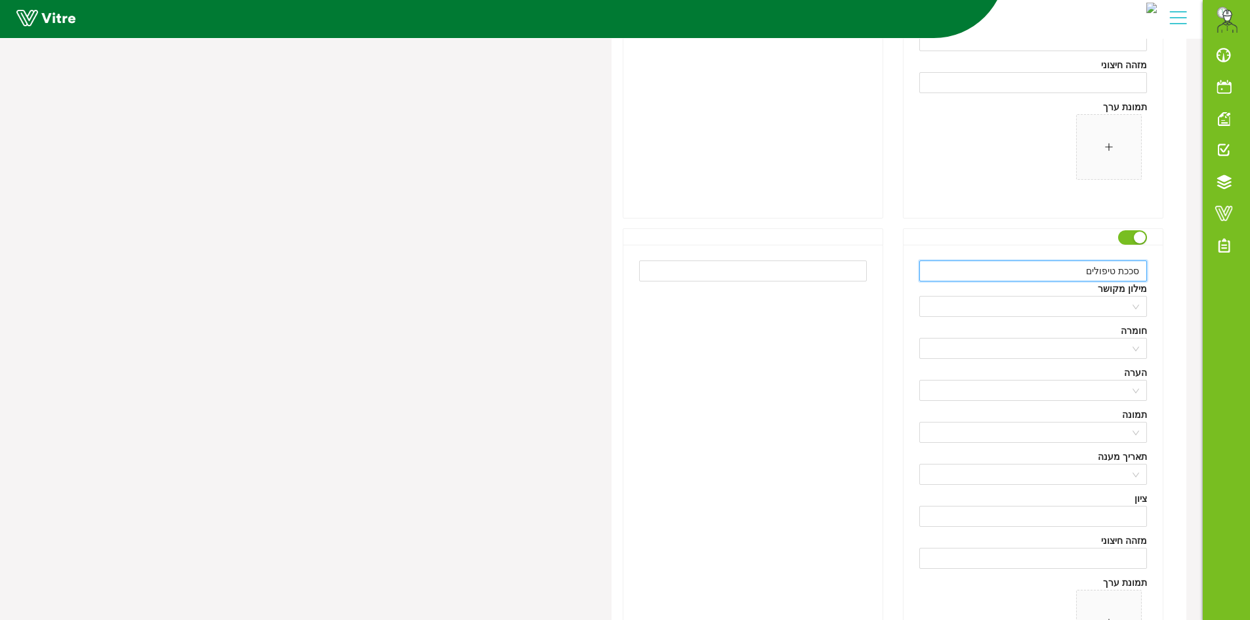
drag, startPoint x: 1138, startPoint y: 270, endPoint x: 1167, endPoint y: 272, distance: 28.9
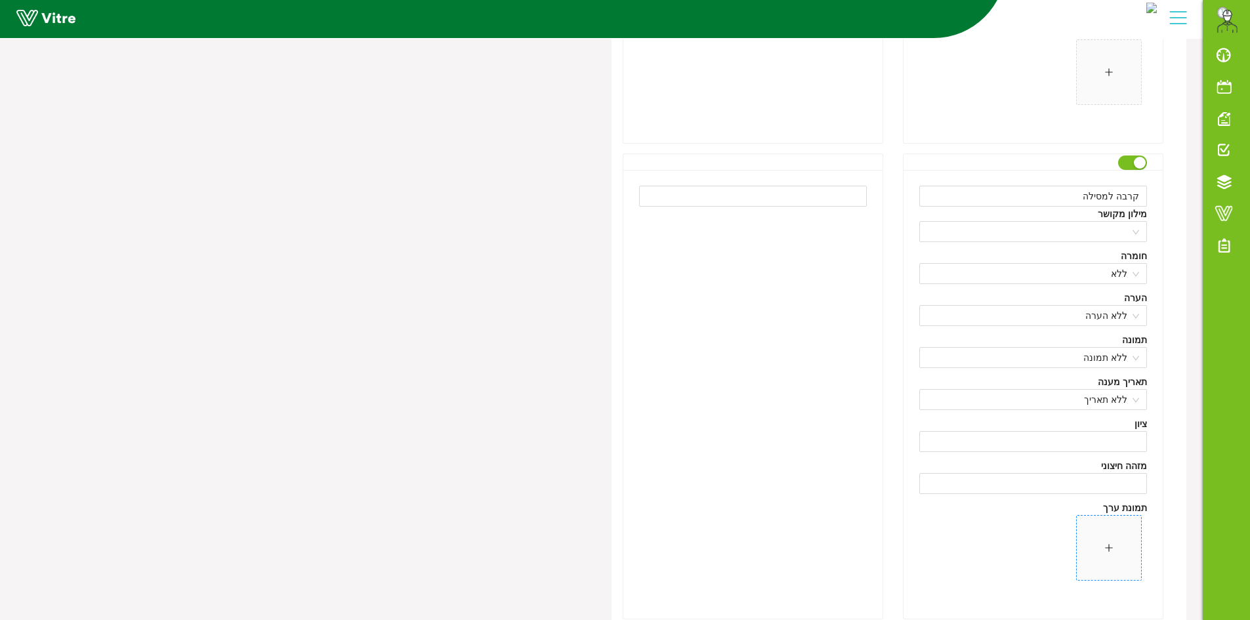
scroll to position [1516, 0]
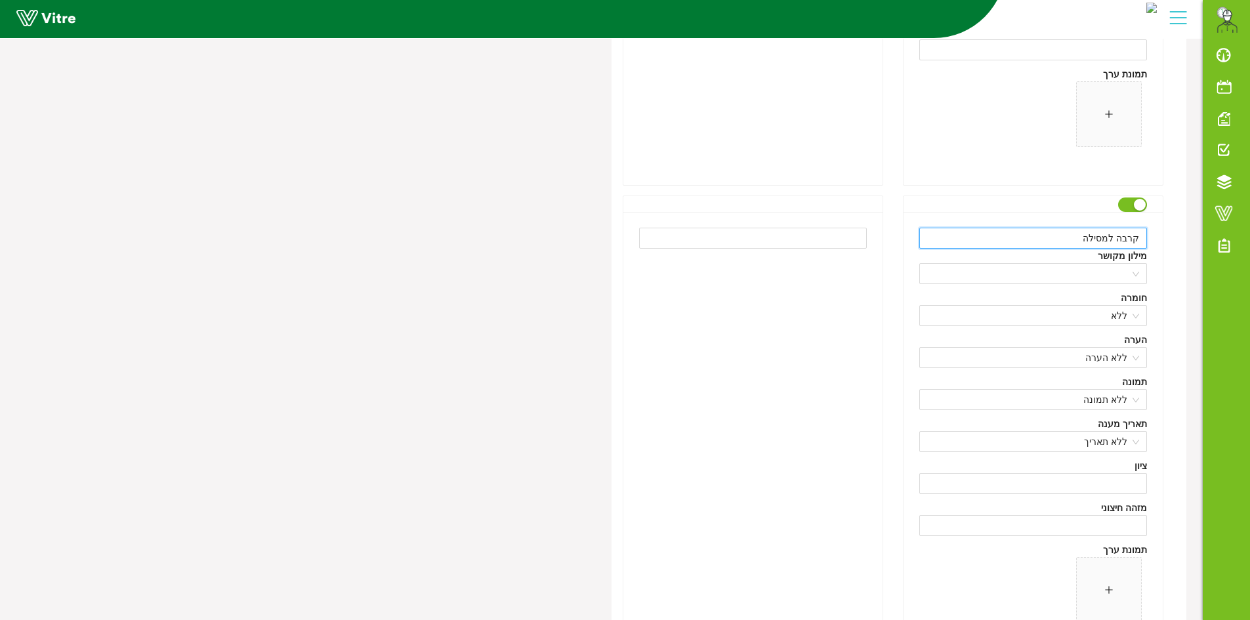
drag, startPoint x: 1139, startPoint y: 238, endPoint x: 1152, endPoint y: 237, distance: 13.1
click at [1152, 237] on div "קרבה למסילה מילון מקושר חומרה ללא הערה ללא הערה תמונה ללא תמונה תאריך מענה ללא …" at bounding box center [1032, 436] width 259 height 449
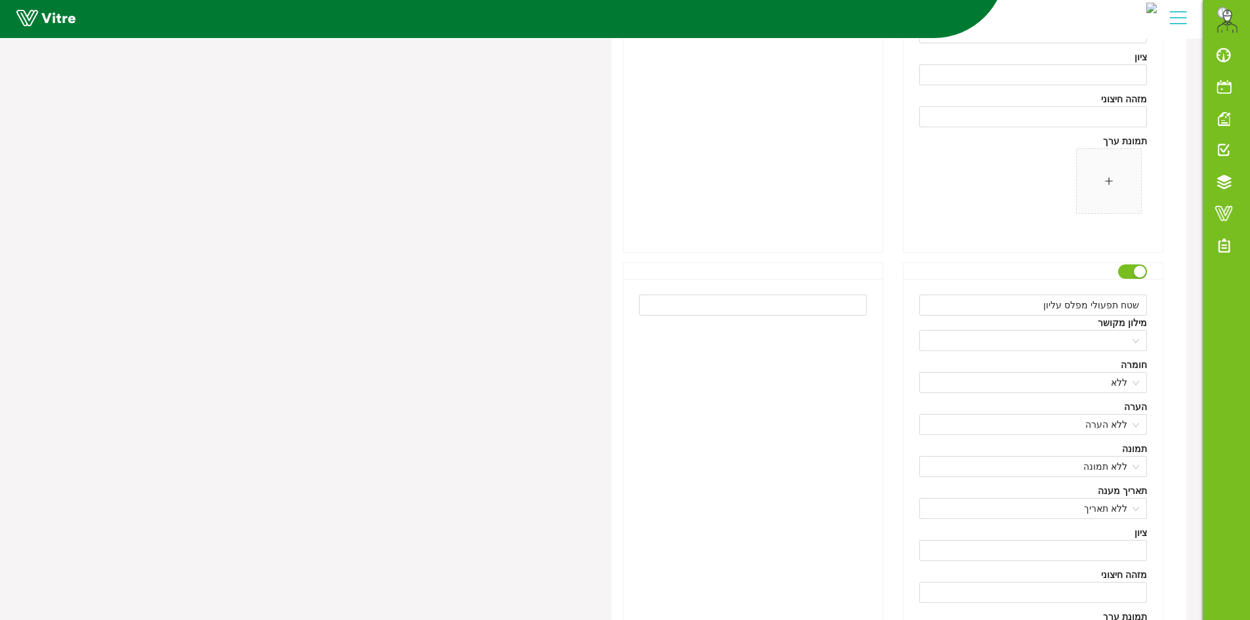
scroll to position [1976, 0]
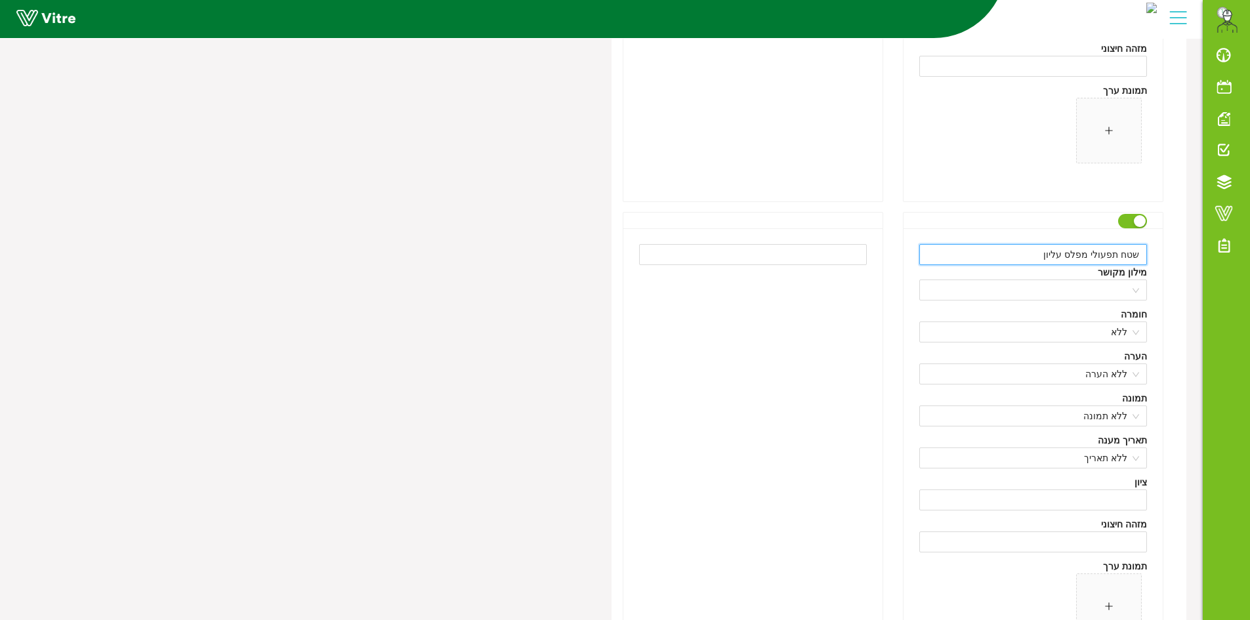
click at [1043, 259] on input "שטח תפעולי מפלס עליון" at bounding box center [1033, 254] width 228 height 21
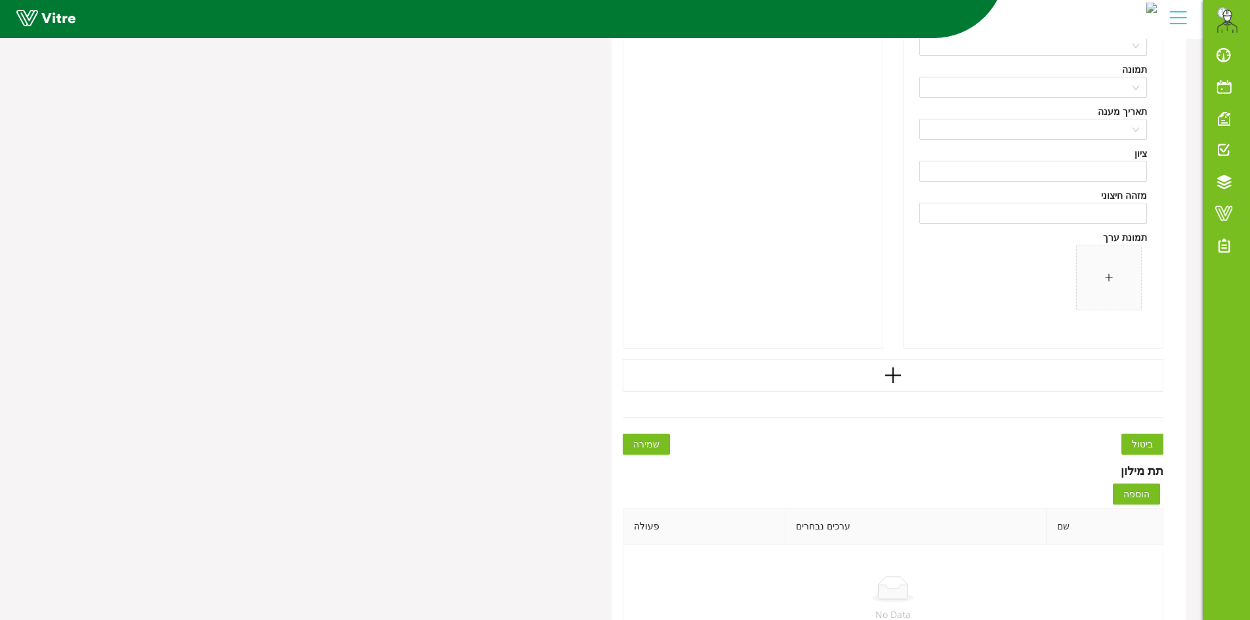
scroll to position [2828, 0]
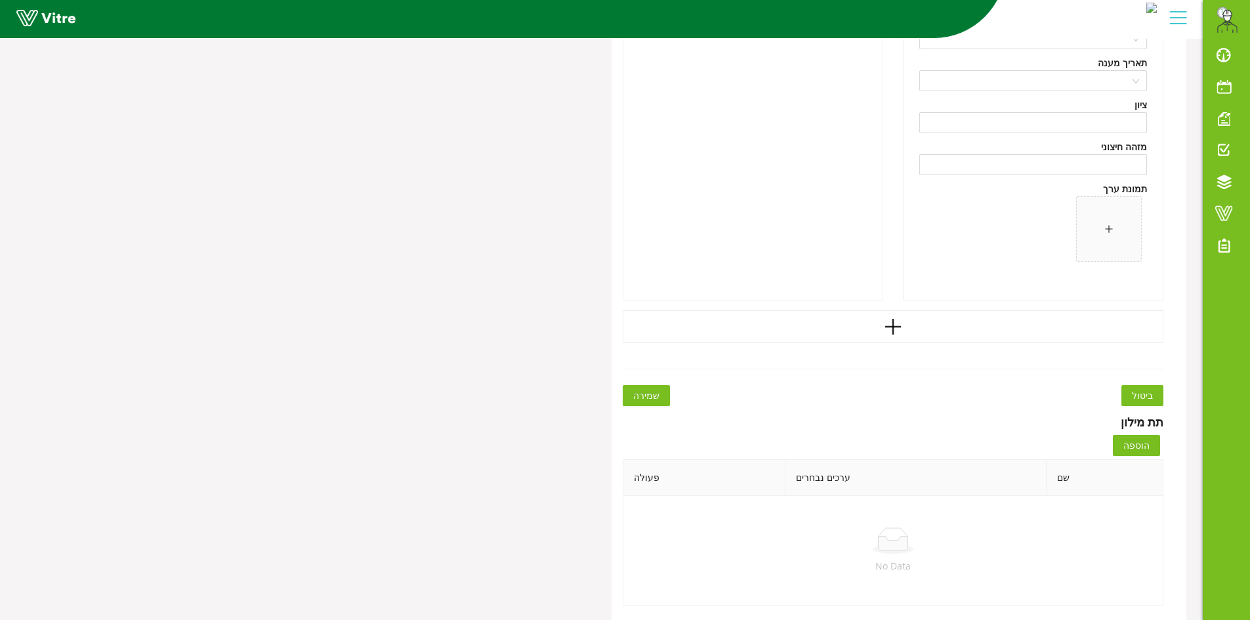
click at [651, 397] on span "שמירה" at bounding box center [646, 395] width 26 height 14
